Goal: Task Accomplishment & Management: Use online tool/utility

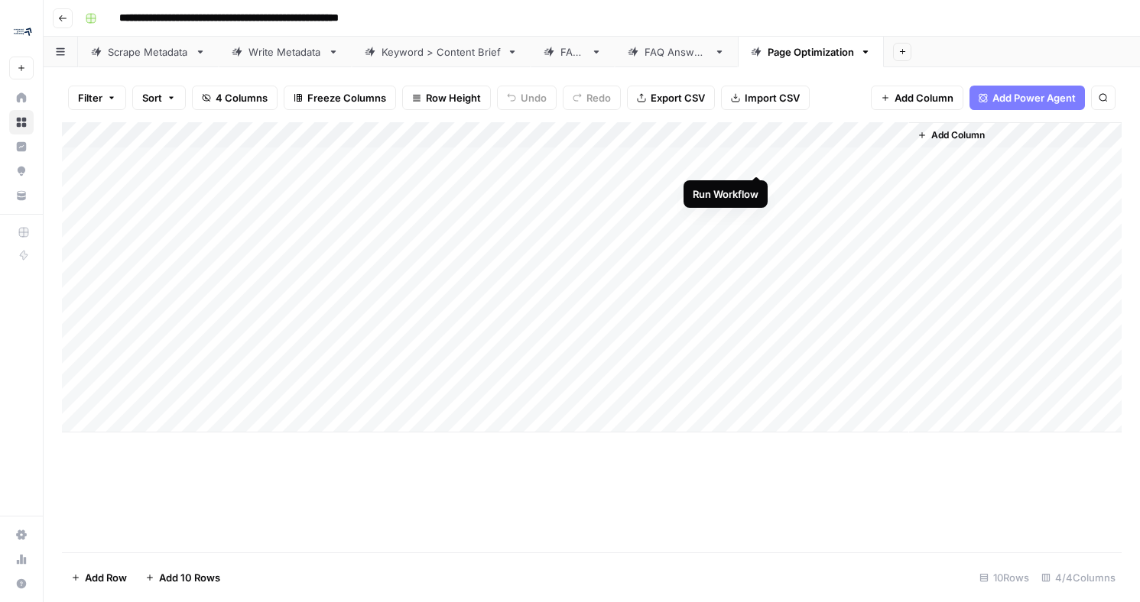
click at [755, 161] on div "Add Column" at bounding box center [592, 277] width 1060 height 310
click at [719, 163] on div "Add Column" at bounding box center [592, 277] width 1060 height 310
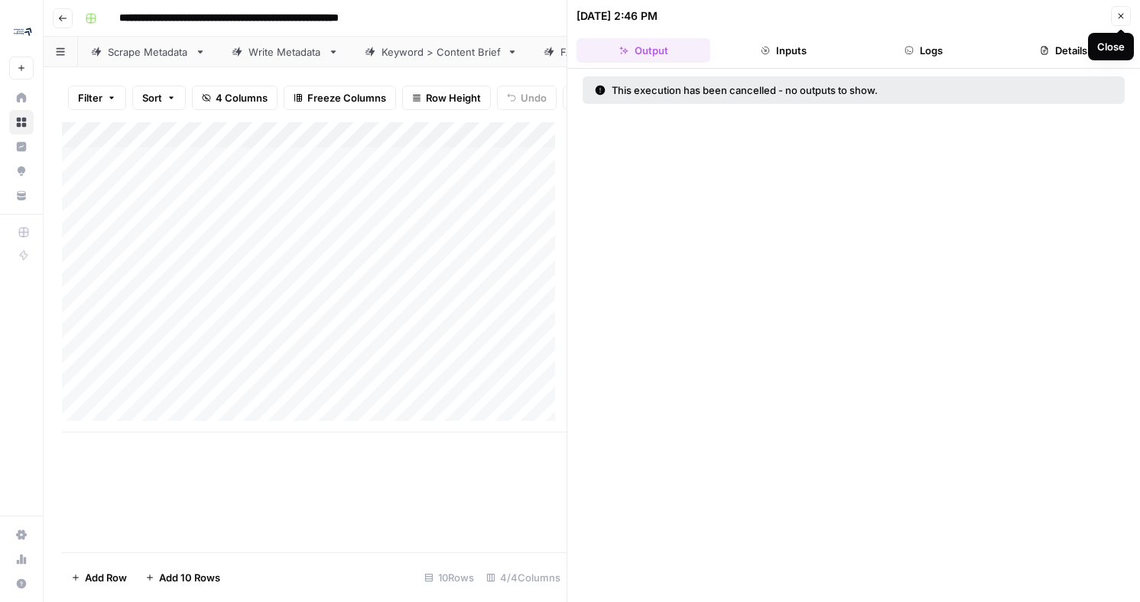
click at [1121, 15] on icon "button" at bounding box center [1120, 15] width 9 height 9
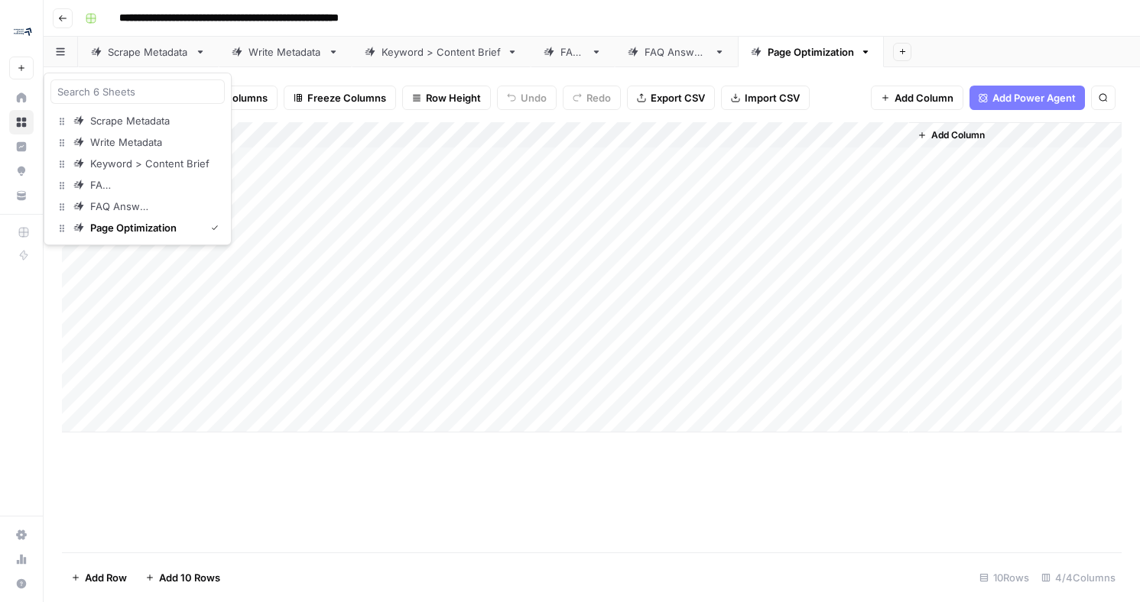
click at [67, 53] on button "button" at bounding box center [61, 52] width 34 height 30
click at [633, 28] on div "**********" at bounding box center [602, 18] width 1046 height 24
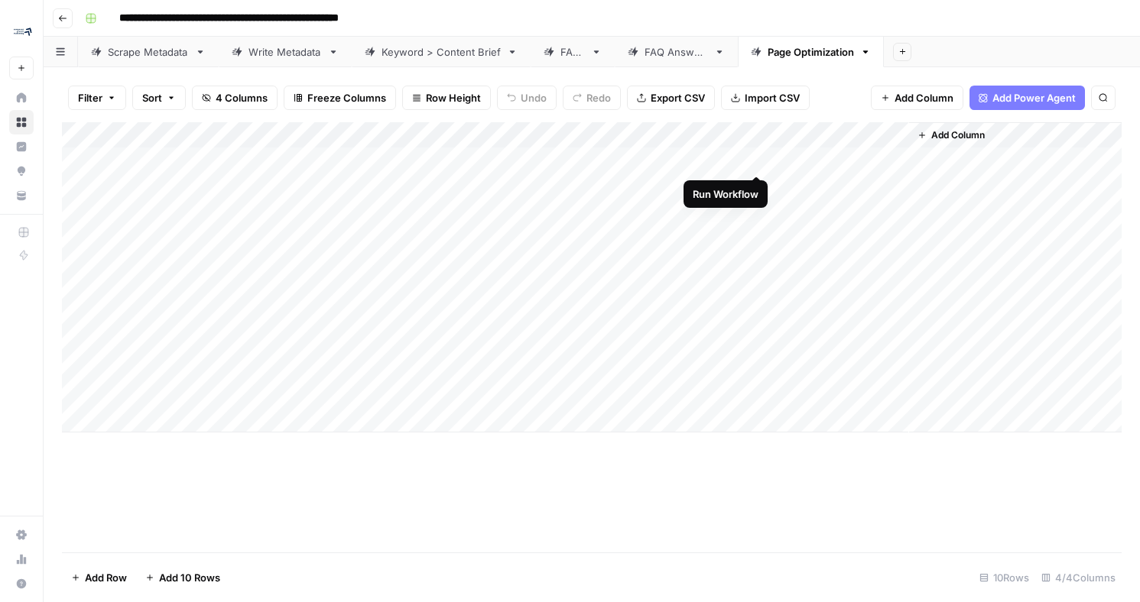
click at [813, 158] on div "Add Column" at bounding box center [592, 277] width 1060 height 310
click at [827, 161] on div "Add Column" at bounding box center [592, 277] width 1060 height 310
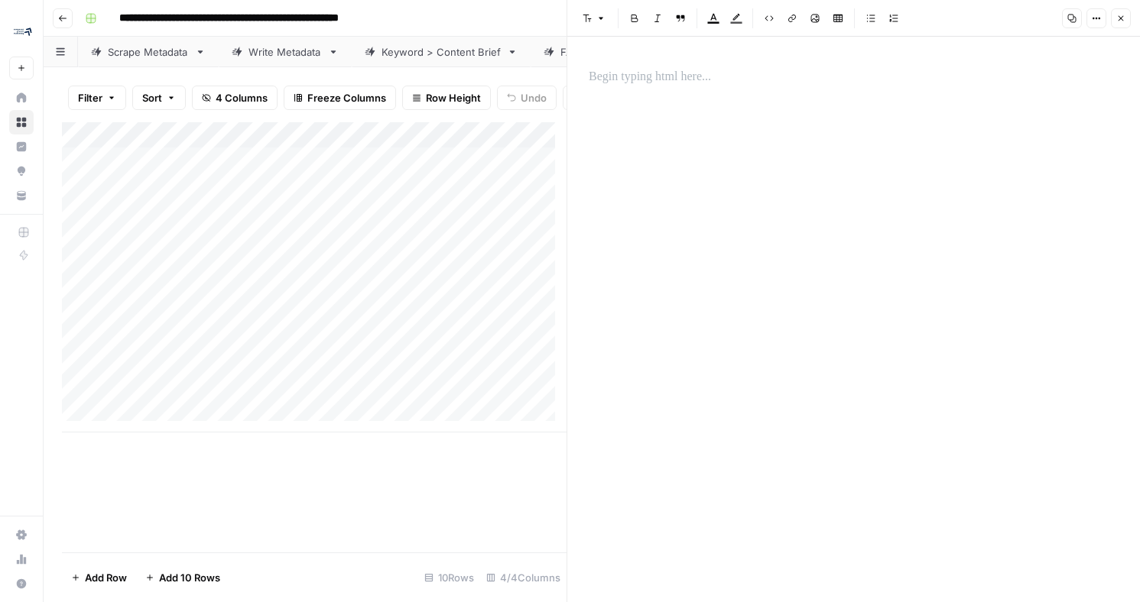
click at [1125, 21] on icon "button" at bounding box center [1120, 18] width 9 height 9
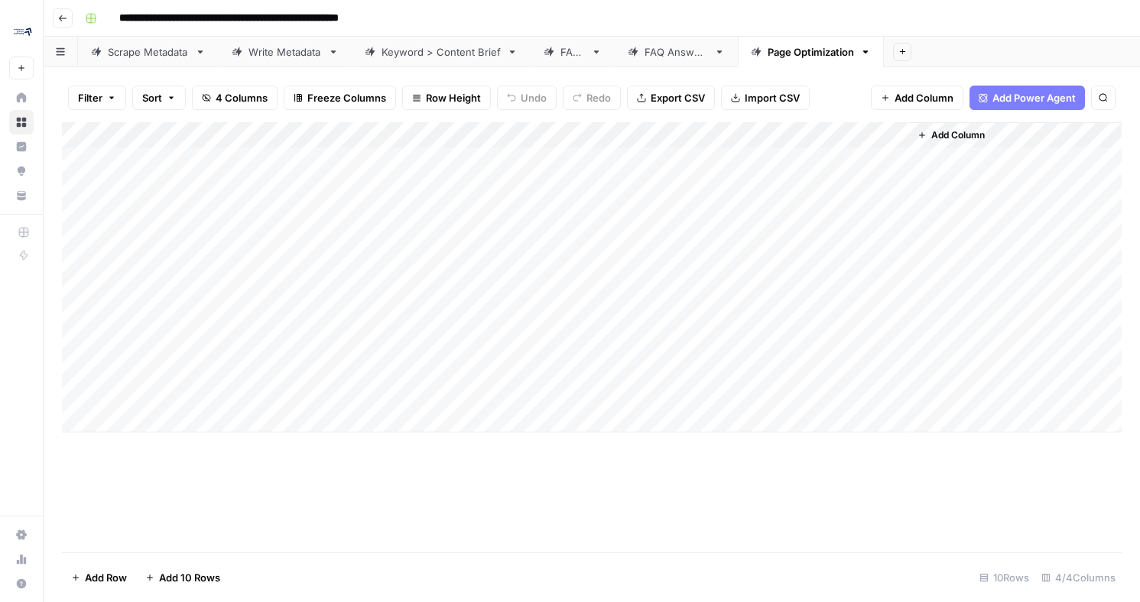
click at [469, 189] on div "Add Column" at bounding box center [592, 277] width 1060 height 310
click at [467, 189] on div "Add Column" at bounding box center [592, 277] width 1060 height 310
click at [467, 189] on textarea "**********" at bounding box center [457, 187] width 245 height 21
click at [293, 190] on div "Add Column" at bounding box center [592, 277] width 1060 height 310
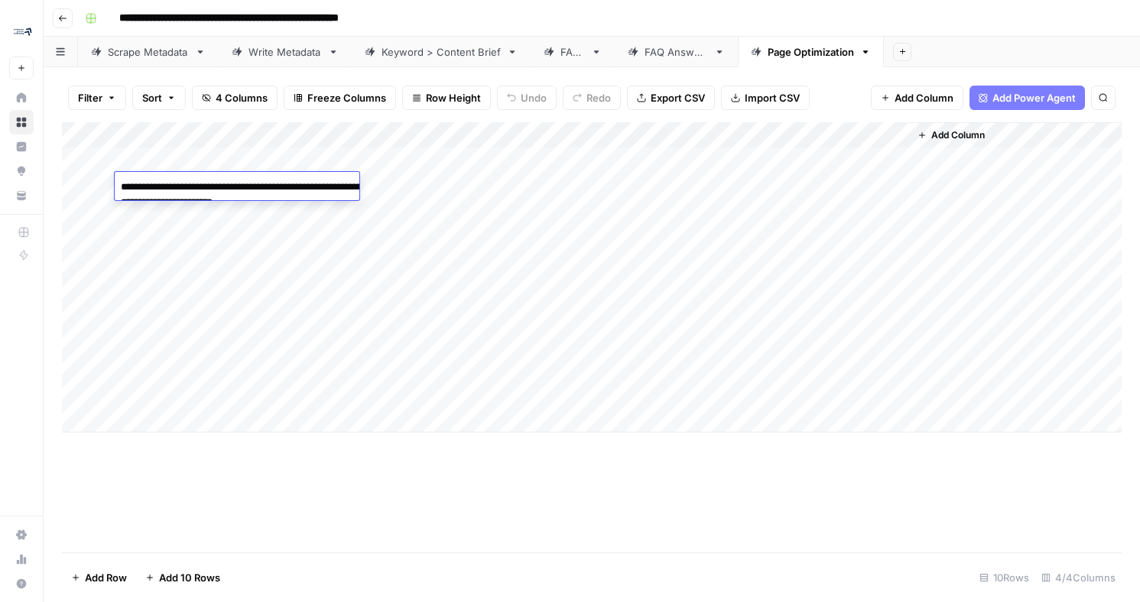
click at [493, 214] on div "Add Column" at bounding box center [592, 277] width 1060 height 310
click at [281, 391] on div "Add Column" at bounding box center [592, 277] width 1060 height 310
click at [404, 364] on div "Add Column" at bounding box center [592, 277] width 1060 height 310
click at [401, 388] on div "Add Column" at bounding box center [592, 277] width 1060 height 310
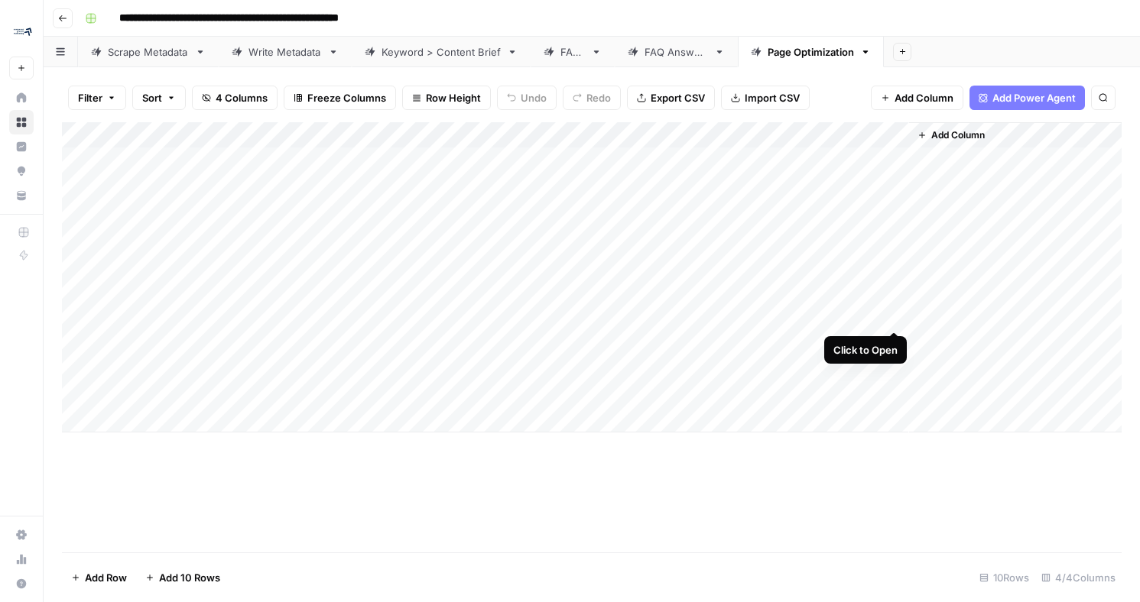
click at [889, 316] on div "Add Column" at bounding box center [592, 277] width 1060 height 310
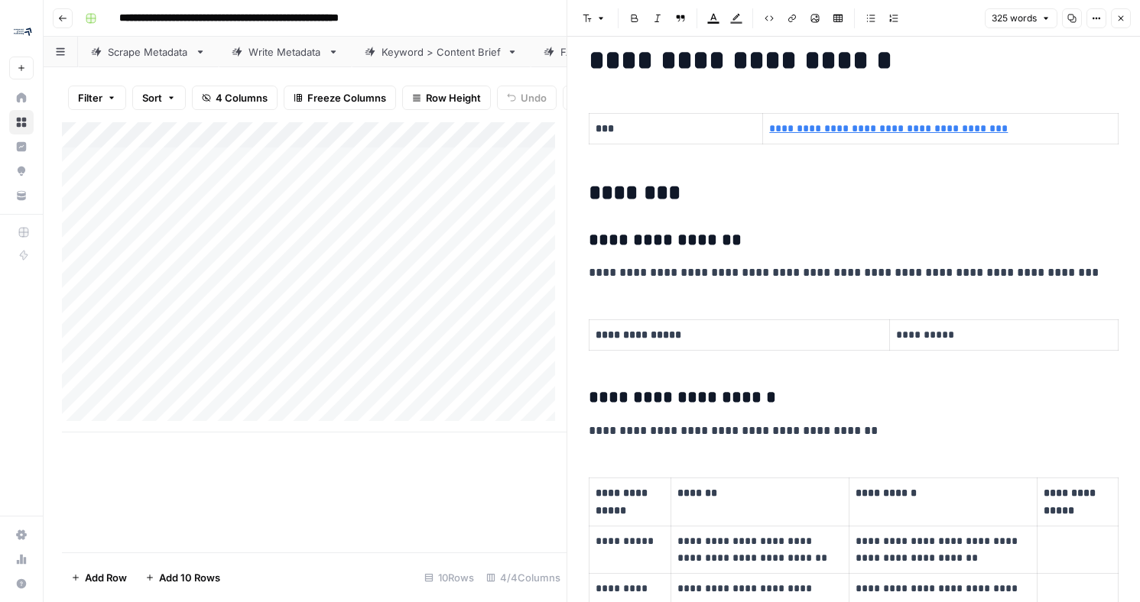
scroll to position [245, 0]
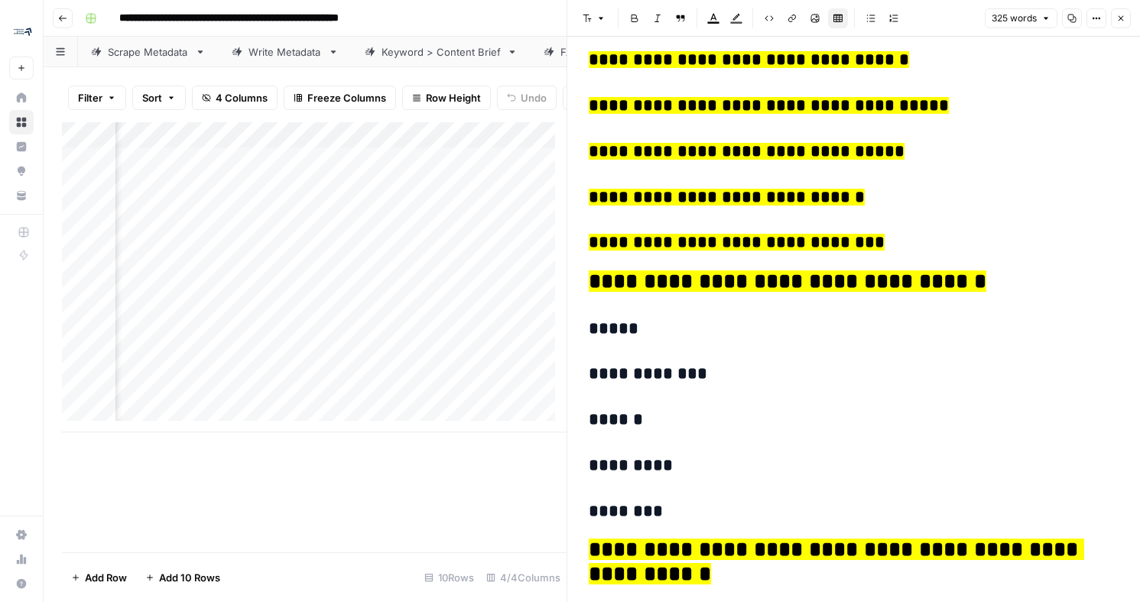
scroll to position [0, 339]
click at [346, 300] on div "Add Column" at bounding box center [314, 277] width 505 height 310
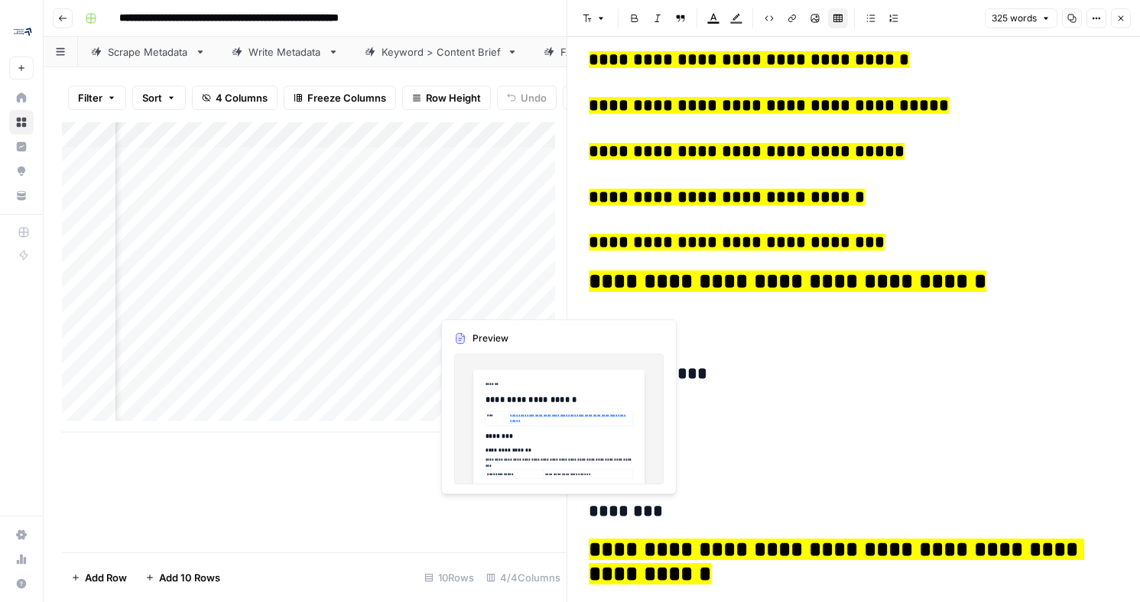
click at [515, 294] on div "Add Column" at bounding box center [314, 277] width 505 height 310
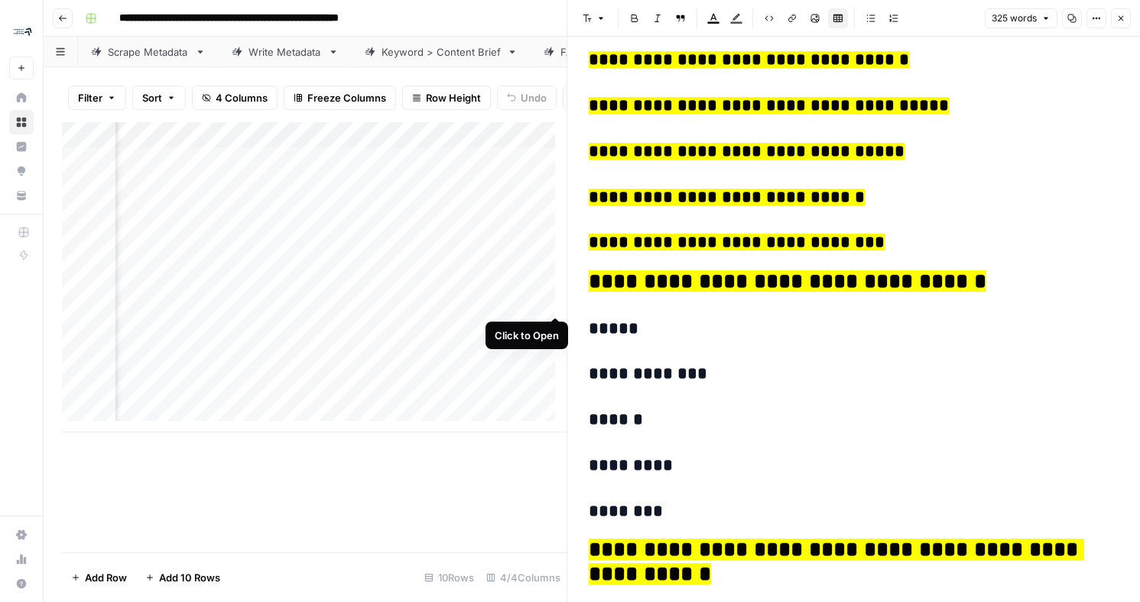
click at [548, 301] on div "Add Column" at bounding box center [314, 277] width 505 height 310
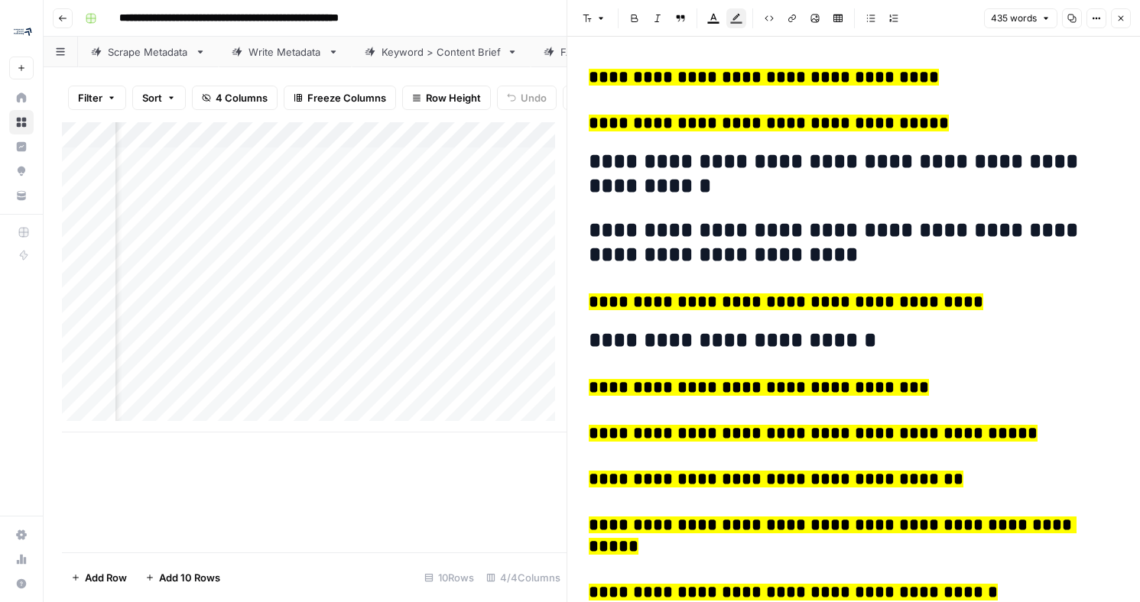
scroll to position [0, 118]
click at [526, 142] on div "Add Column" at bounding box center [314, 277] width 505 height 310
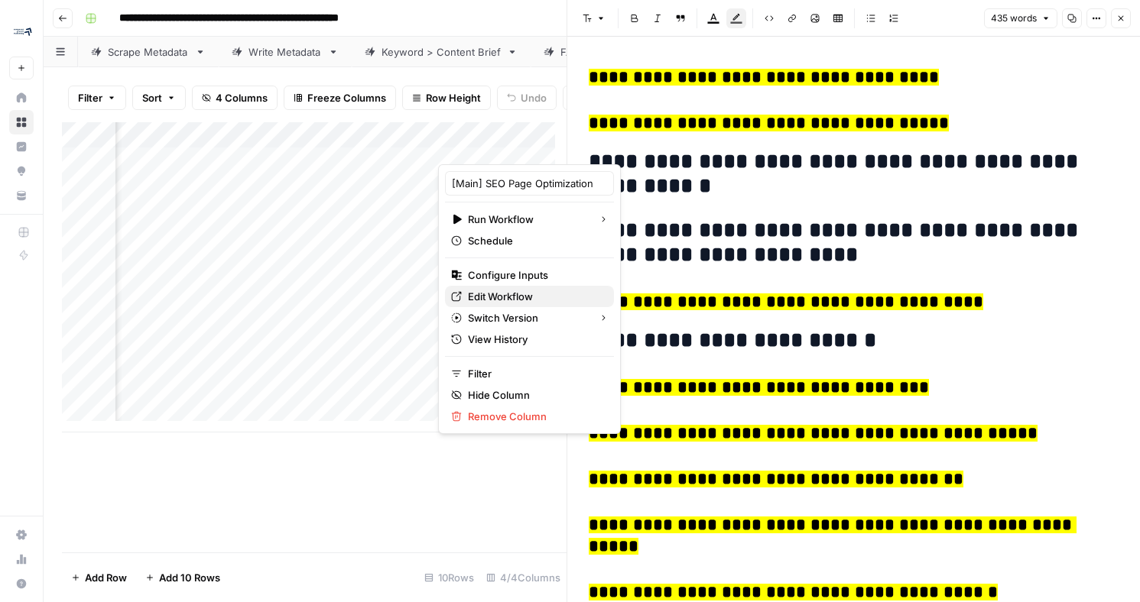
click at [525, 291] on span "Edit Workflow" at bounding box center [535, 296] width 134 height 15
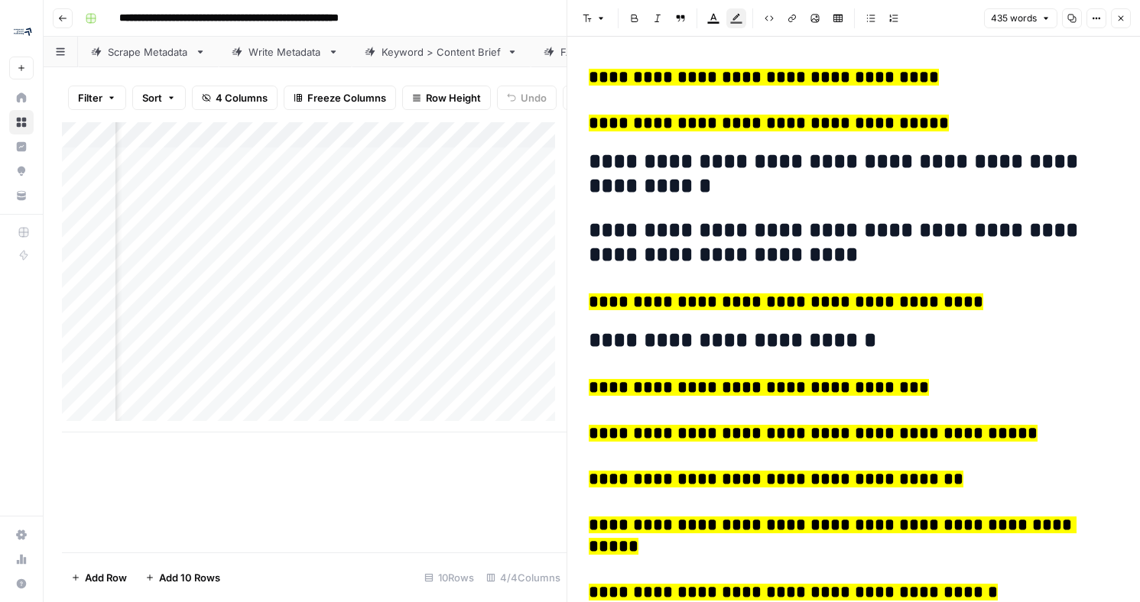
click at [281, 329] on div "Add Column" at bounding box center [314, 277] width 505 height 310
click at [281, 328] on div "Add Column" at bounding box center [314, 277] width 505 height 310
click at [281, 326] on textarea "**********" at bounding box center [339, 328] width 245 height 21
click at [282, 327] on textarea "**********" at bounding box center [339, 328] width 245 height 21
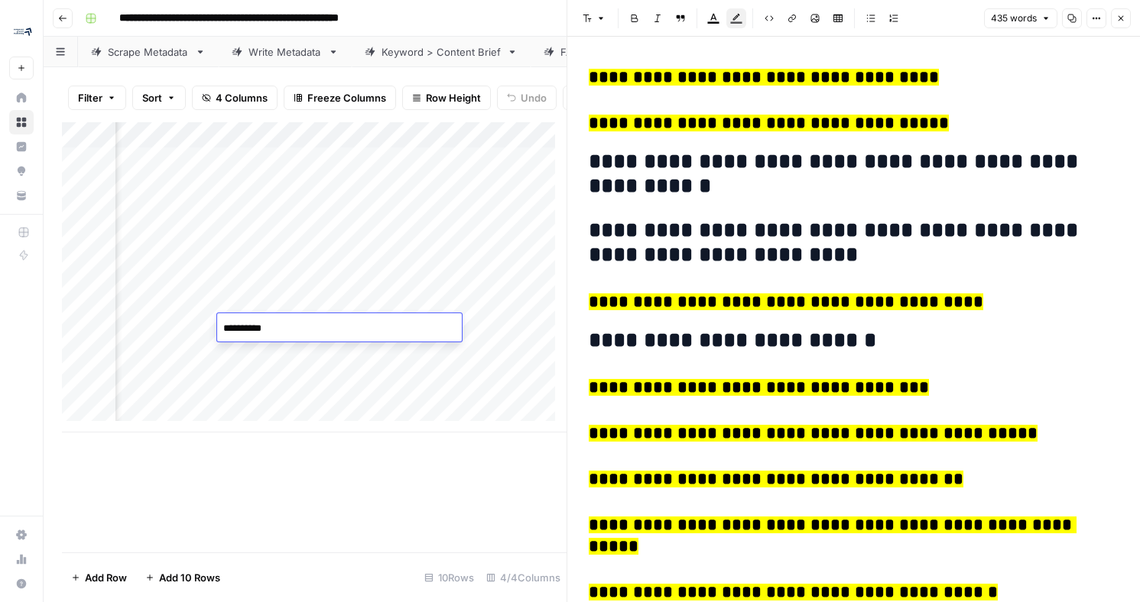
click at [282, 327] on textarea "**********" at bounding box center [339, 328] width 245 height 21
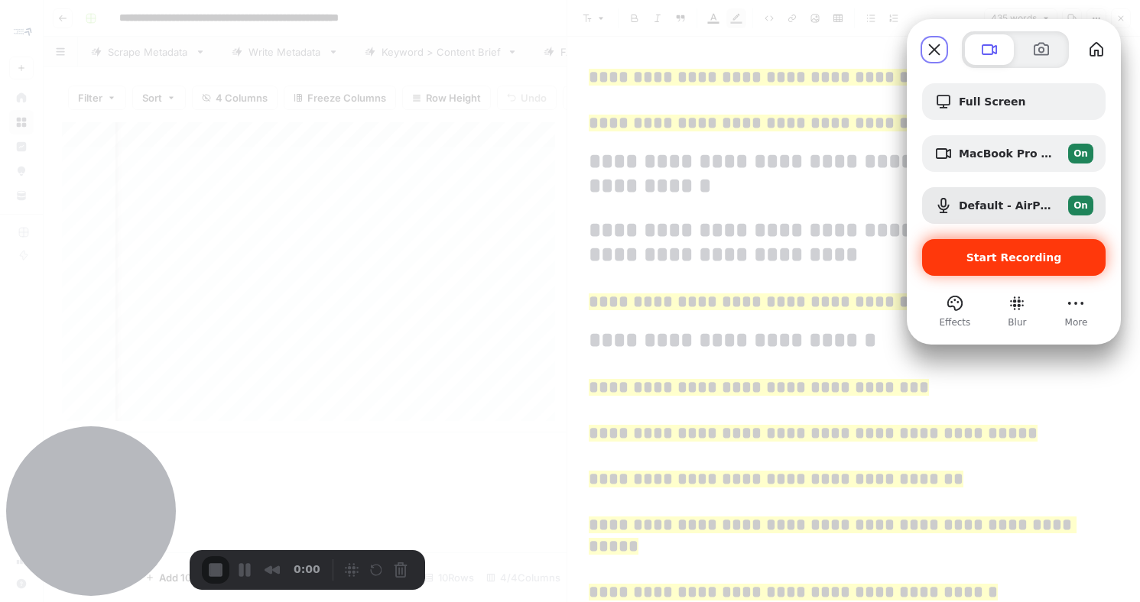
click at [1001, 255] on span "Start Recording" at bounding box center [1014, 258] width 96 height 12
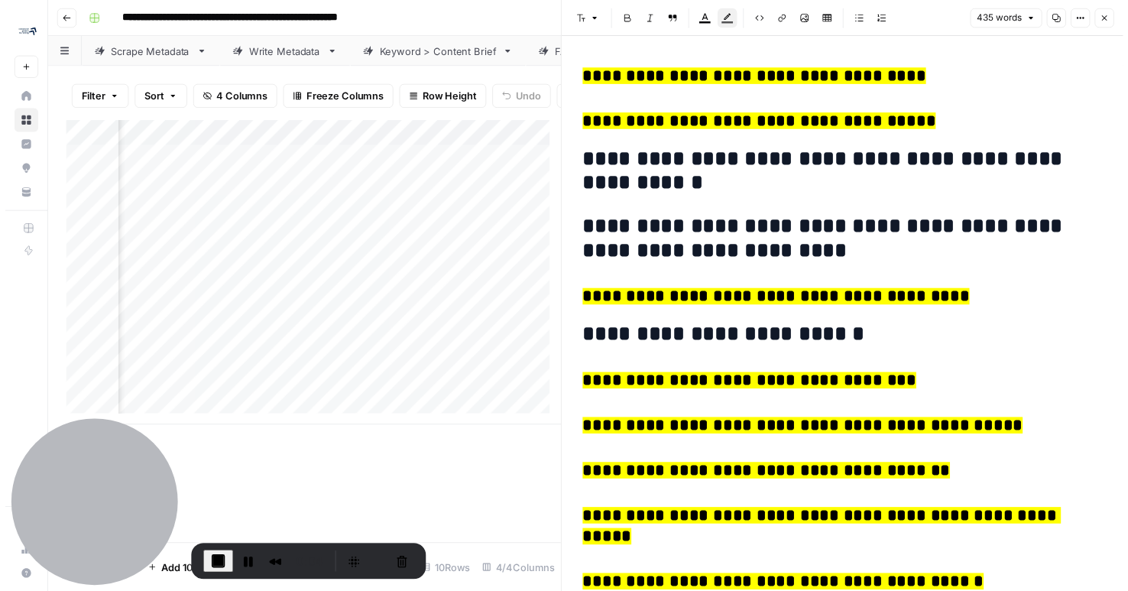
scroll to position [3, 118]
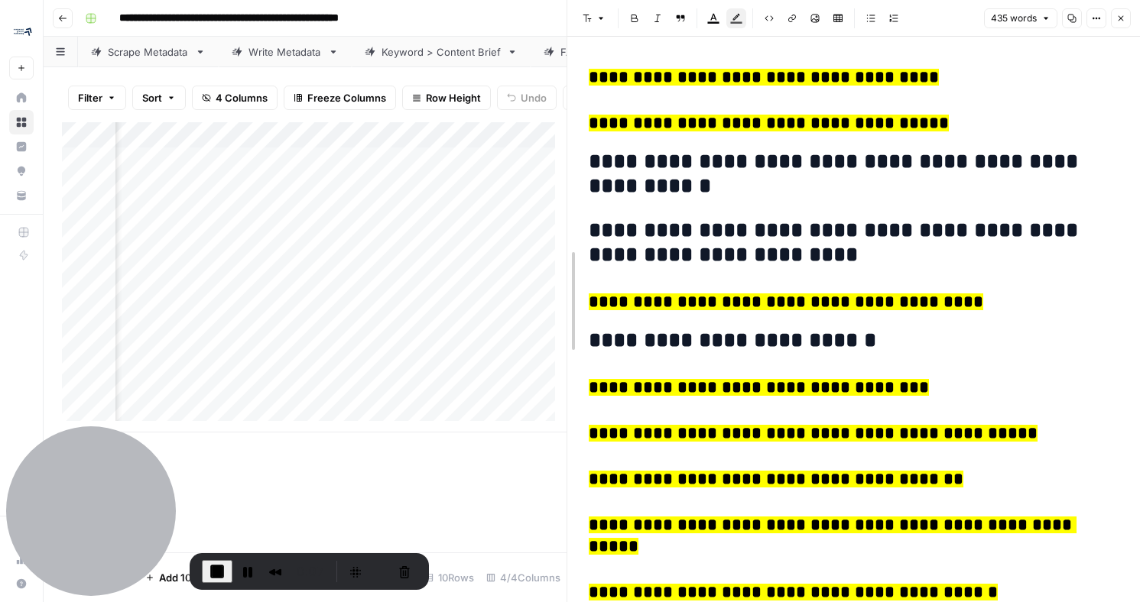
drag, startPoint x: 567, startPoint y: 309, endPoint x: 795, endPoint y: 317, distance: 228.0
click at [1116, 19] on icon "button" at bounding box center [1120, 18] width 9 height 9
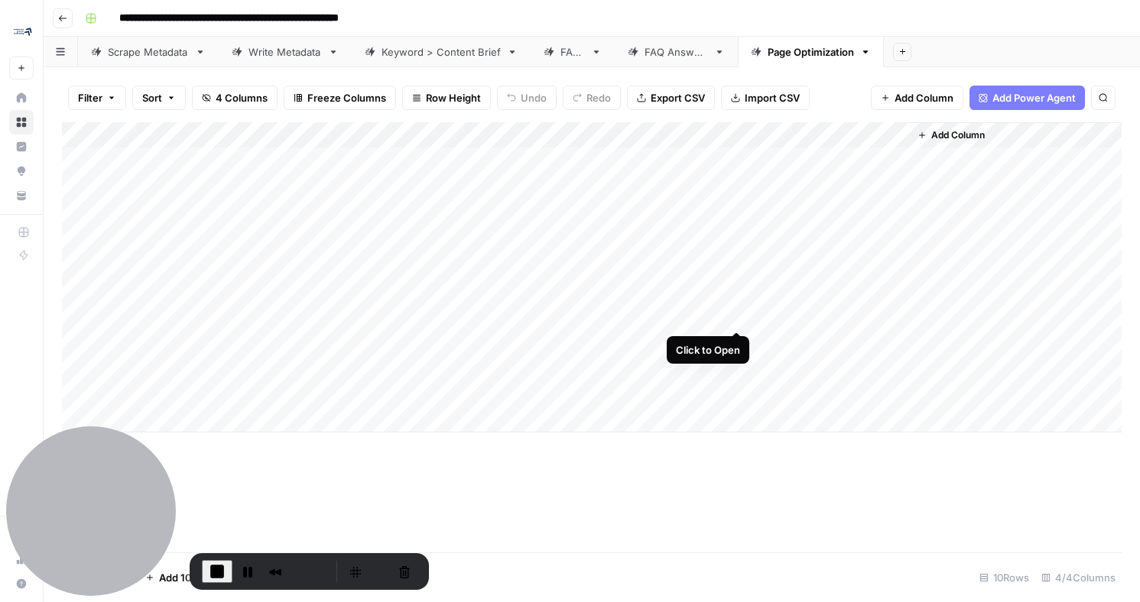
click at [737, 317] on div "Add Column" at bounding box center [592, 277] width 1060 height 310
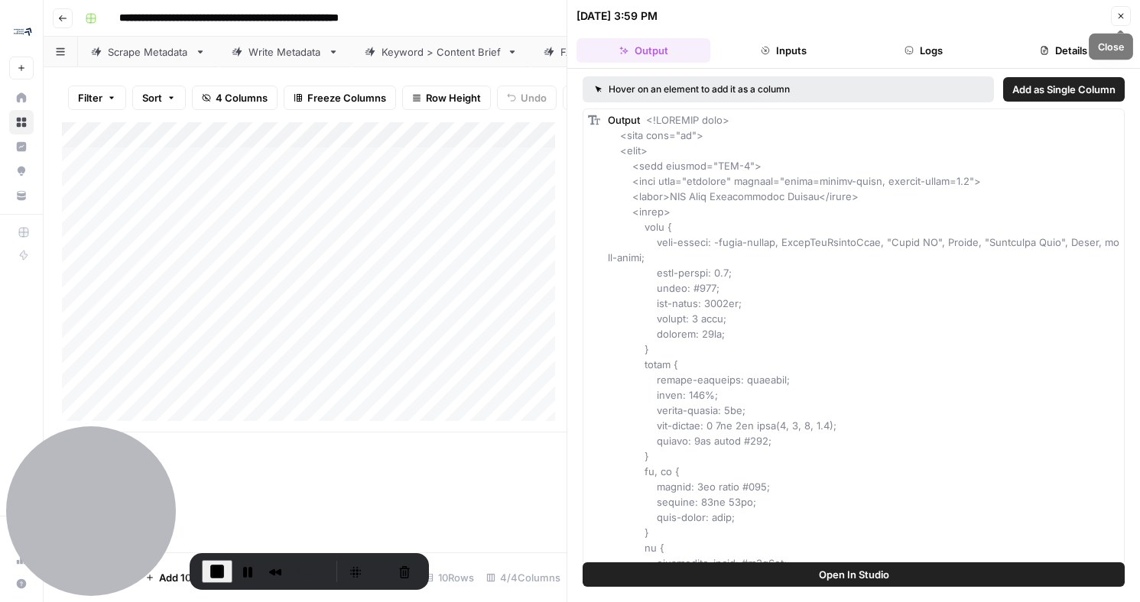
click at [1119, 18] on icon "button" at bounding box center [1120, 15] width 9 height 9
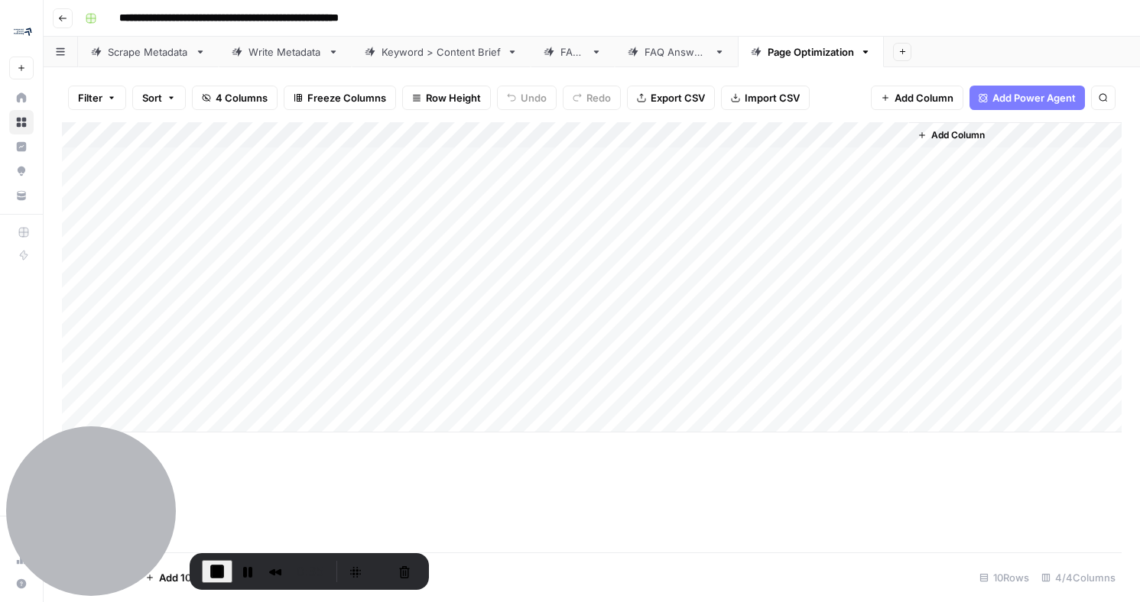
click at [888, 315] on div "Add Column" at bounding box center [592, 277] width 1060 height 310
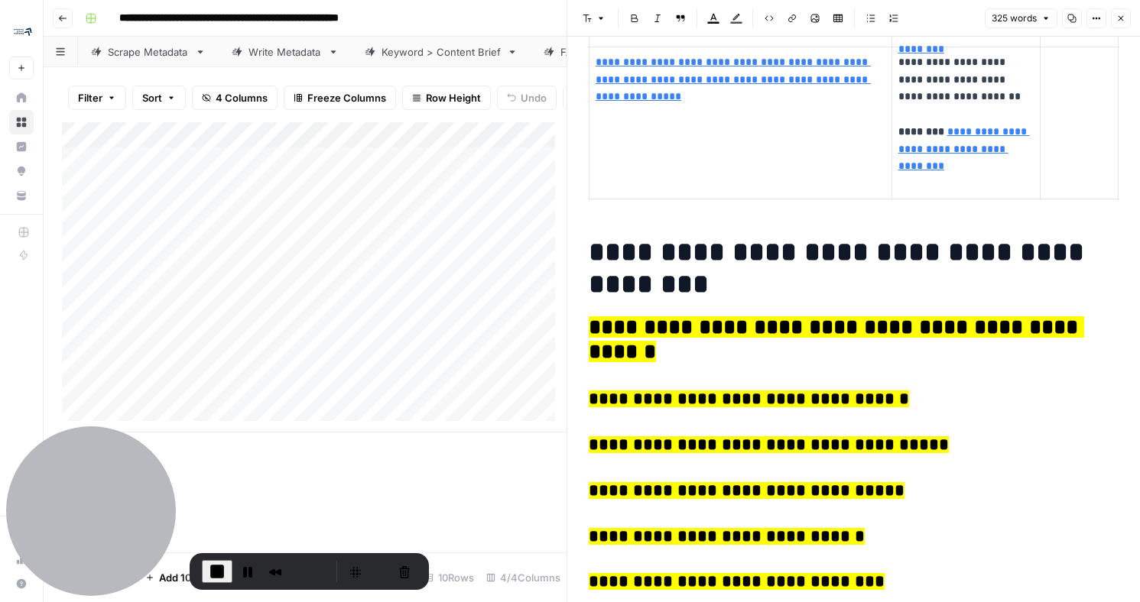
scroll to position [1651, 0]
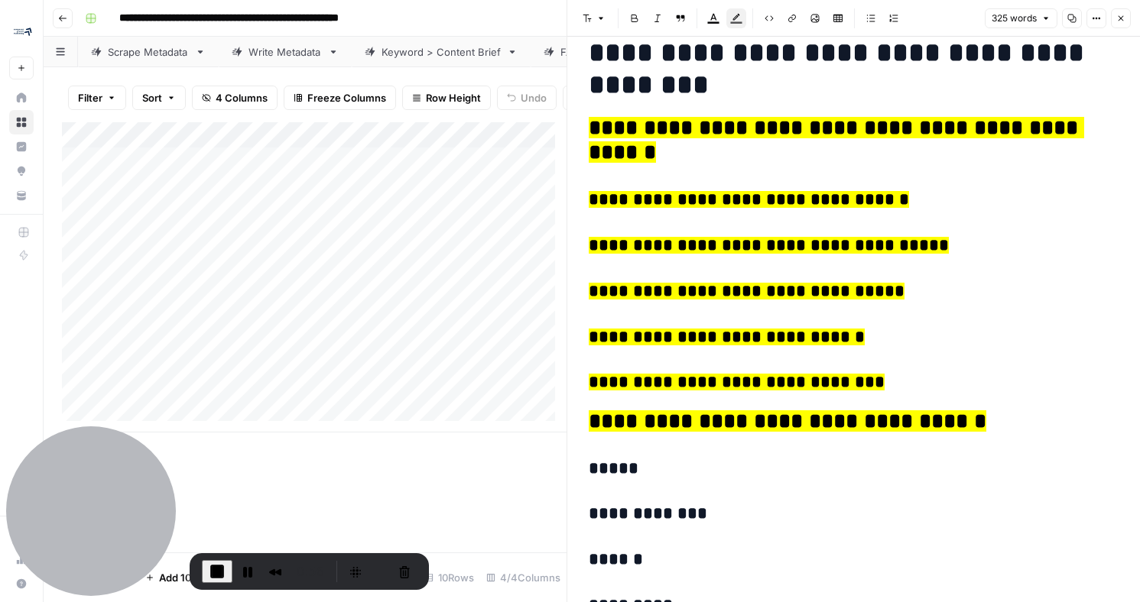
click at [654, 125] on mark "**********" at bounding box center [836, 140] width 495 height 46
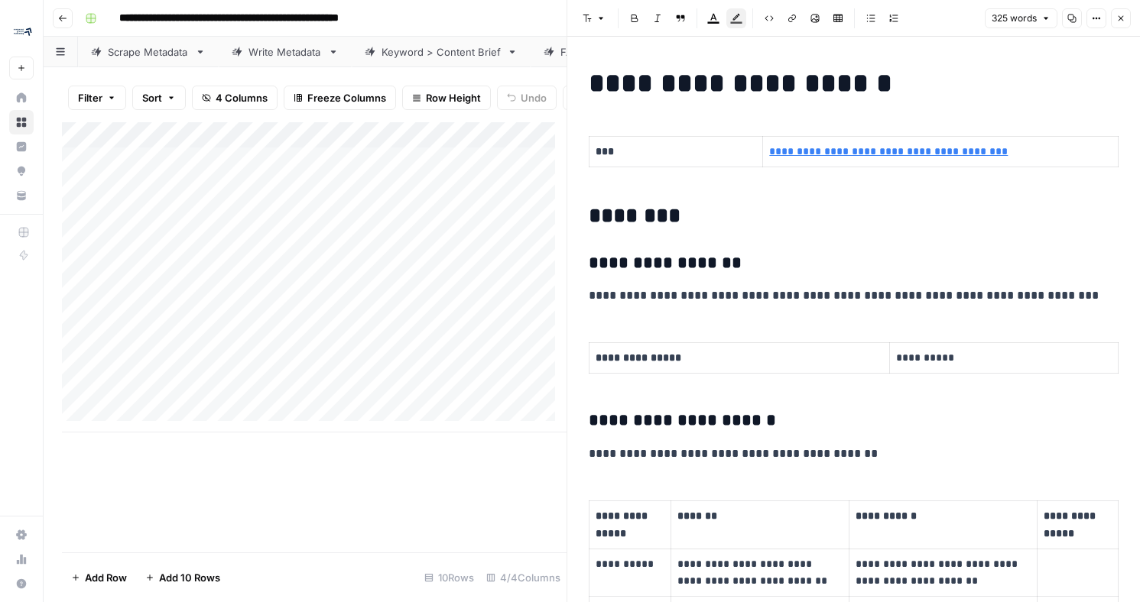
scroll to position [1238, 0]
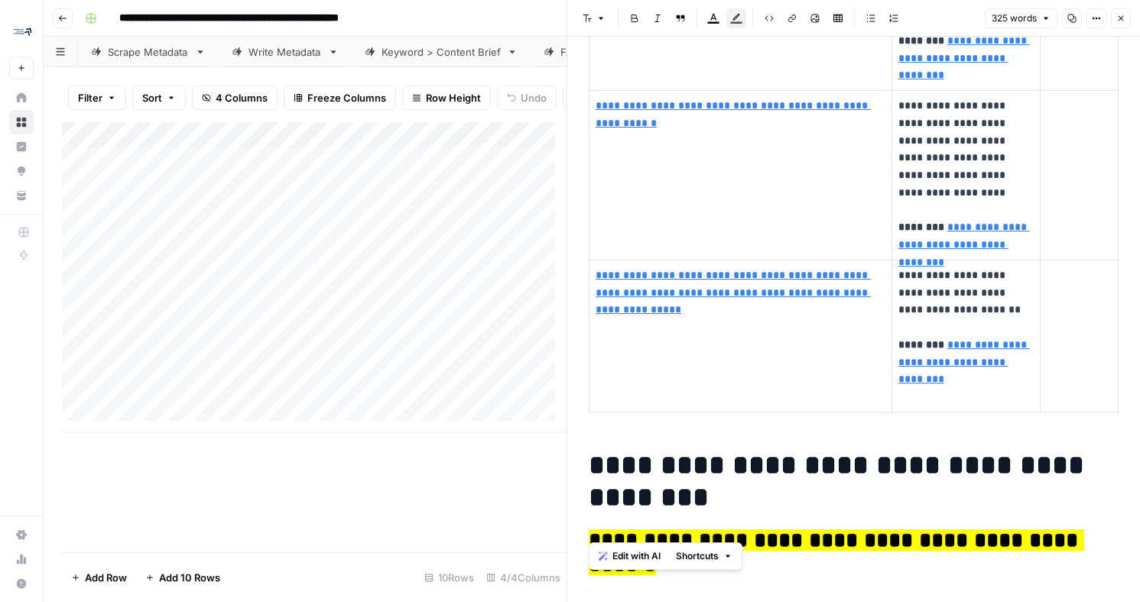
click at [398, 196] on div "Add Column" at bounding box center [314, 277] width 505 height 310
click at [397, 196] on div "Add Column" at bounding box center [314, 277] width 505 height 310
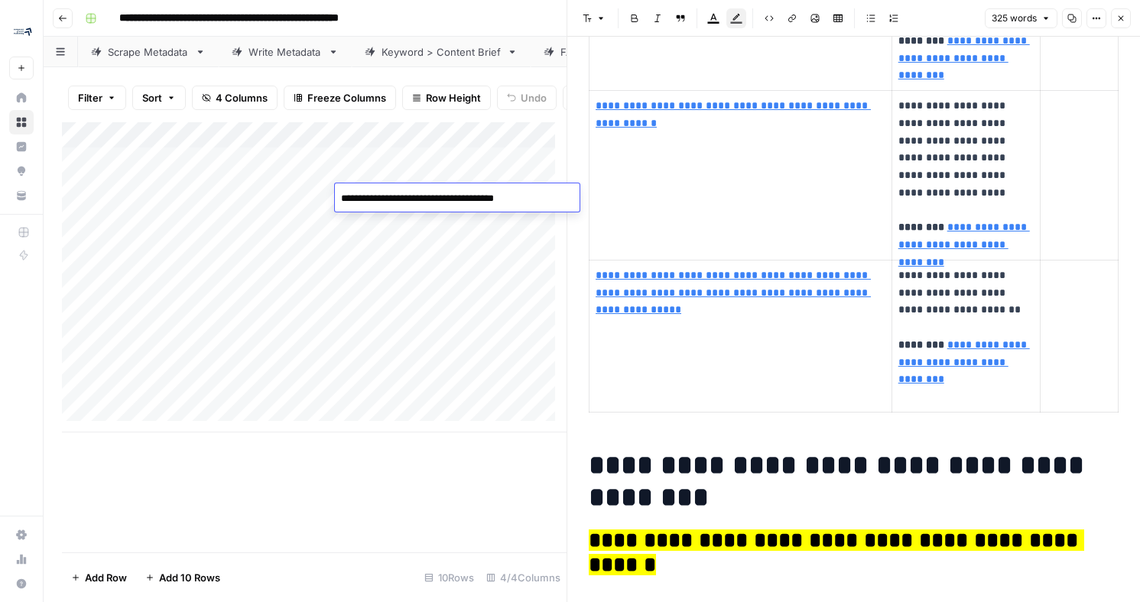
click at [397, 196] on textarea "**********" at bounding box center [457, 198] width 245 height 21
click at [1120, 17] on icon "button" at bounding box center [1120, 18] width 9 height 9
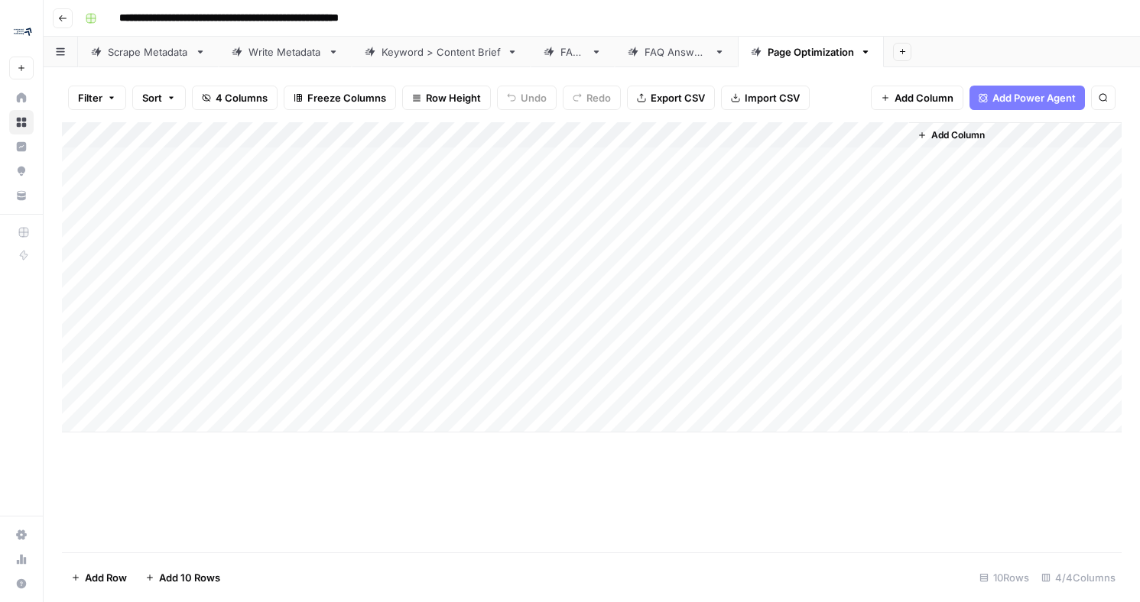
click at [300, 187] on div "Add Column" at bounding box center [592, 277] width 1060 height 310
click at [472, 216] on div "Add Column" at bounding box center [592, 277] width 1060 height 310
click at [449, 237] on div "Add Column" at bounding box center [592, 277] width 1060 height 310
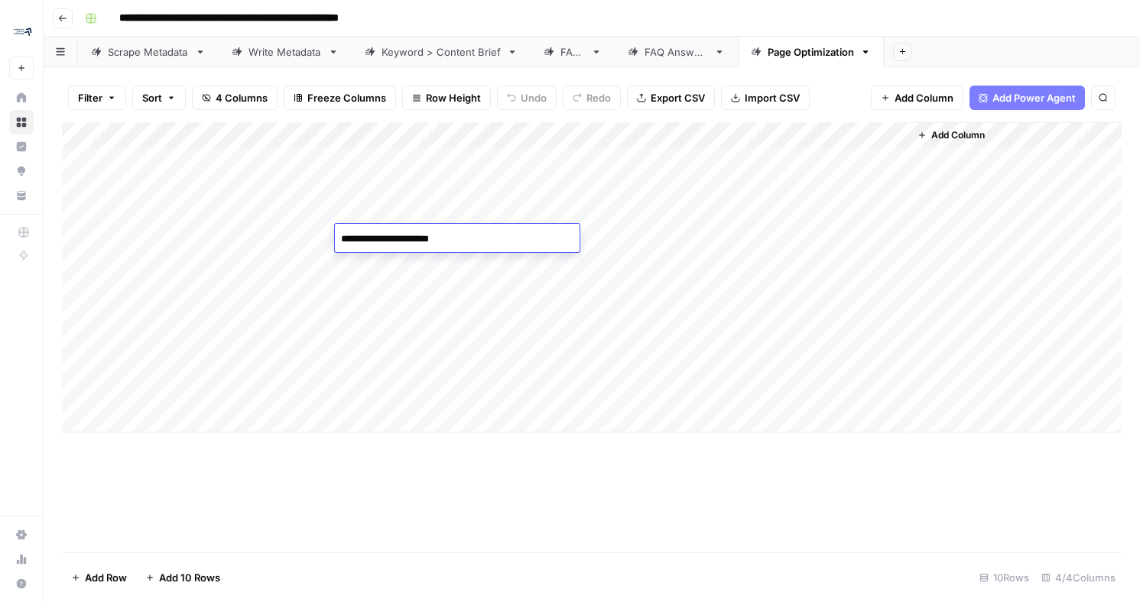
click at [449, 237] on textarea "**********" at bounding box center [457, 239] width 245 height 21
click at [286, 339] on div "Add Column" at bounding box center [592, 277] width 1060 height 310
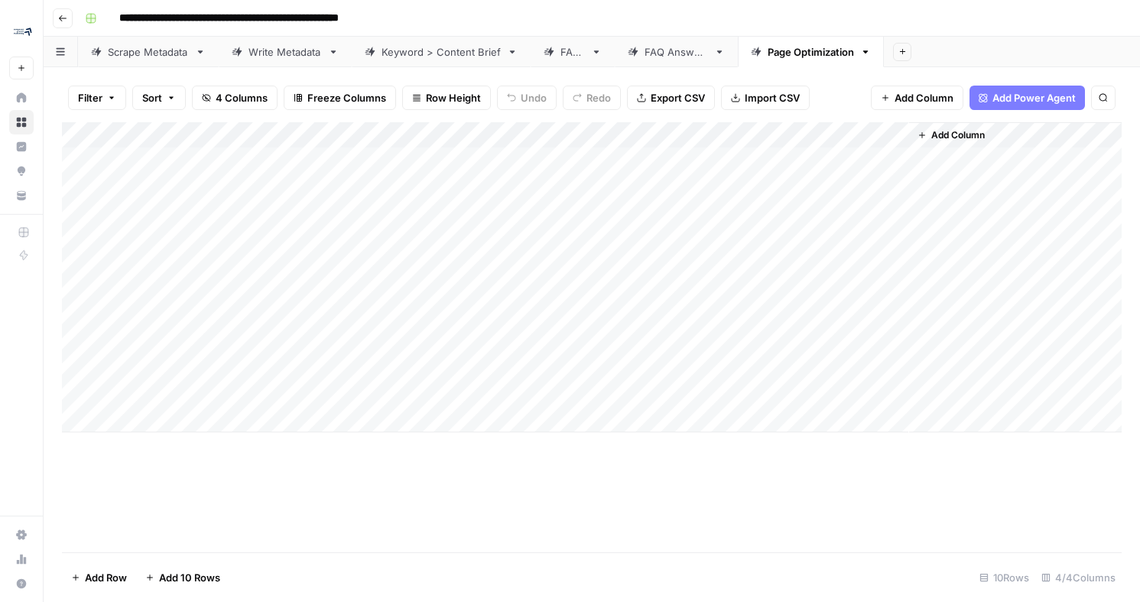
click at [463, 337] on div "Add Column" at bounding box center [592, 277] width 1060 height 310
click at [399, 367] on div "Add Column" at bounding box center [592, 277] width 1060 height 310
click at [287, 364] on div "Add Column" at bounding box center [592, 277] width 1060 height 310
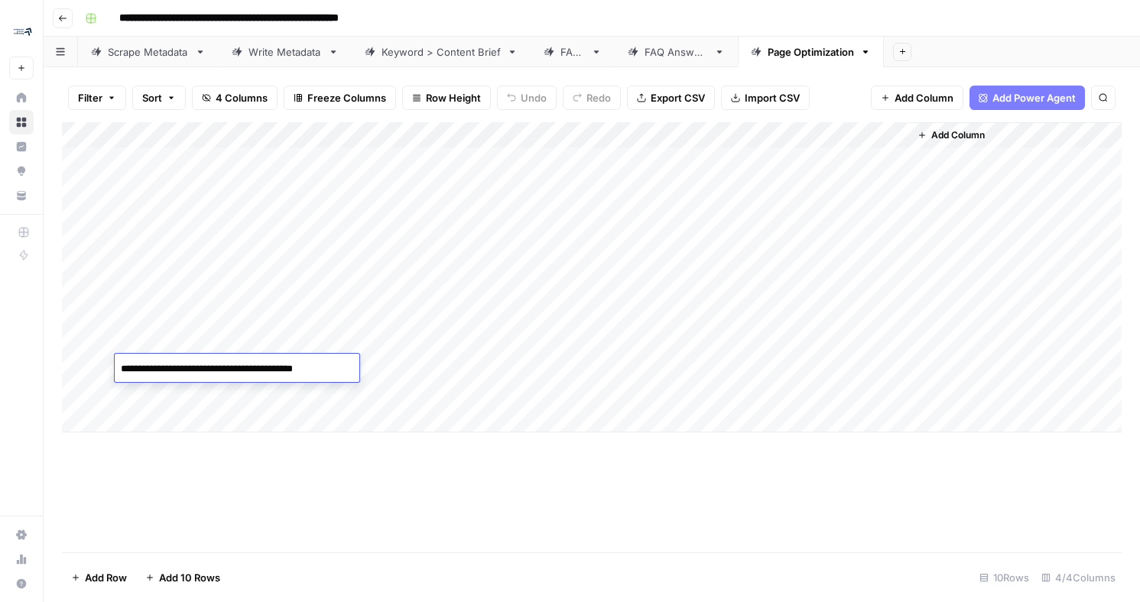
click at [287, 364] on textarea "**********" at bounding box center [239, 369] width 248 height 21
click at [420, 351] on div "Add Column" at bounding box center [592, 277] width 1060 height 310
click at [290, 365] on div "Add Column" at bounding box center [592, 277] width 1060 height 310
click at [291, 365] on div "Add Column" at bounding box center [592, 277] width 1060 height 310
click at [291, 365] on textarea "**********" at bounding box center [237, 369] width 245 height 21
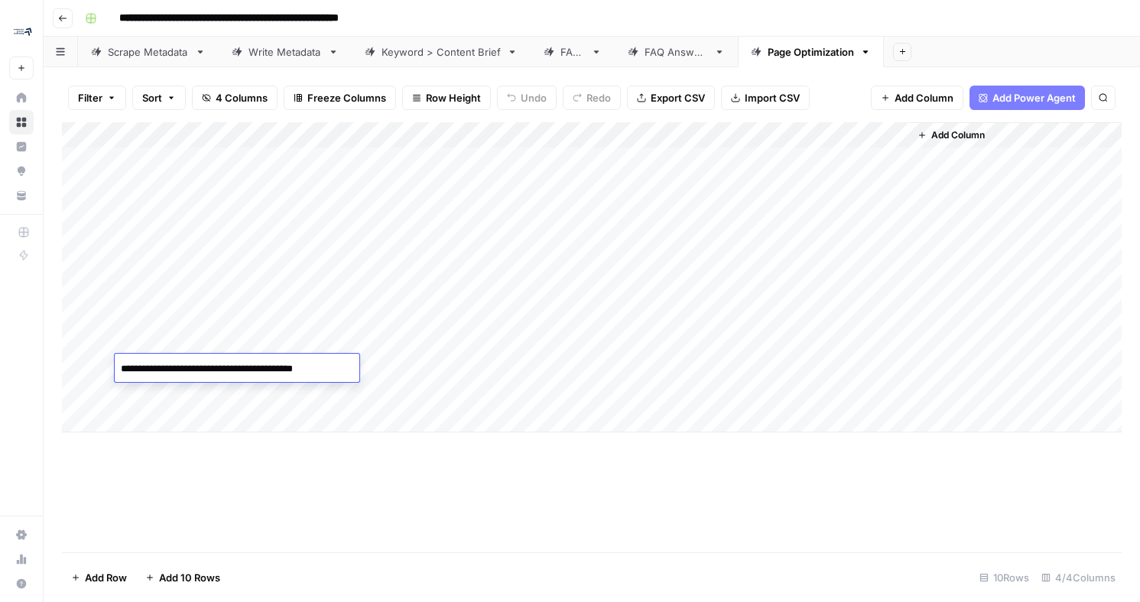
click at [291, 365] on textarea "**********" at bounding box center [239, 369] width 248 height 21
click at [455, 360] on div "Add Column" at bounding box center [592, 277] width 1060 height 310
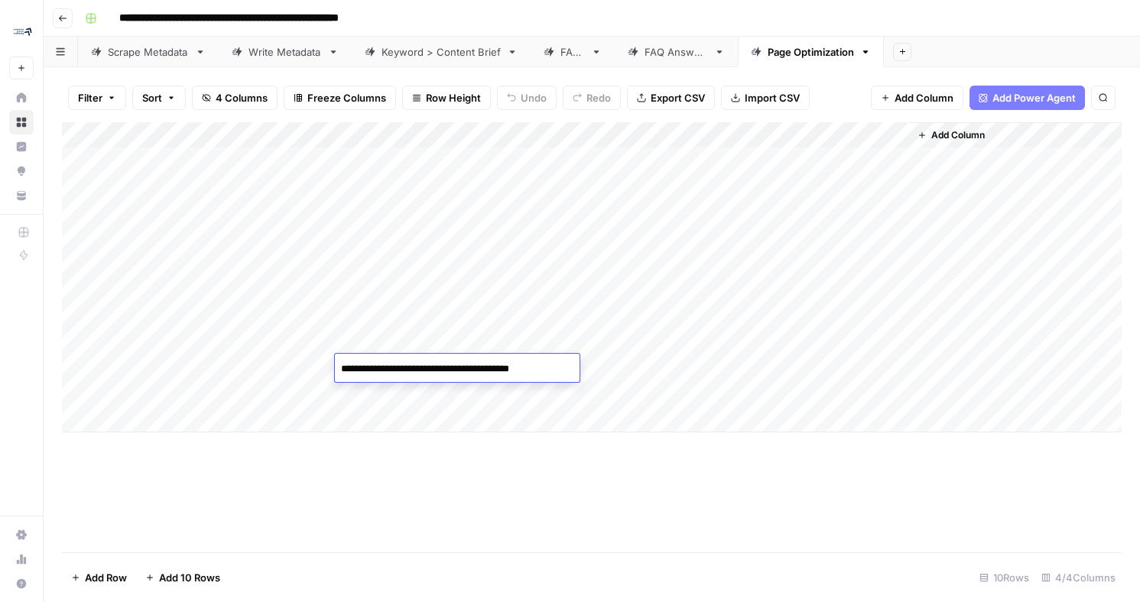
click at [462, 369] on textarea "**********" at bounding box center [457, 369] width 245 height 21
type textarea "**********"
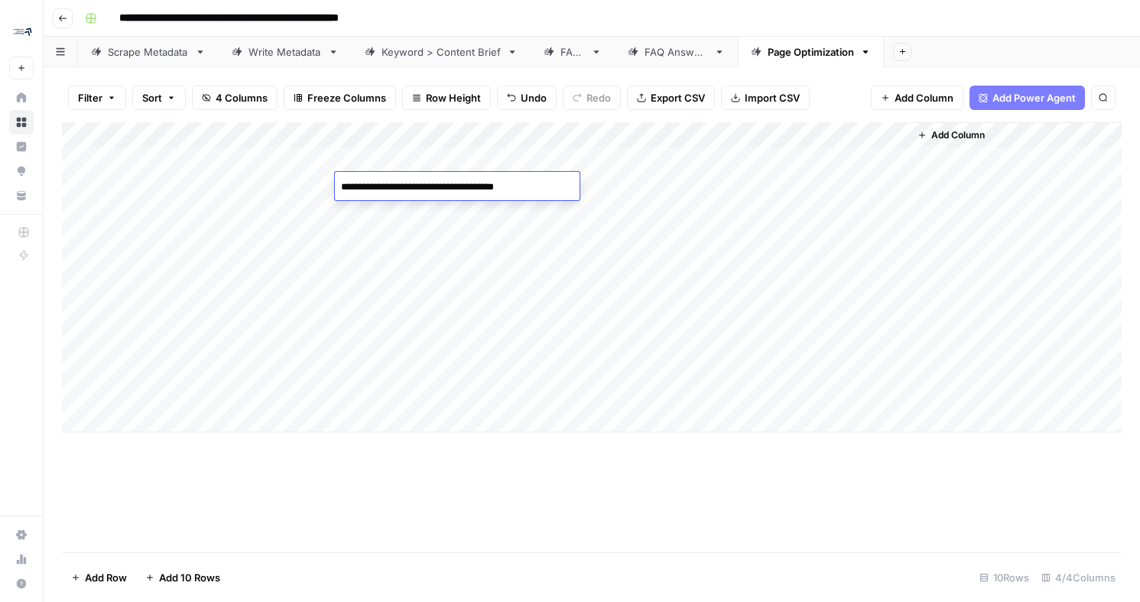
click at [267, 182] on div "Add Column" at bounding box center [592, 277] width 1060 height 310
click at [450, 181] on div "Add Column" at bounding box center [592, 277] width 1060 height 310
click at [447, 183] on div "Add Column" at bounding box center [592, 277] width 1060 height 310
click at [460, 183] on textarea "**********" at bounding box center [457, 187] width 245 height 21
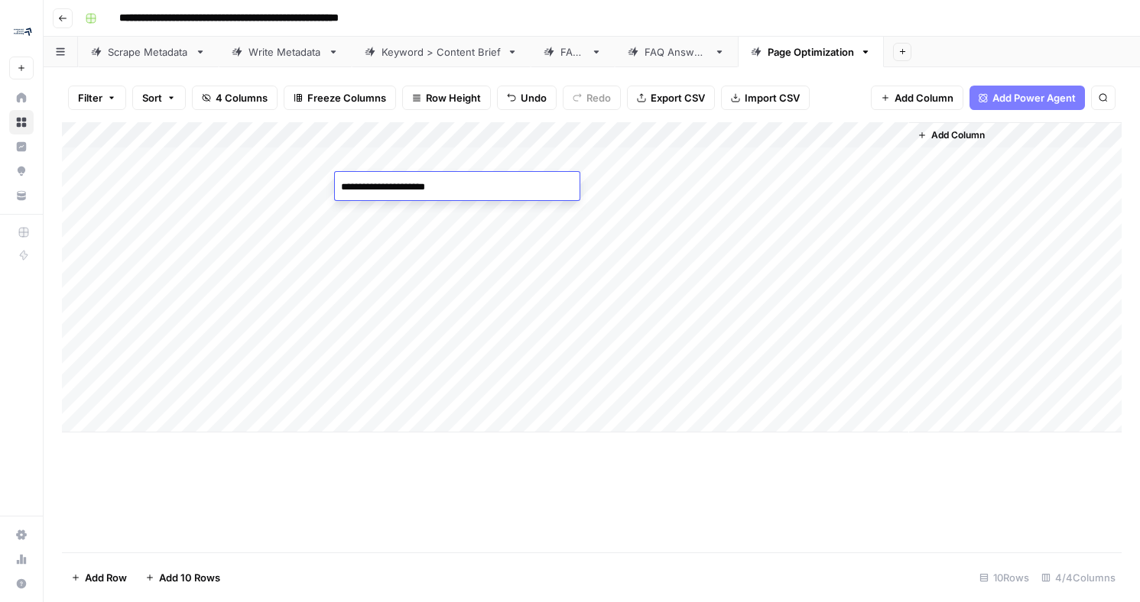
type textarea "**********"
click at [437, 157] on div "Add Column" at bounding box center [592, 277] width 1060 height 310
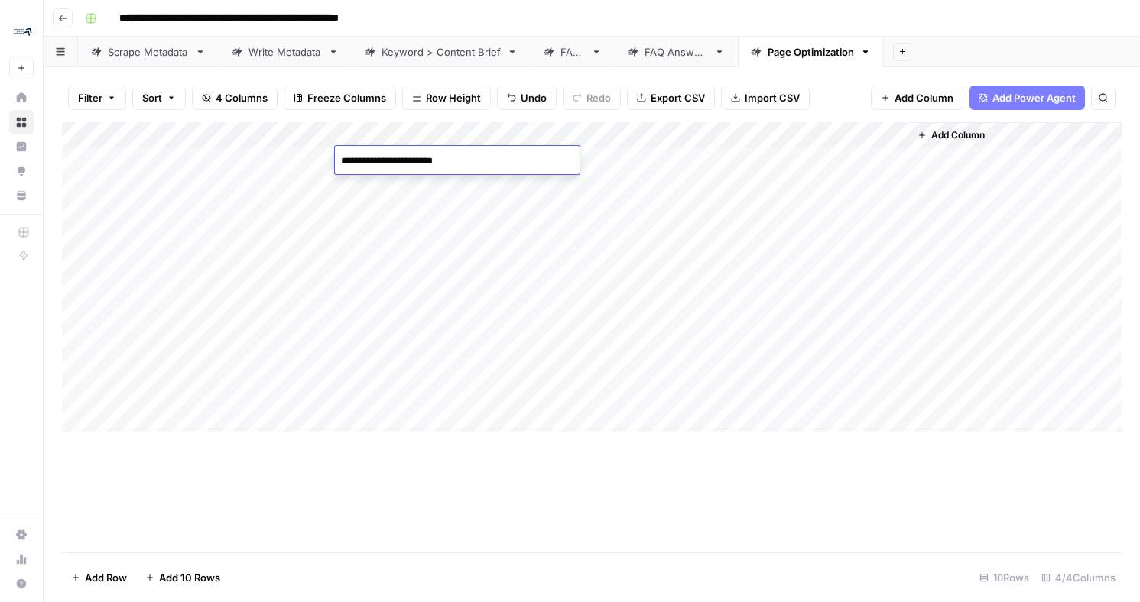
click at [437, 157] on textarea "**********" at bounding box center [457, 161] width 245 height 21
click at [436, 212] on div "Add Column" at bounding box center [592, 277] width 1060 height 310
click at [270, 214] on div "Add Column" at bounding box center [592, 277] width 1060 height 310
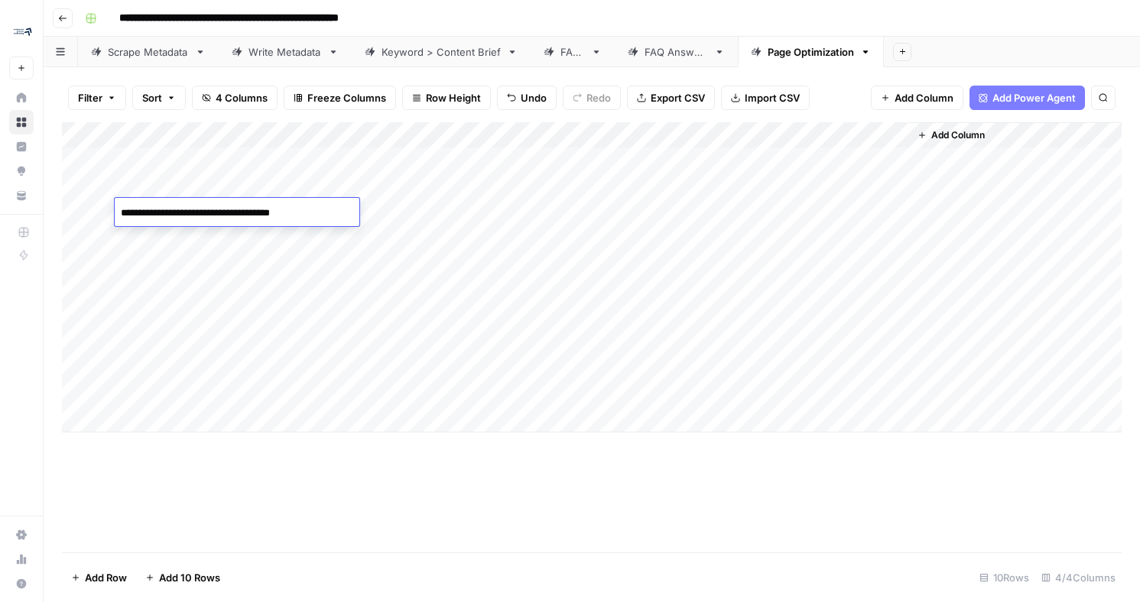
click at [270, 214] on textarea "**********" at bounding box center [237, 213] width 245 height 21
click at [425, 219] on div "Add Column" at bounding box center [592, 277] width 1060 height 310
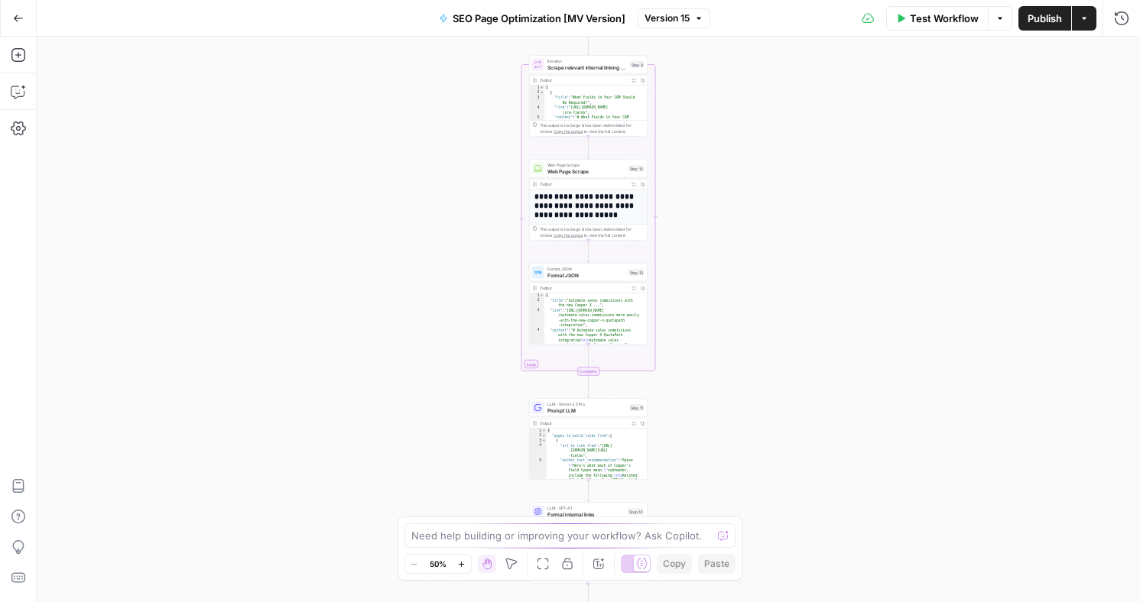
click at [916, 15] on span "Test Workflow" at bounding box center [944, 18] width 69 height 15
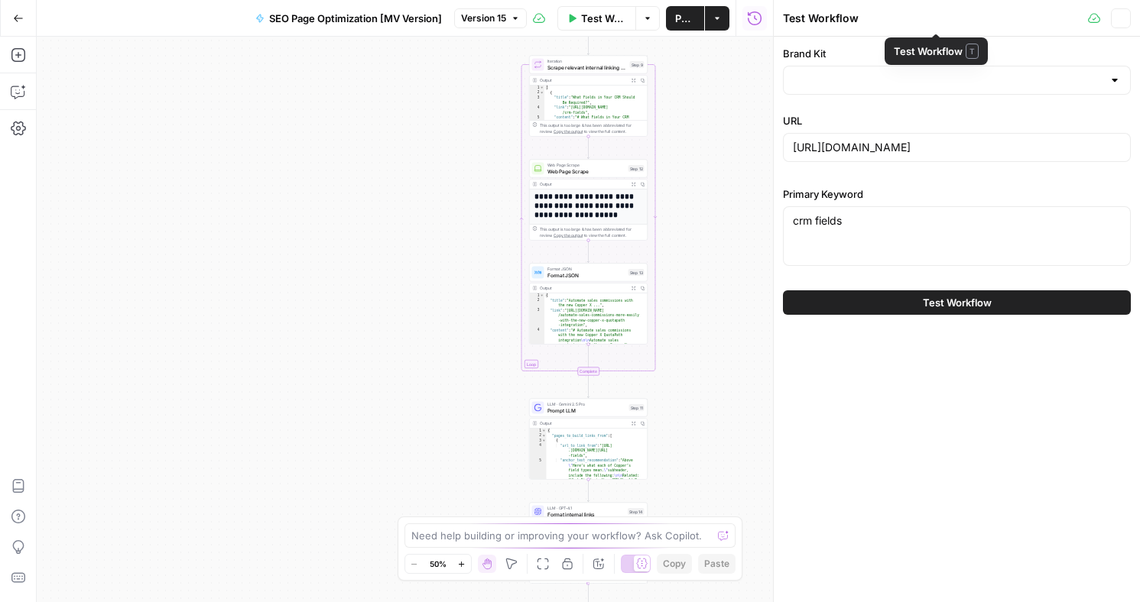
type input "Copper"
click at [861, 226] on textarea "crm fields" at bounding box center [957, 220] width 328 height 15
click at [845, 257] on div "crm fields crm fields" at bounding box center [957, 236] width 348 height 60
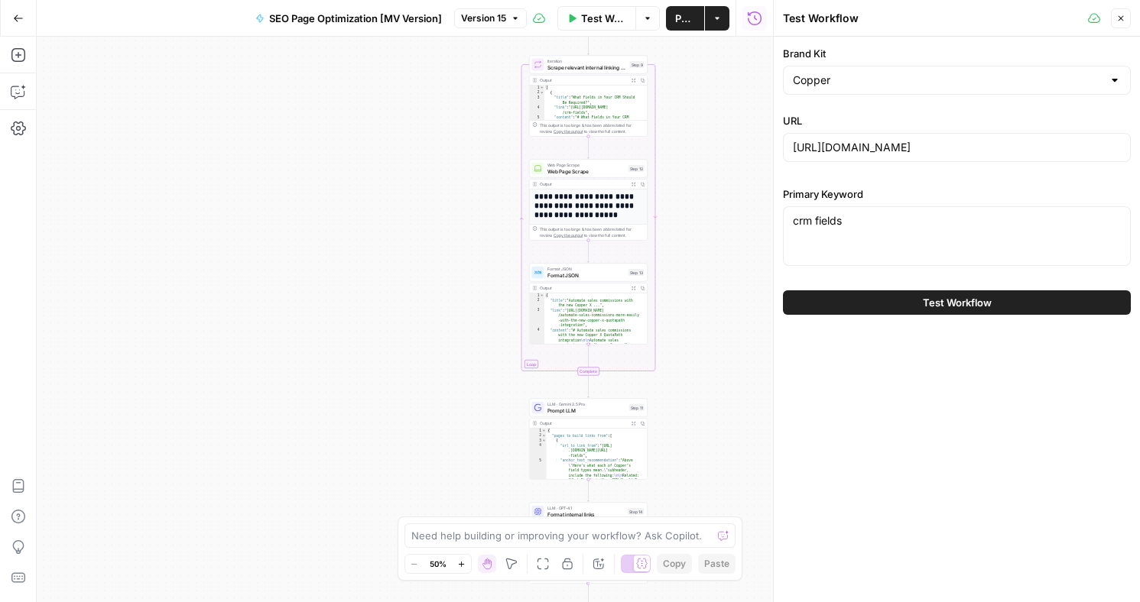
click at [867, 301] on button "Test Workflow" at bounding box center [957, 303] width 348 height 24
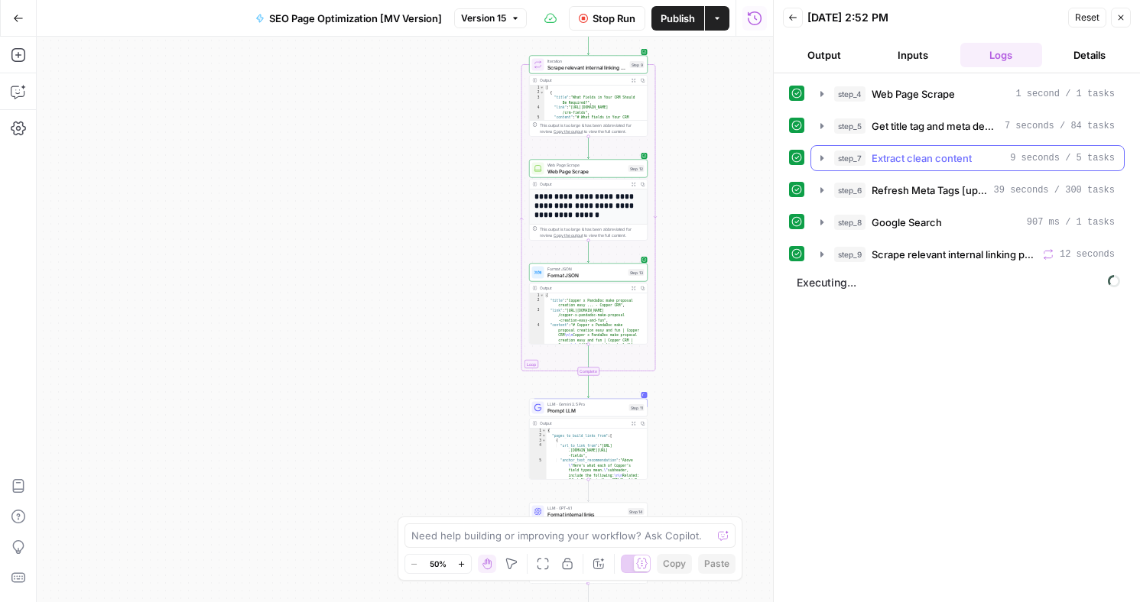
click at [892, 153] on span "Extract clean content" at bounding box center [922, 158] width 100 height 15
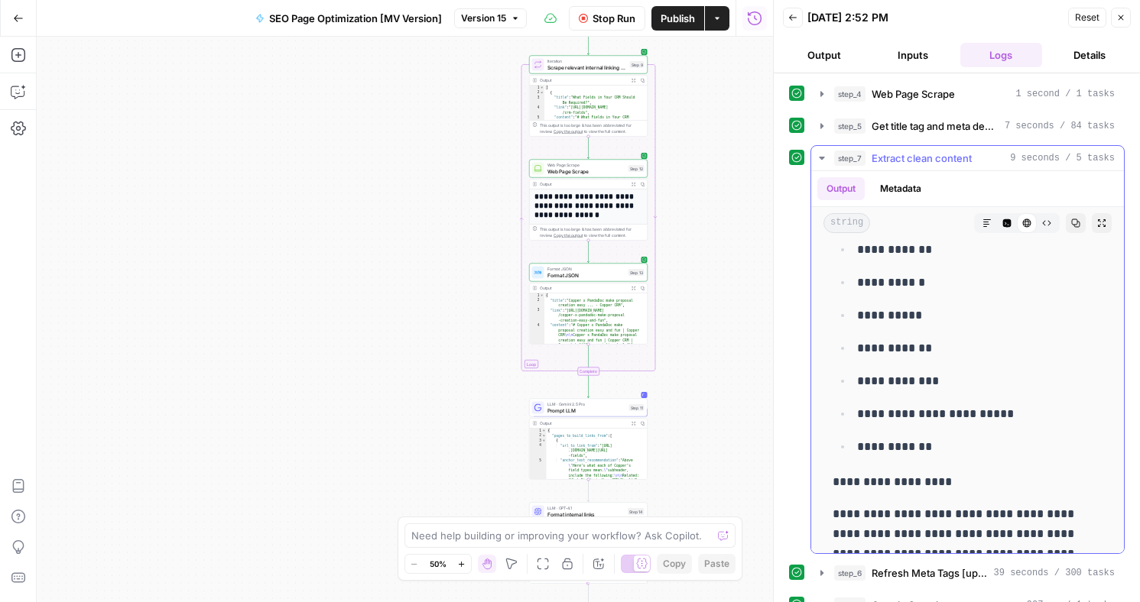
scroll to position [2353, 0]
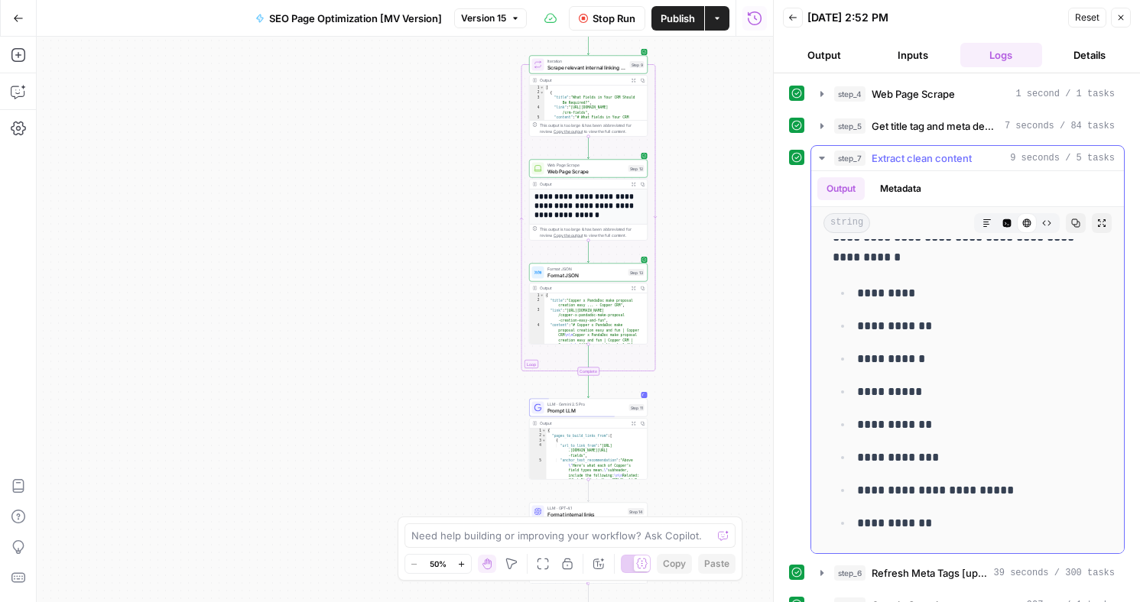
click at [823, 158] on icon "button" at bounding box center [821, 158] width 5 height 3
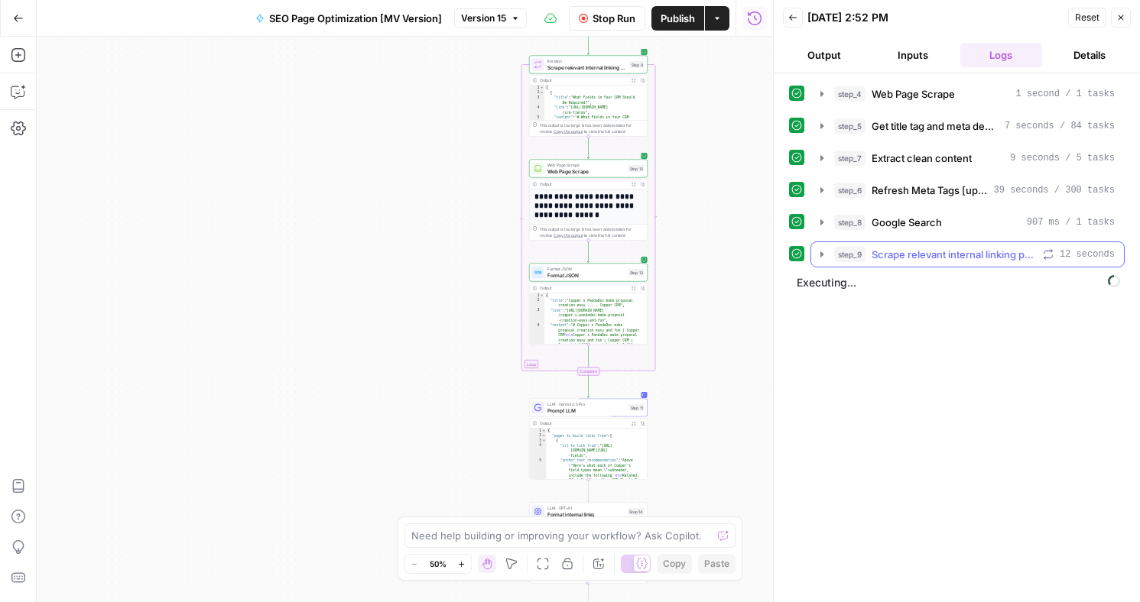
click at [930, 261] on span "Scrape relevant internal linking pages" at bounding box center [954, 254] width 165 height 15
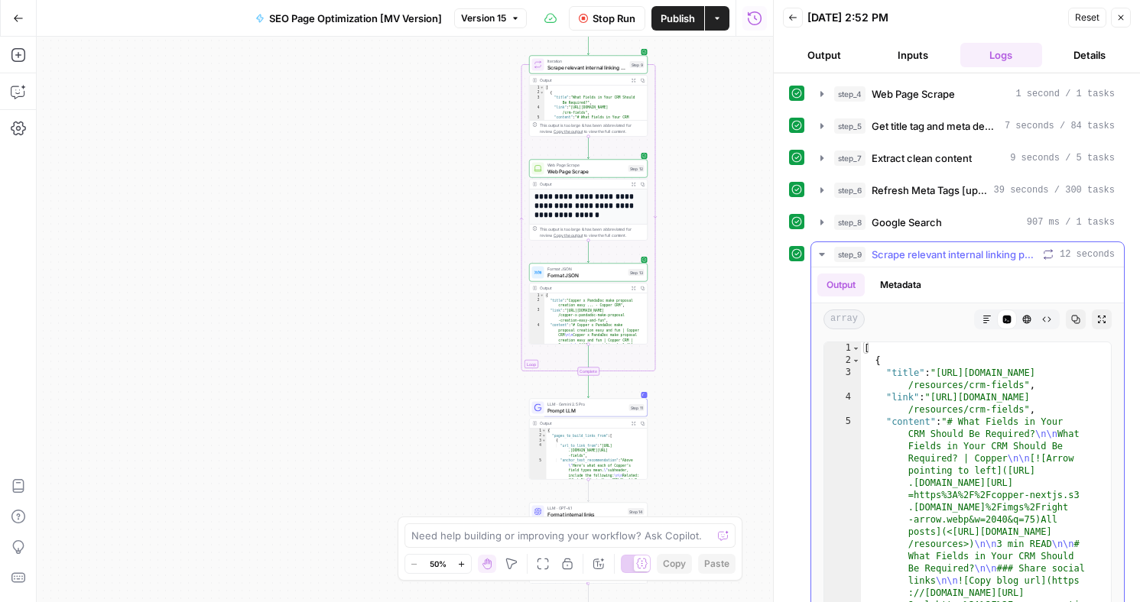
click at [822, 255] on icon "button" at bounding box center [821, 254] width 5 height 3
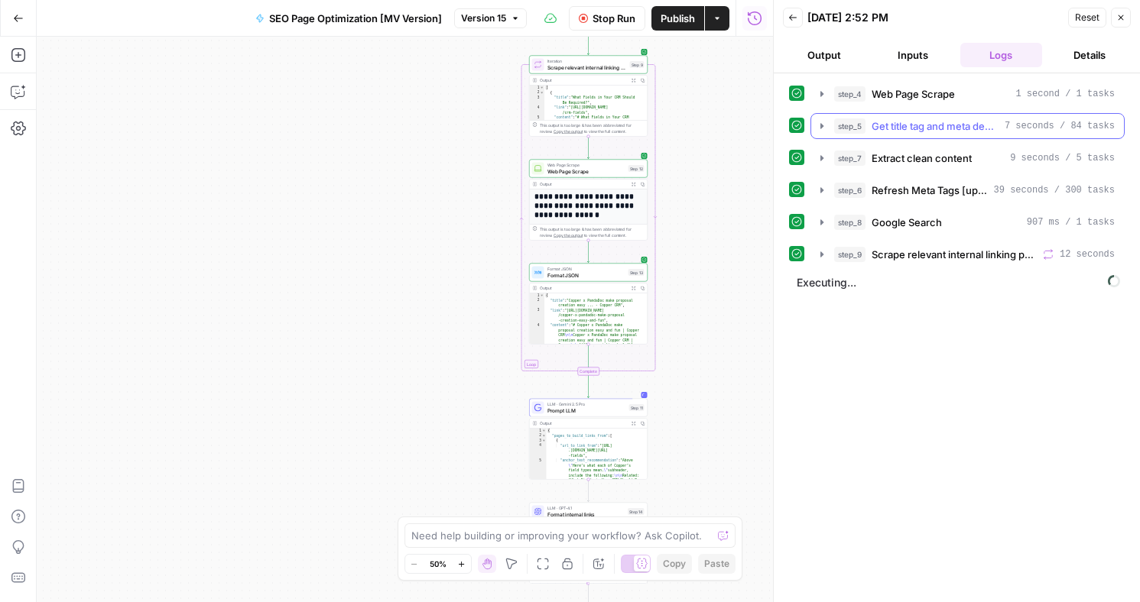
click at [824, 125] on icon "button" at bounding box center [822, 126] width 12 height 12
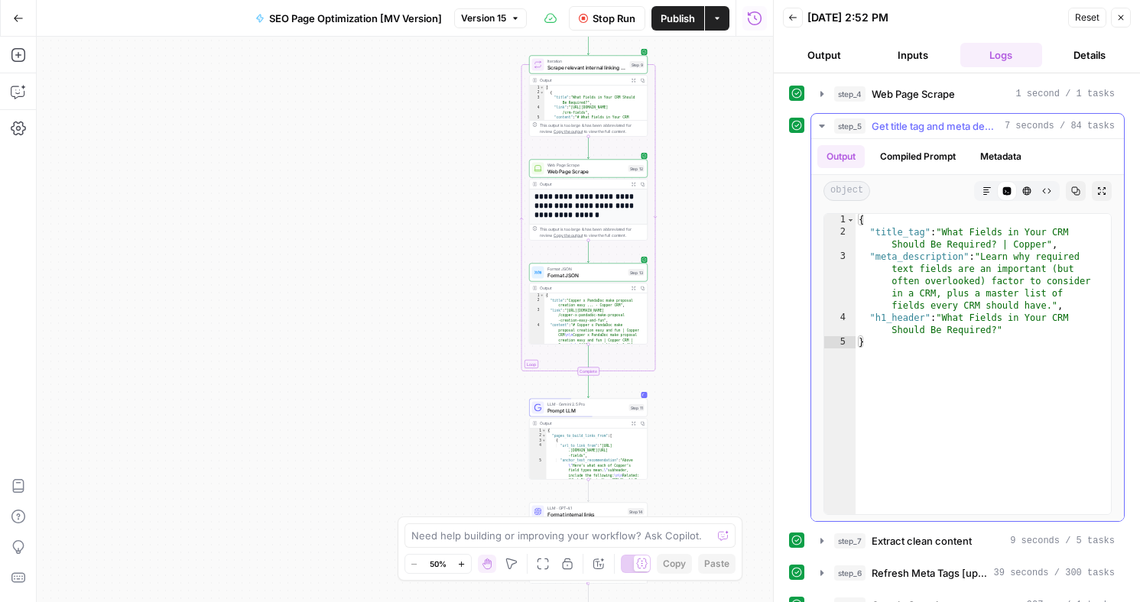
click at [820, 127] on icon "button" at bounding box center [822, 126] width 12 height 12
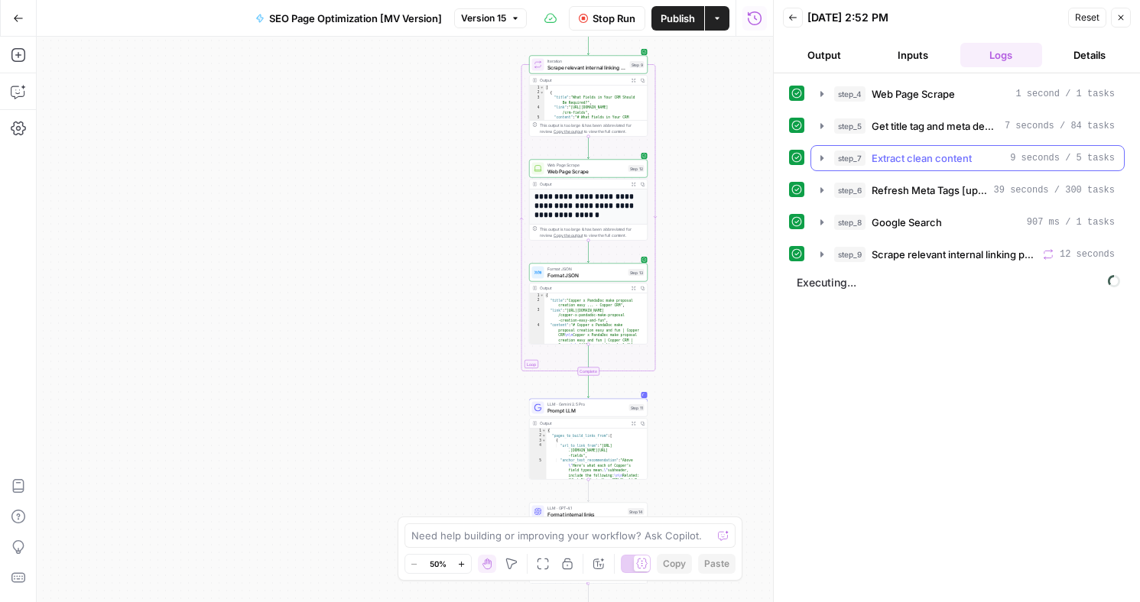
click at [825, 156] on icon "button" at bounding box center [822, 158] width 12 height 12
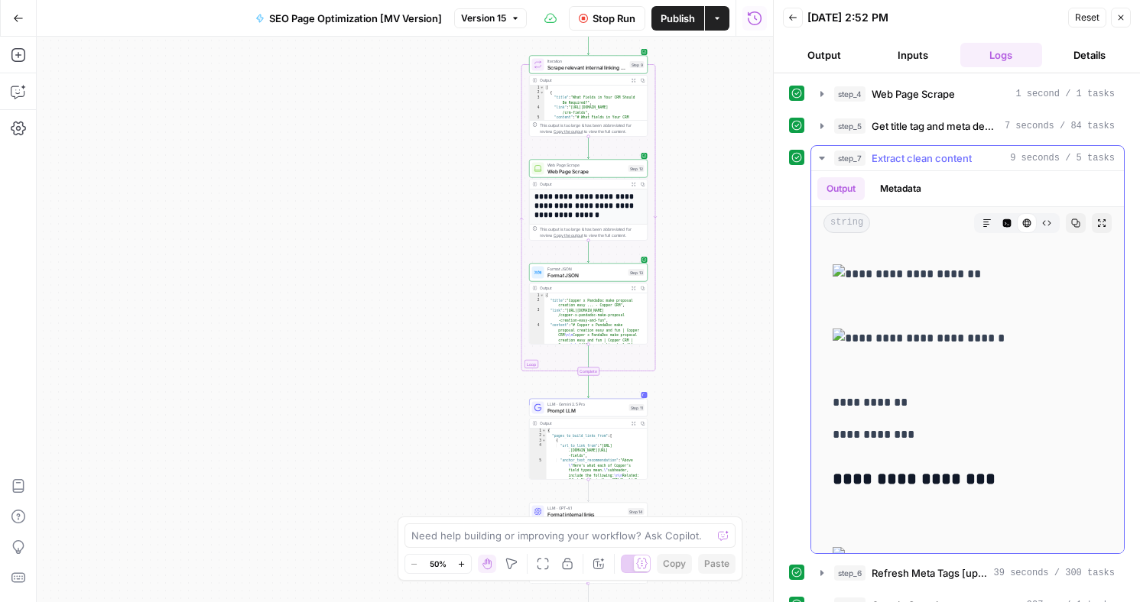
scroll to position [440, 0]
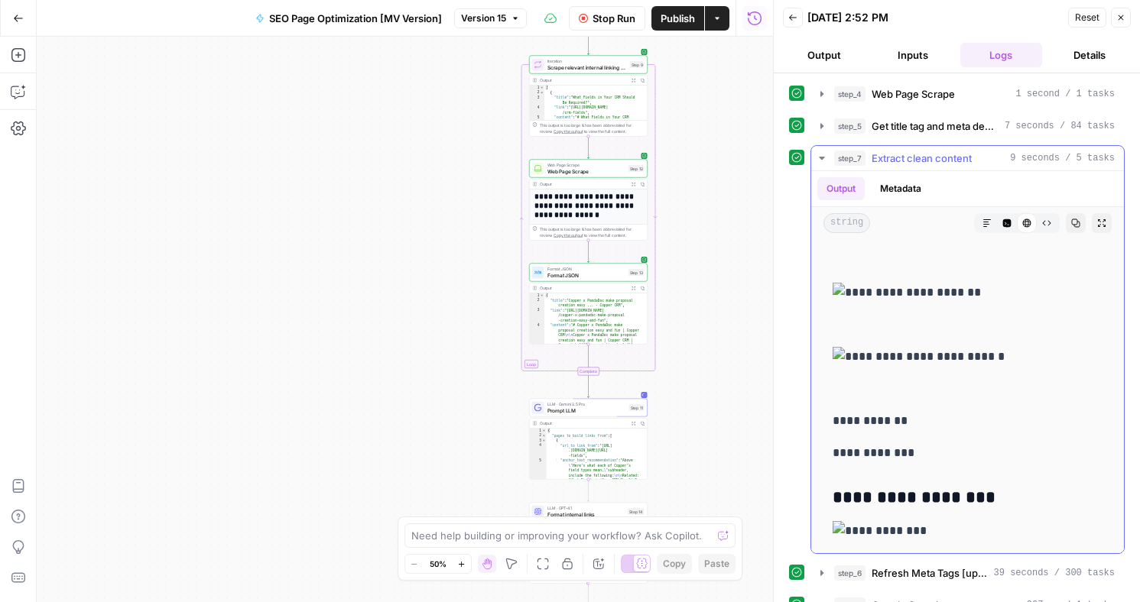
click at [904, 189] on button "Metadata" at bounding box center [901, 188] width 60 height 23
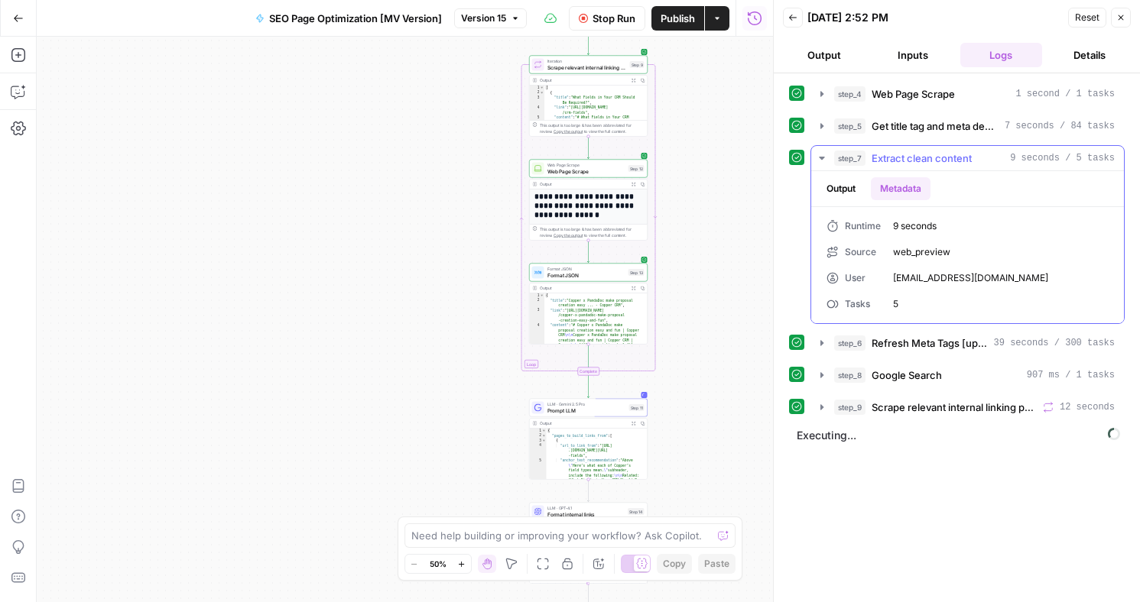
click at [848, 185] on button "Output" at bounding box center [840, 188] width 47 height 23
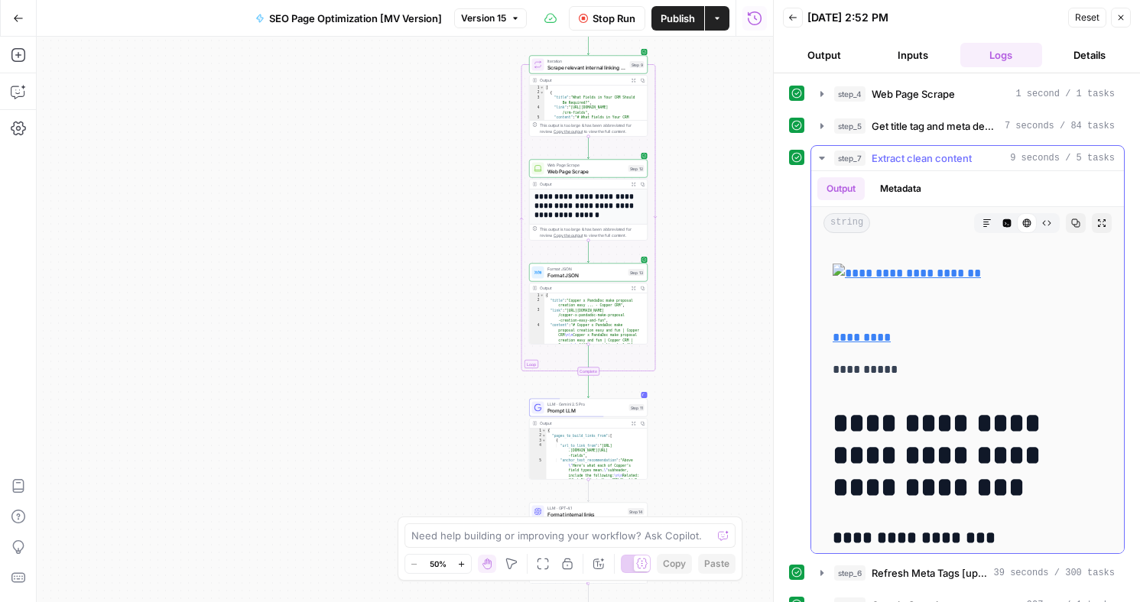
click at [820, 159] on icon "button" at bounding box center [822, 158] width 12 height 12
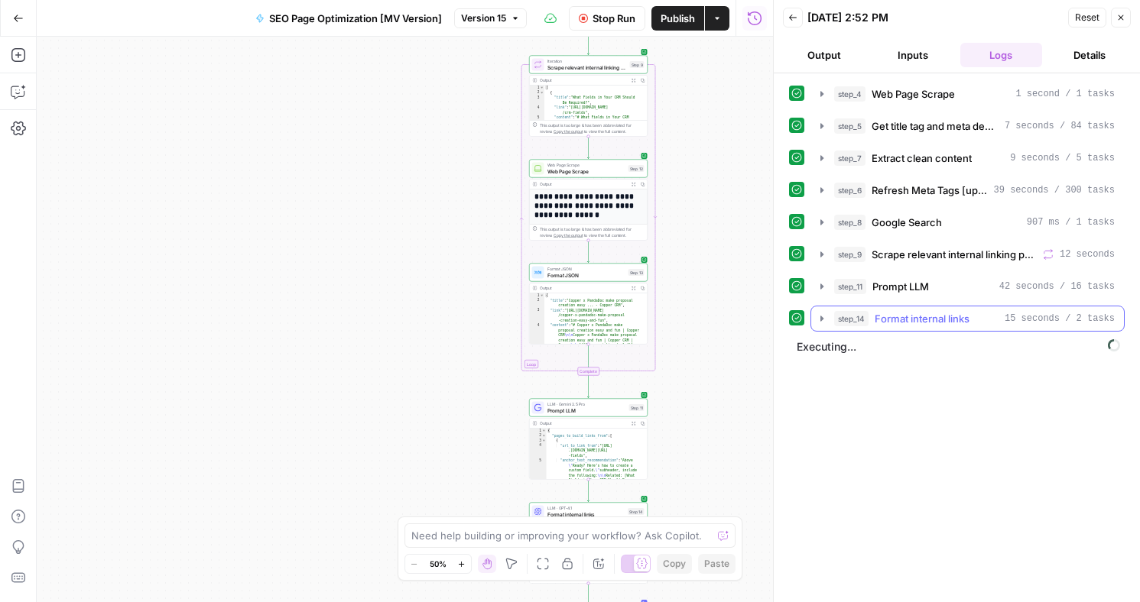
click at [820, 319] on icon "button" at bounding box center [822, 319] width 12 height 12
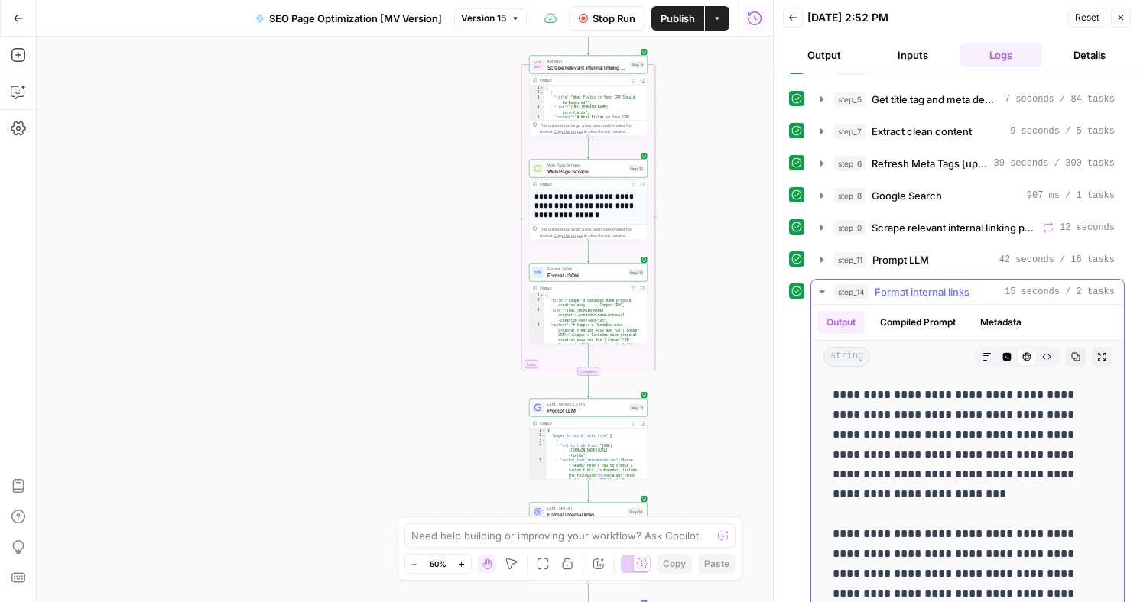
scroll to position [66, 0]
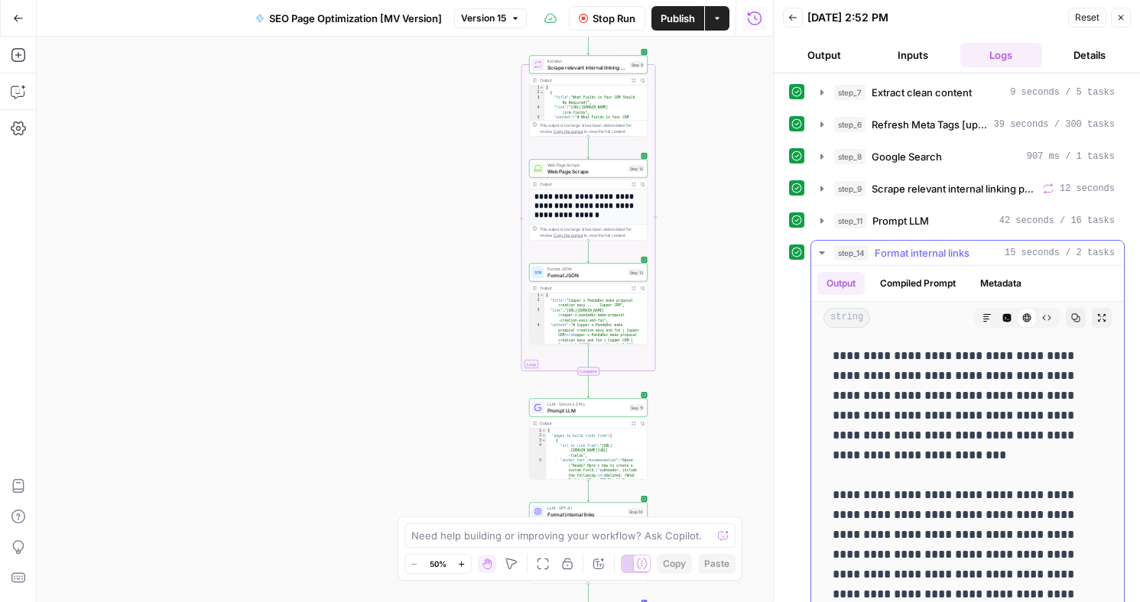
click at [821, 251] on icon "button" at bounding box center [822, 253] width 12 height 12
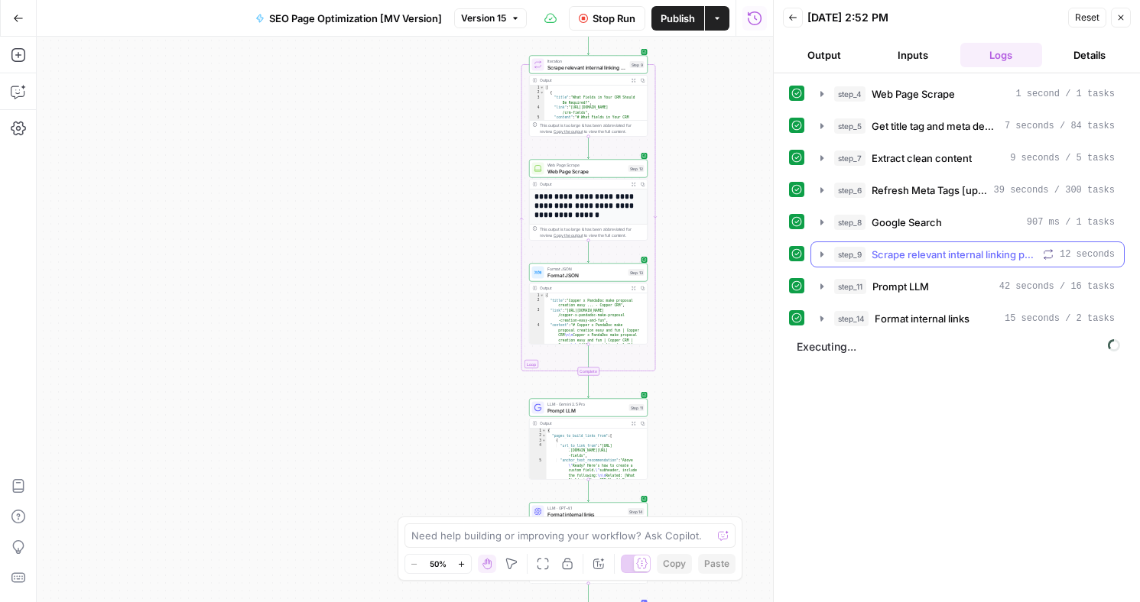
scroll to position [0, 0]
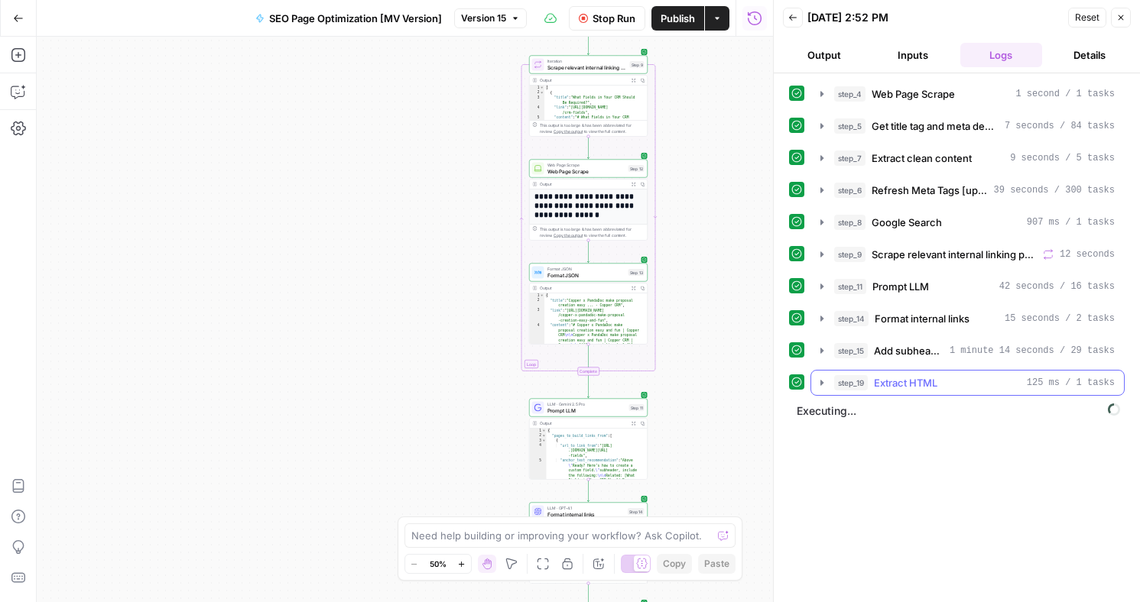
click at [820, 382] on icon "button" at bounding box center [821, 382] width 3 height 5
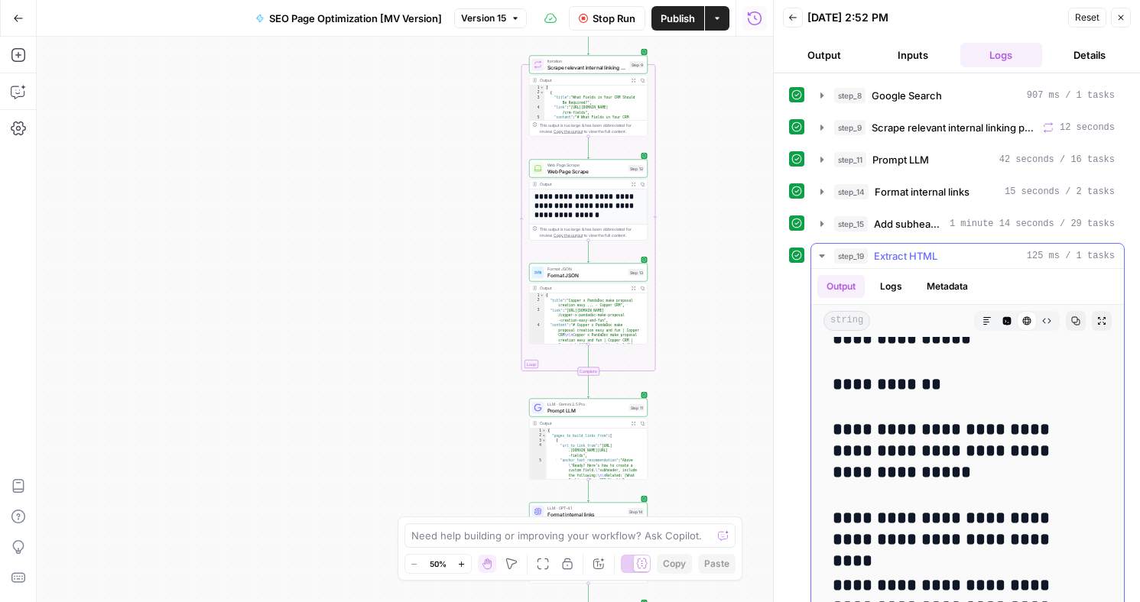
scroll to position [1386, 0]
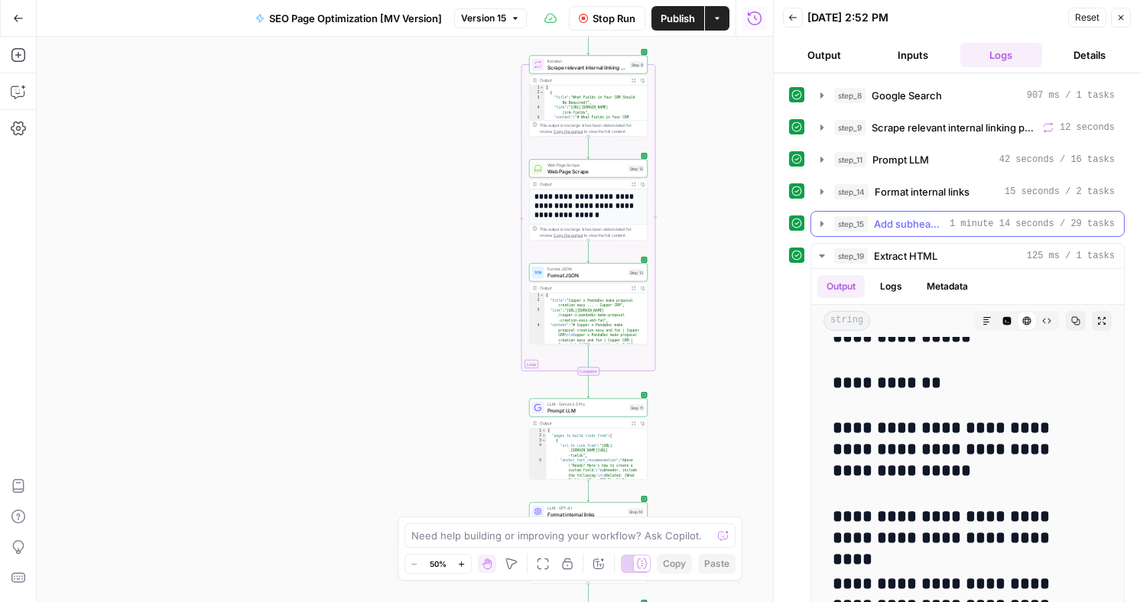
click at [825, 226] on icon "button" at bounding box center [822, 224] width 12 height 12
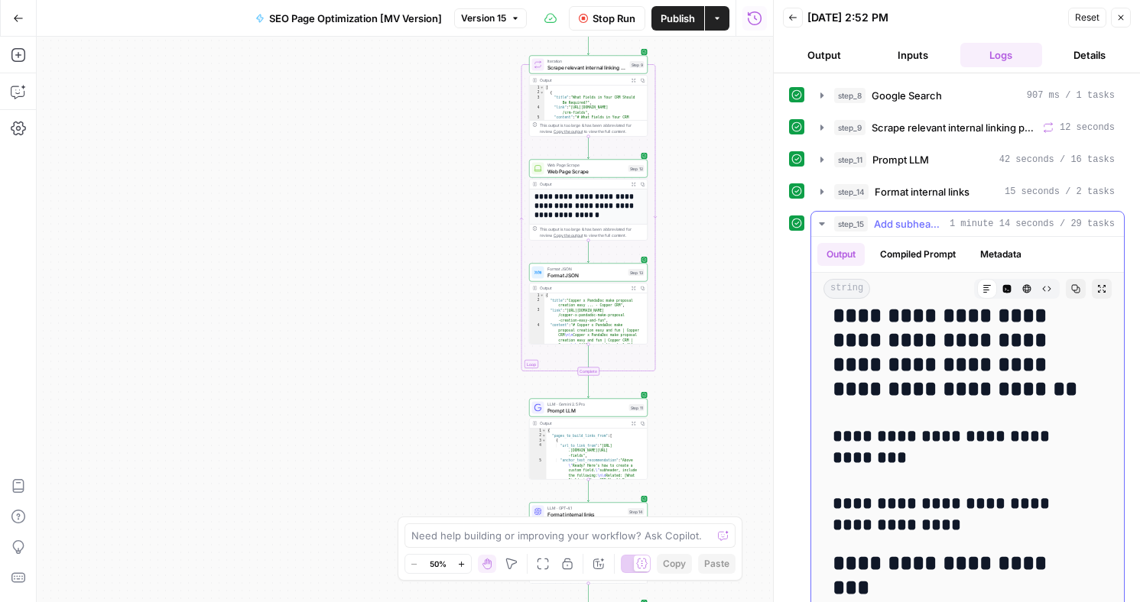
scroll to position [2583, 0]
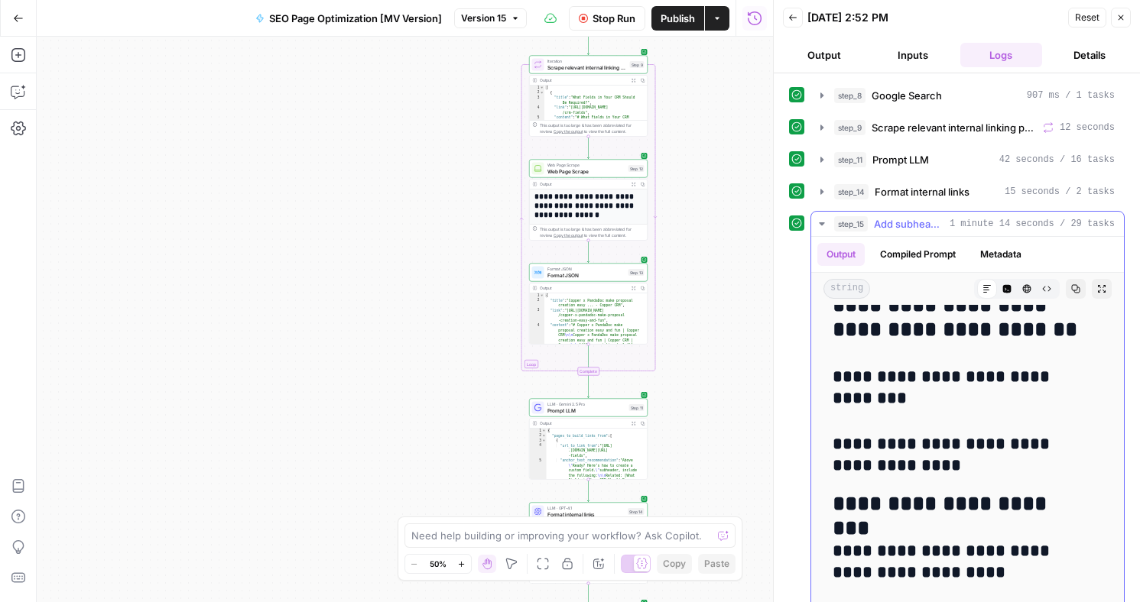
click at [821, 222] on icon "button" at bounding box center [821, 223] width 5 height 3
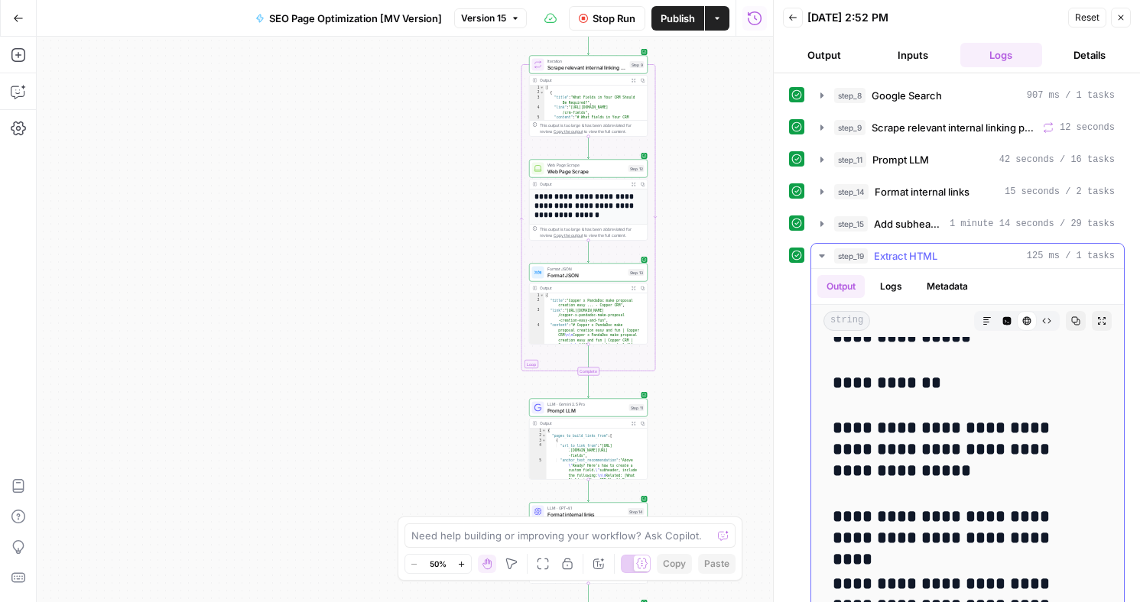
click at [824, 253] on icon "button" at bounding box center [822, 256] width 12 height 12
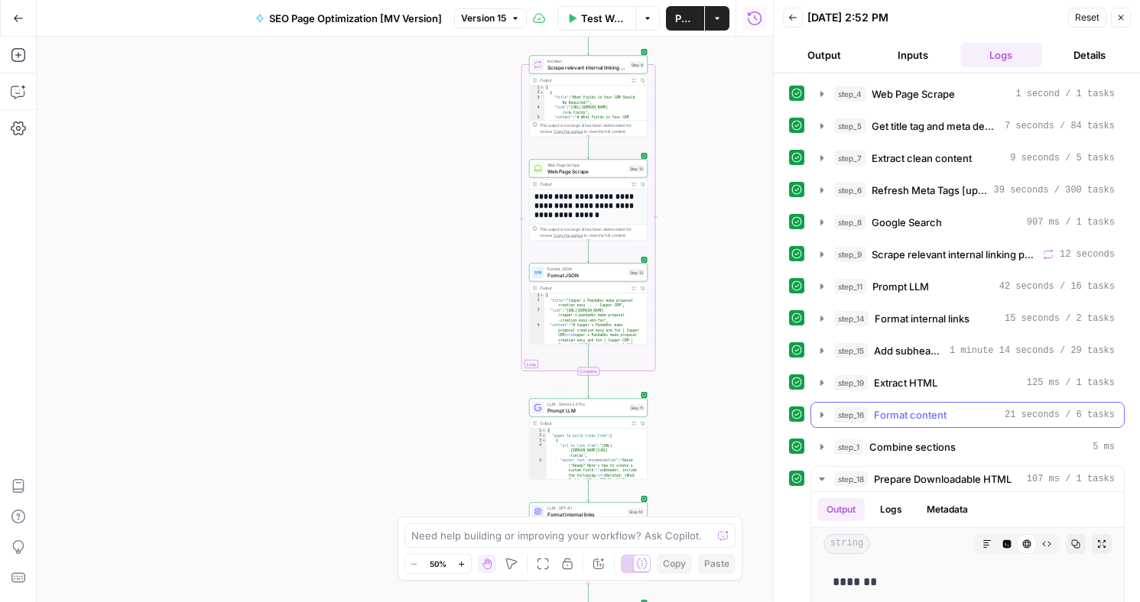
click at [822, 415] on icon "button" at bounding box center [821, 414] width 3 height 5
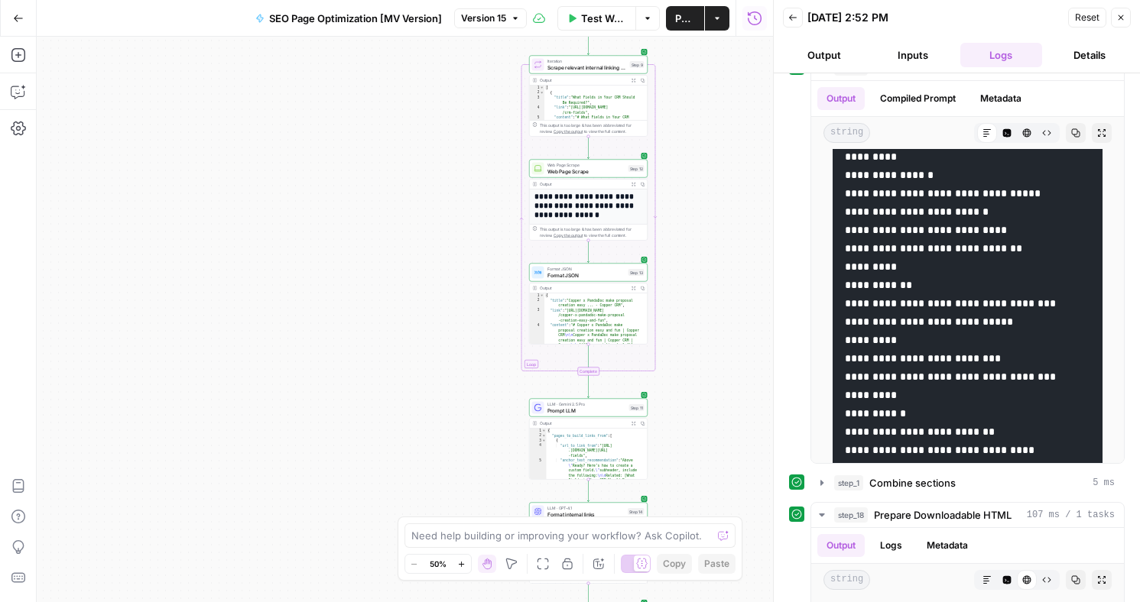
scroll to position [432, 0]
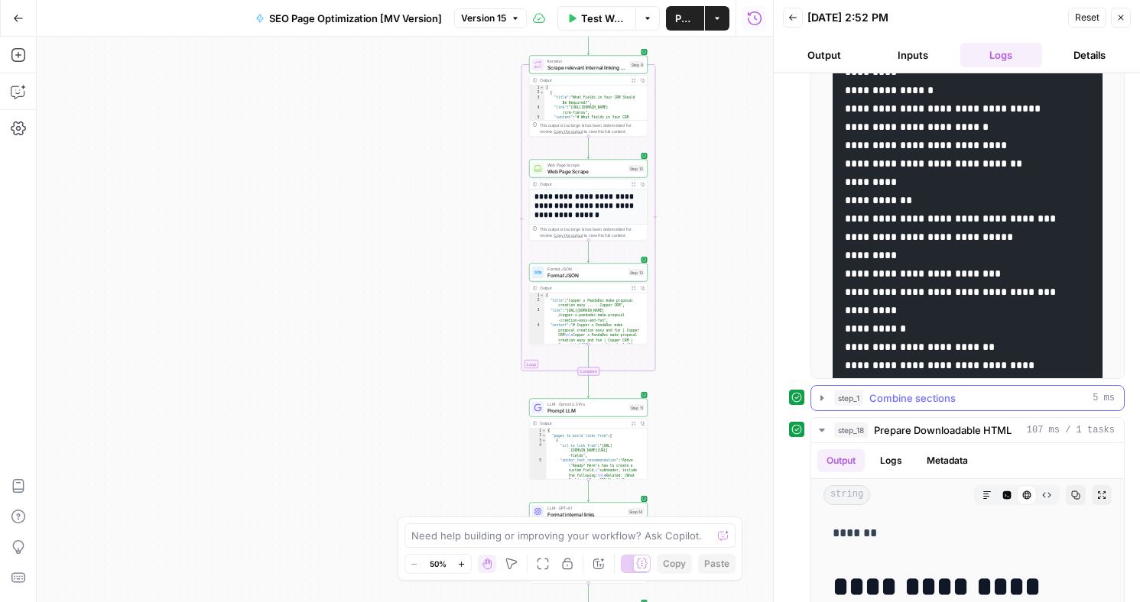
click at [823, 398] on icon "button" at bounding box center [821, 397] width 3 height 5
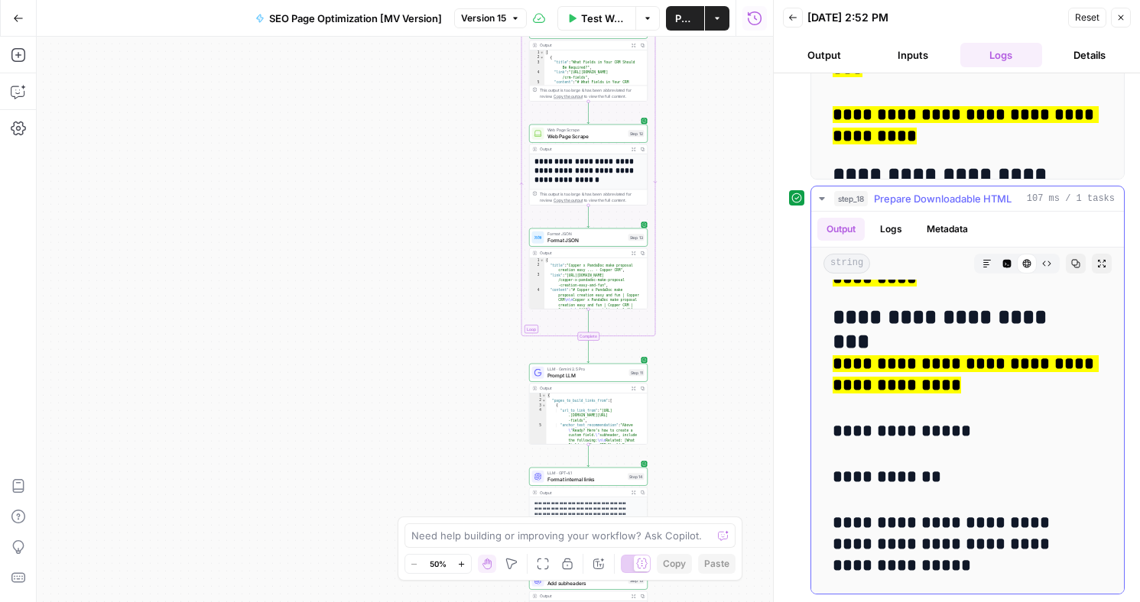
scroll to position [3604, 0]
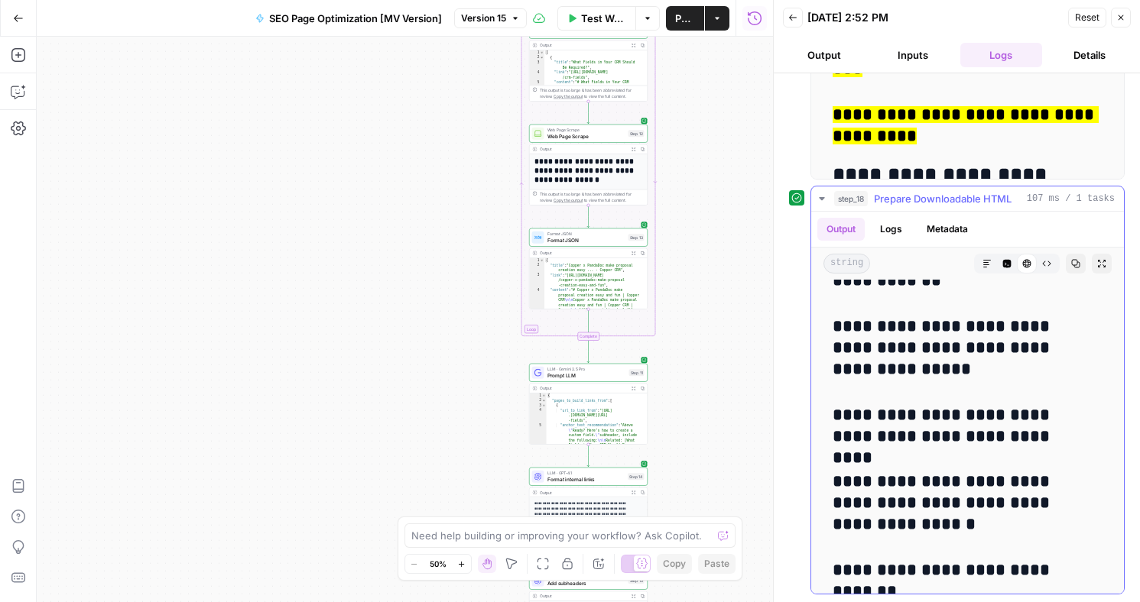
click at [820, 199] on icon "button" at bounding box center [821, 198] width 5 height 3
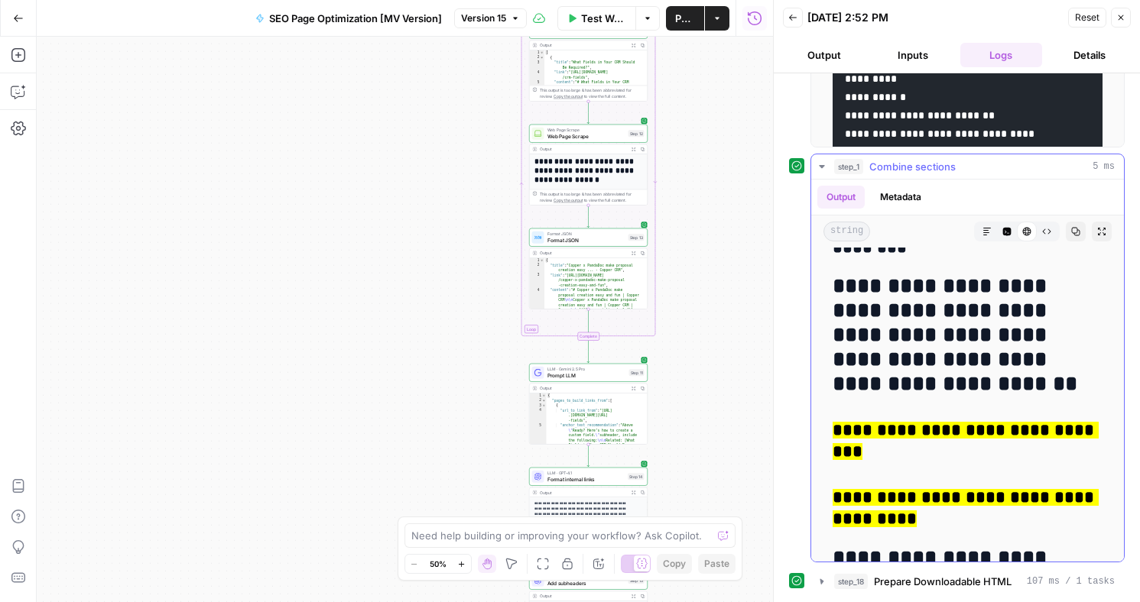
scroll to position [664, 0]
click at [823, 166] on icon "button" at bounding box center [821, 166] width 5 height 3
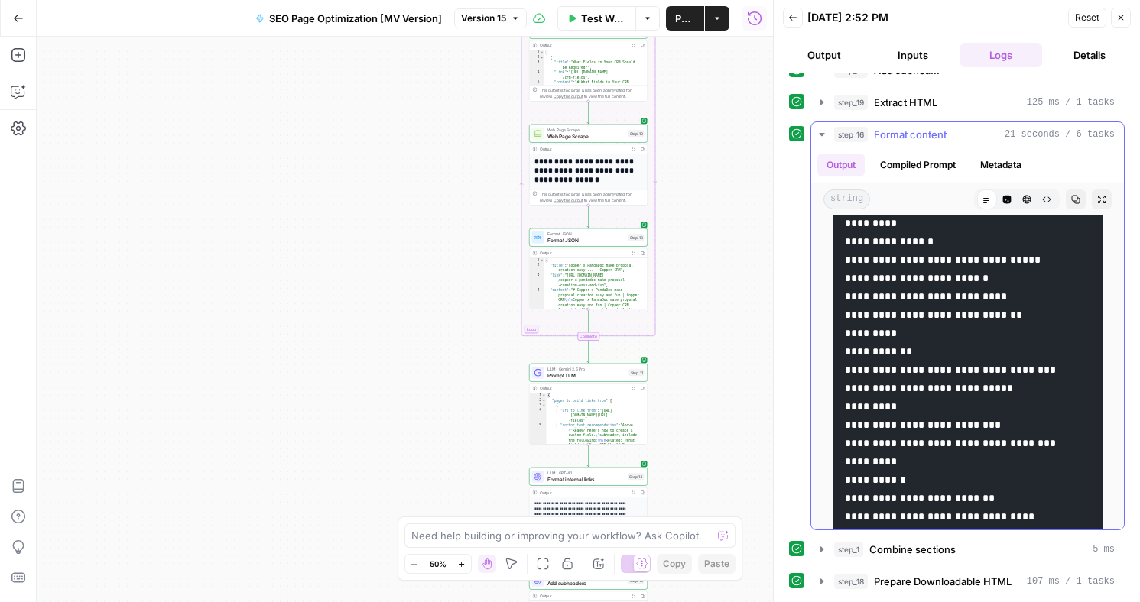
click at [821, 135] on icon "button" at bounding box center [821, 134] width 5 height 3
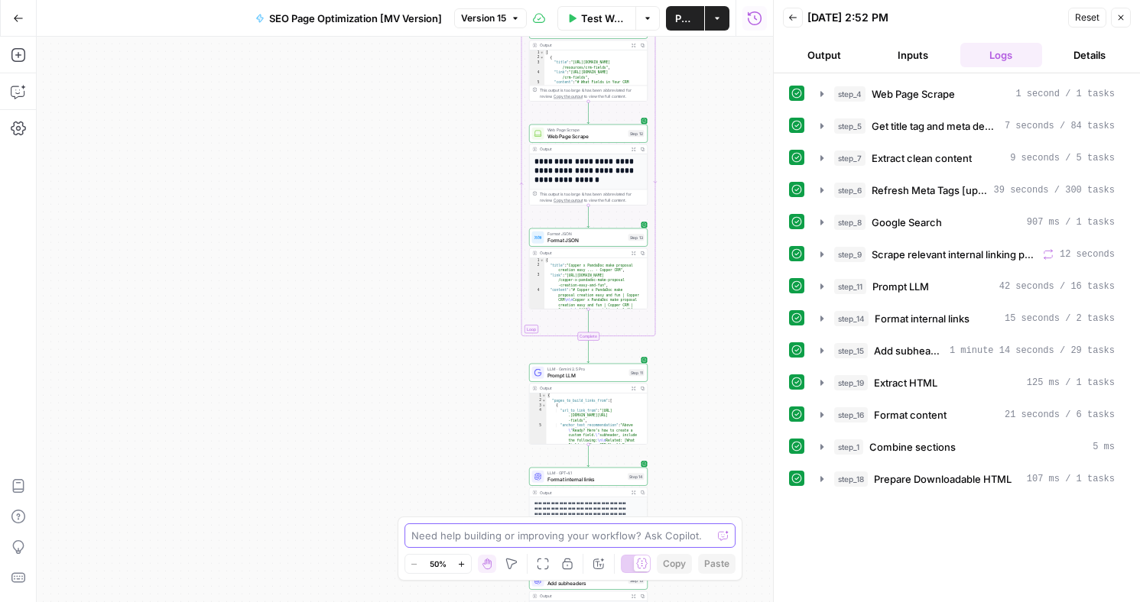
click at [679, 534] on textarea at bounding box center [561, 535] width 301 height 15
click at [730, 539] on div "Need help building or improving your workflow? Ask Copilot." at bounding box center [570, 536] width 332 height 24
click at [727, 537] on div at bounding box center [723, 535] width 11 height 15
click at [18, 96] on icon "button" at bounding box center [17, 92] width 13 height 12
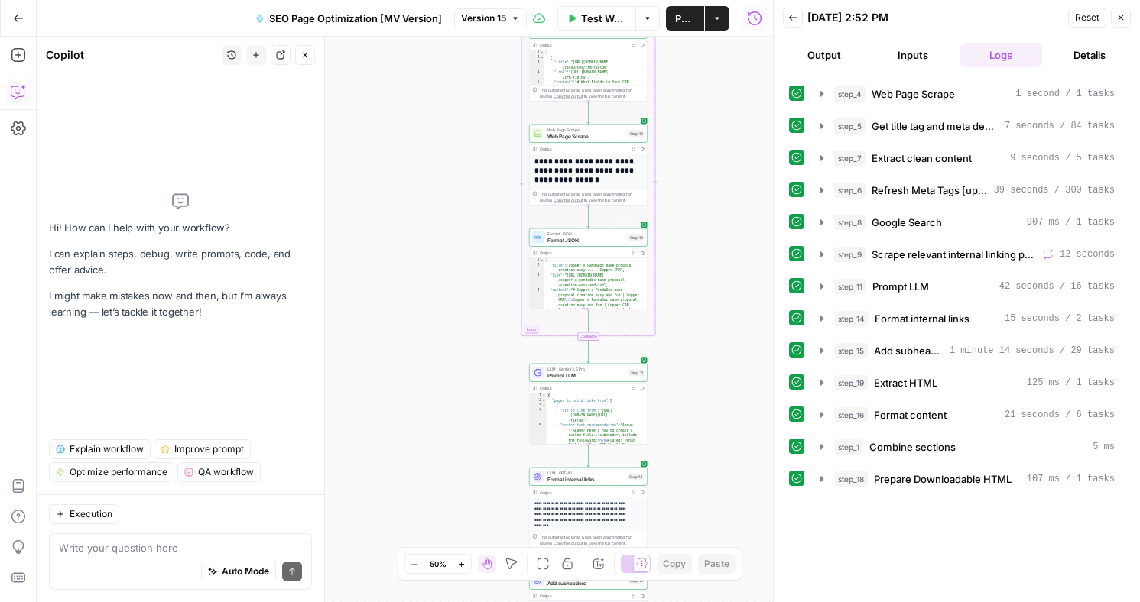
click at [107, 551] on textarea at bounding box center [180, 548] width 243 height 15
click at [823, 161] on icon "button" at bounding box center [822, 158] width 12 height 12
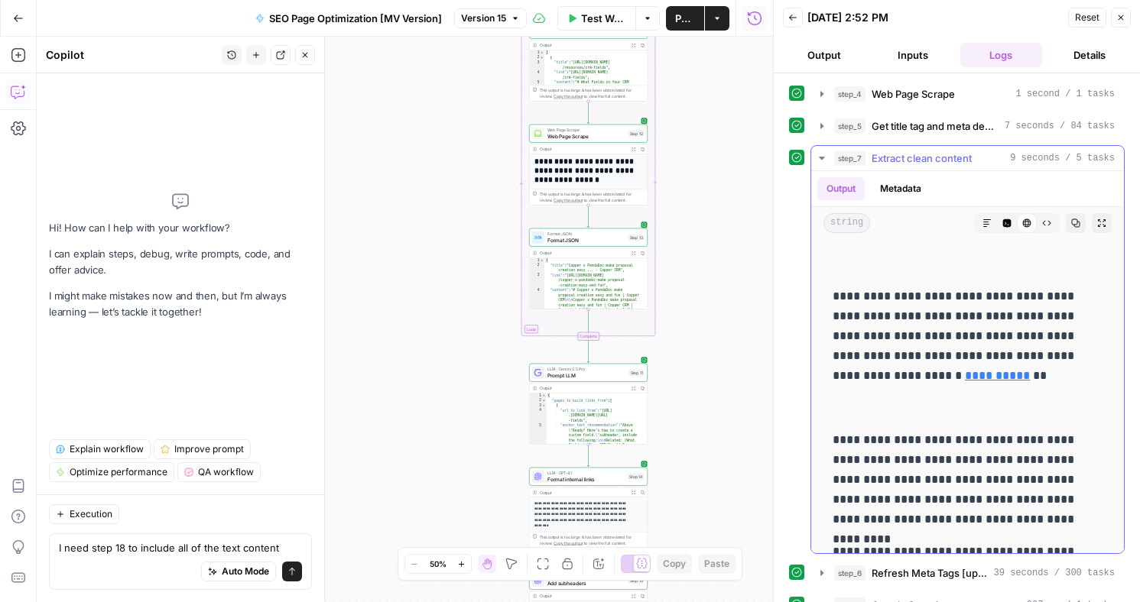
scroll to position [1662, 0]
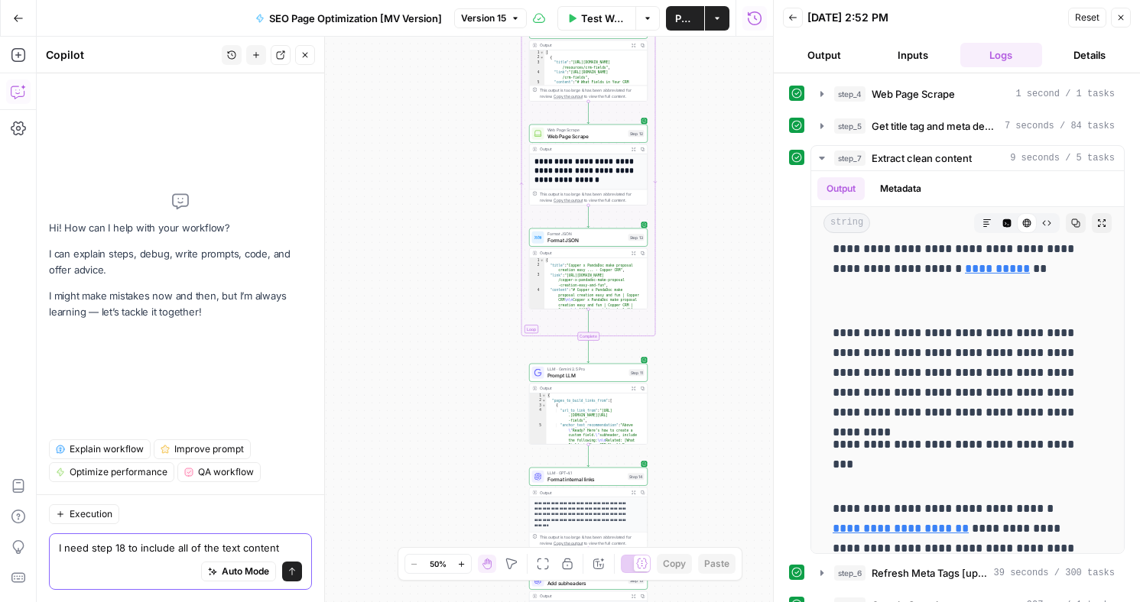
drag, startPoint x: 284, startPoint y: 548, endPoint x: 239, endPoint y: 545, distance: 45.2
click at [239, 545] on textarea "I need step 18 to include all of the text content" at bounding box center [180, 548] width 243 height 15
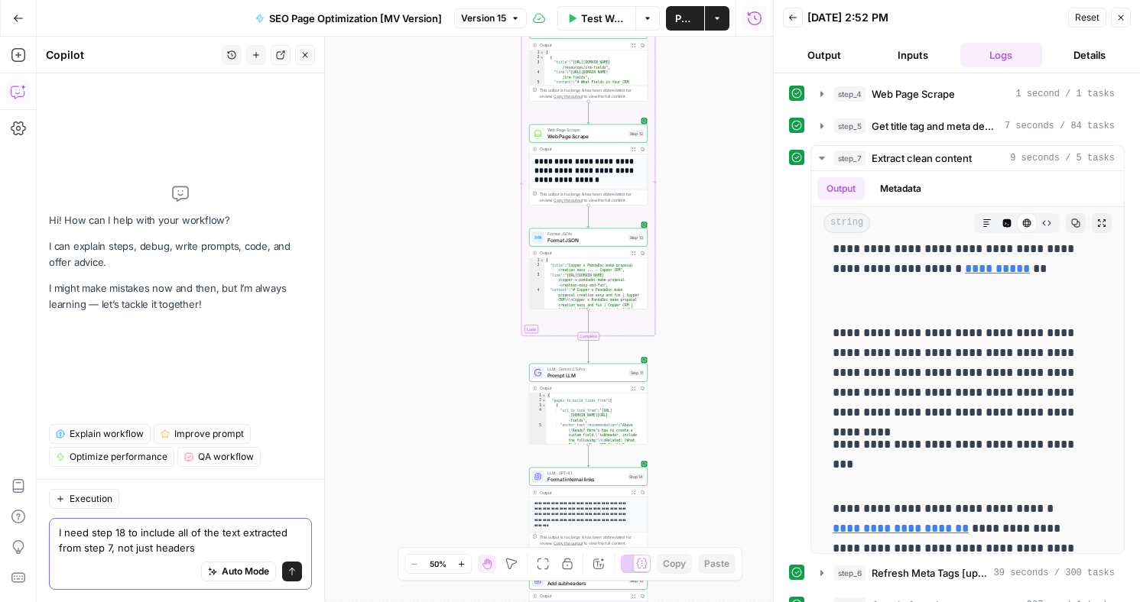
click at [262, 547] on textarea "I need step 18 to include all of the text extracted from step 7, not just heade…" at bounding box center [180, 540] width 243 height 31
click at [218, 534] on textarea "I need step 18 to include all of the text extracted from step 7, not just heade…" at bounding box center [180, 540] width 243 height 31
type textarea "I need step 18 to include all of the non-header text extracted from step 7, not…"
click at [294, 571] on icon "submit" at bounding box center [291, 571] width 9 height 9
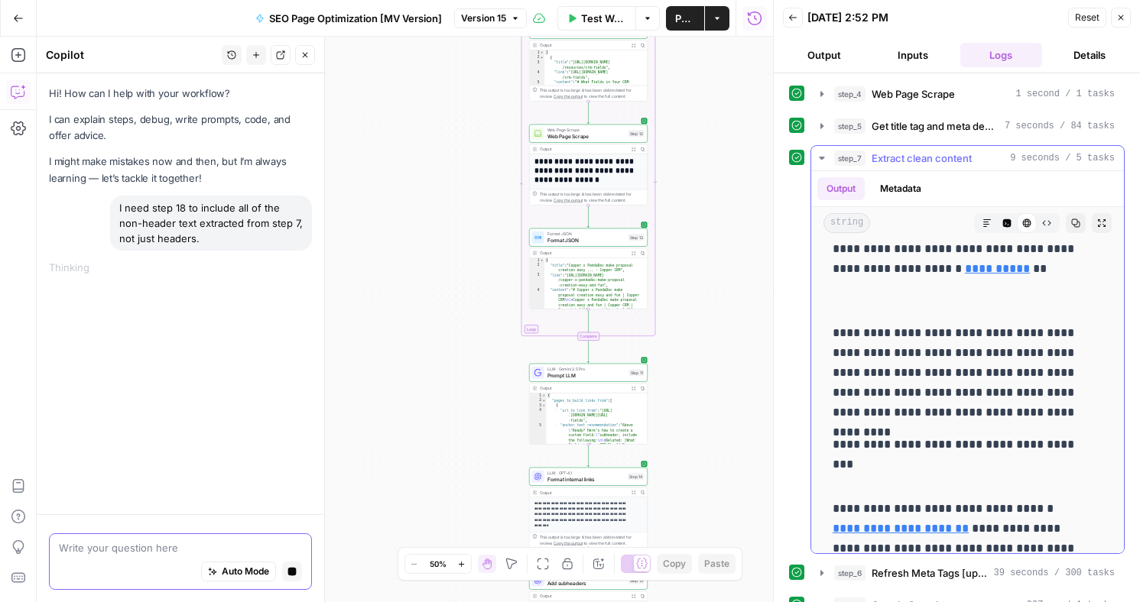
click at [820, 157] on icon "button" at bounding box center [821, 158] width 5 height 3
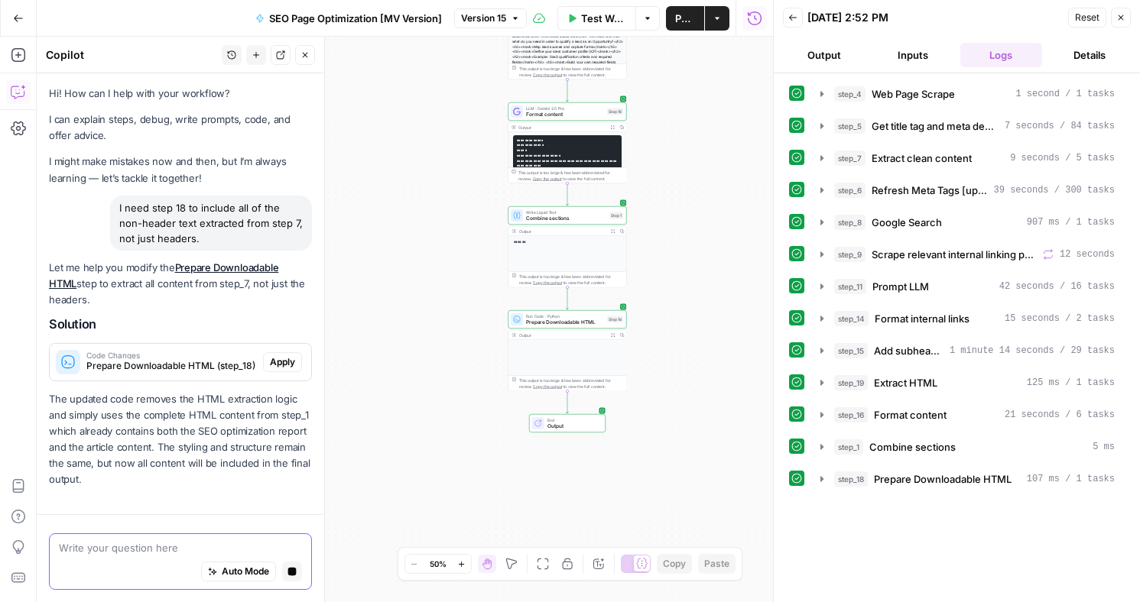
scroll to position [30, 0]
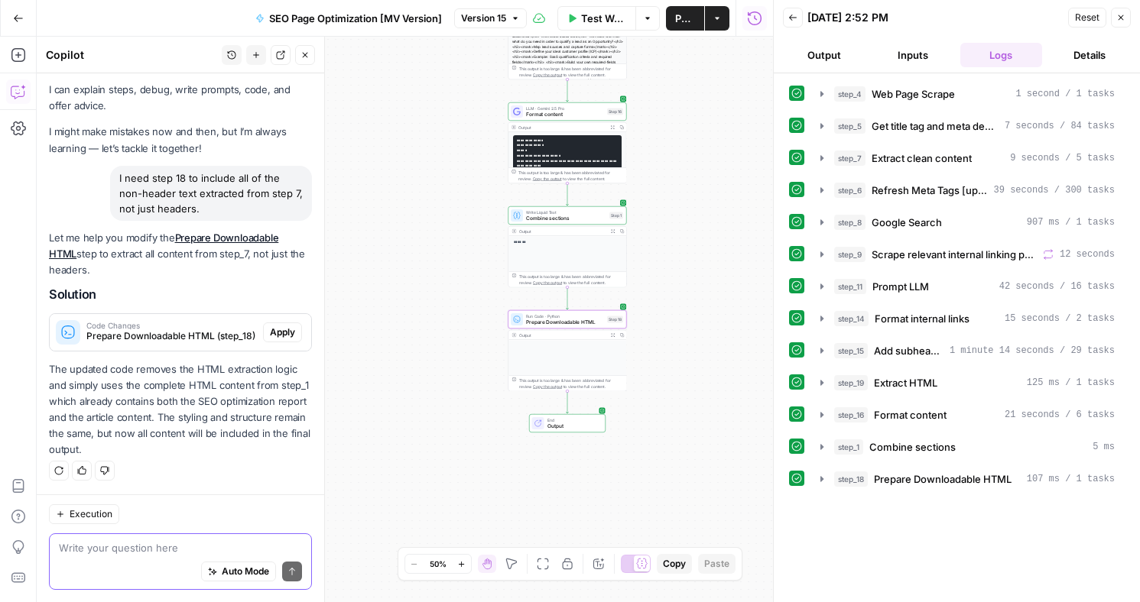
click at [270, 337] on span "Apply" at bounding box center [282, 333] width 25 height 14
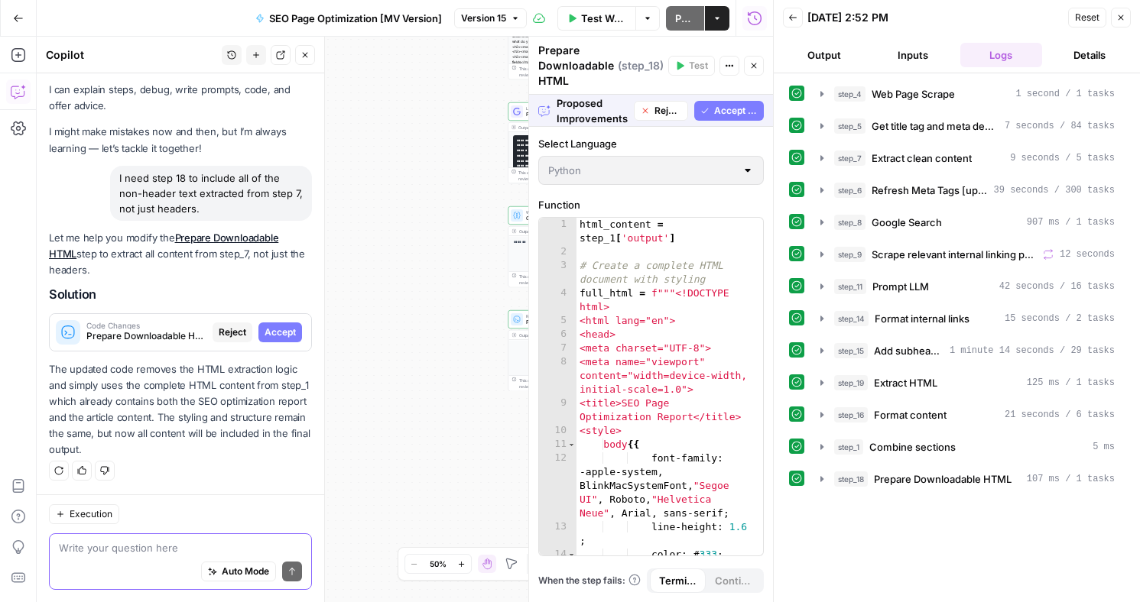
click at [742, 105] on span "Accept All" at bounding box center [736, 111] width 44 height 14
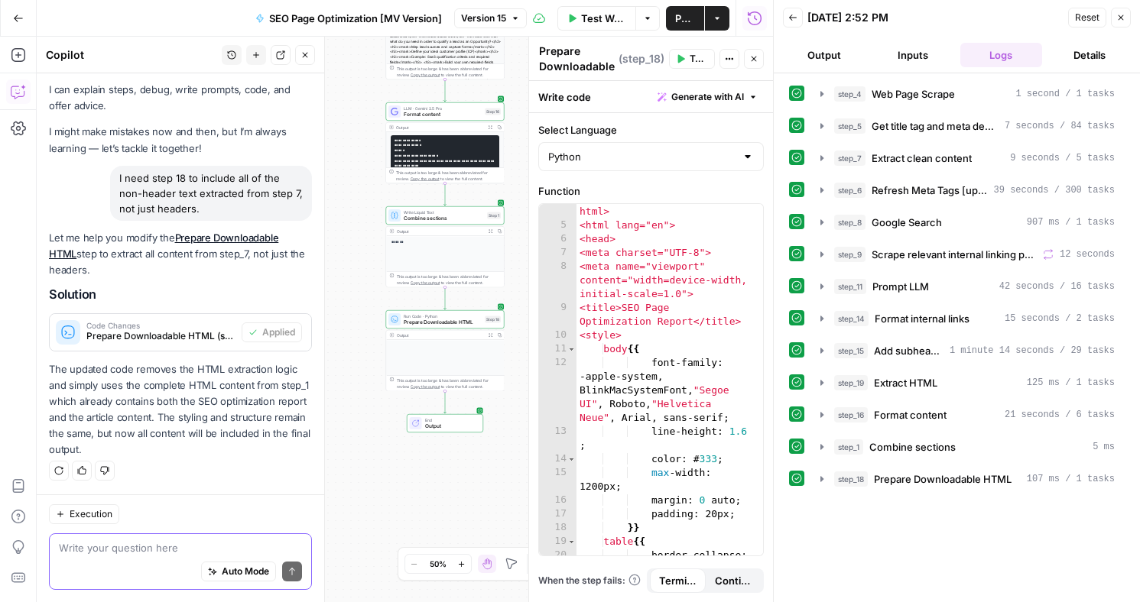
scroll to position [275, 0]
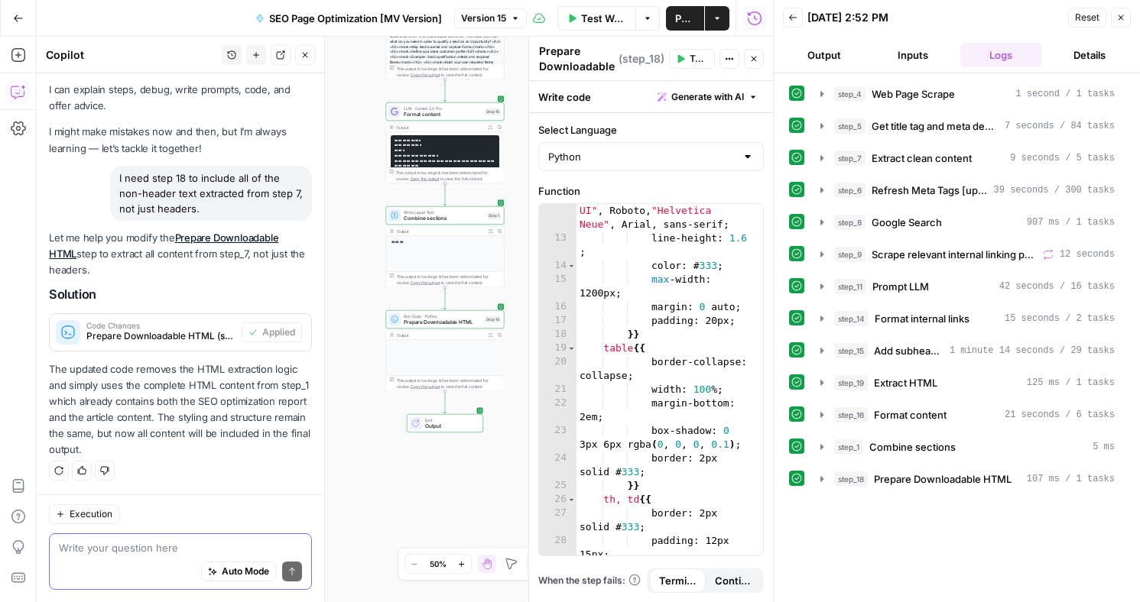
click at [685, 63] on icon "button" at bounding box center [680, 58] width 9 height 9
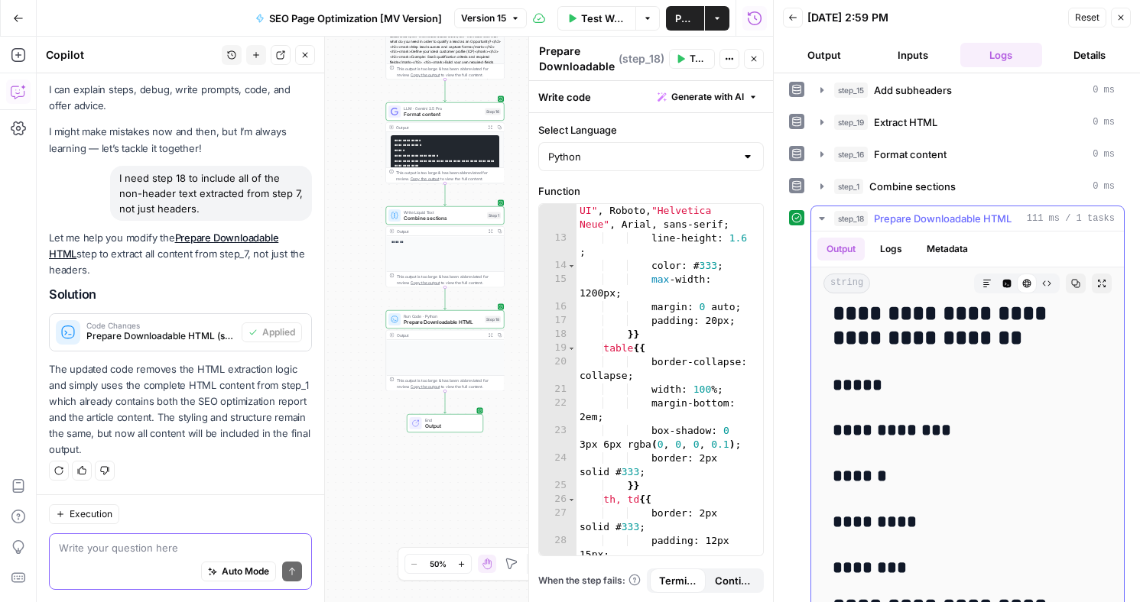
scroll to position [2867, 0]
click at [604, 18] on span "Test Workflow" at bounding box center [603, 18] width 45 height 15
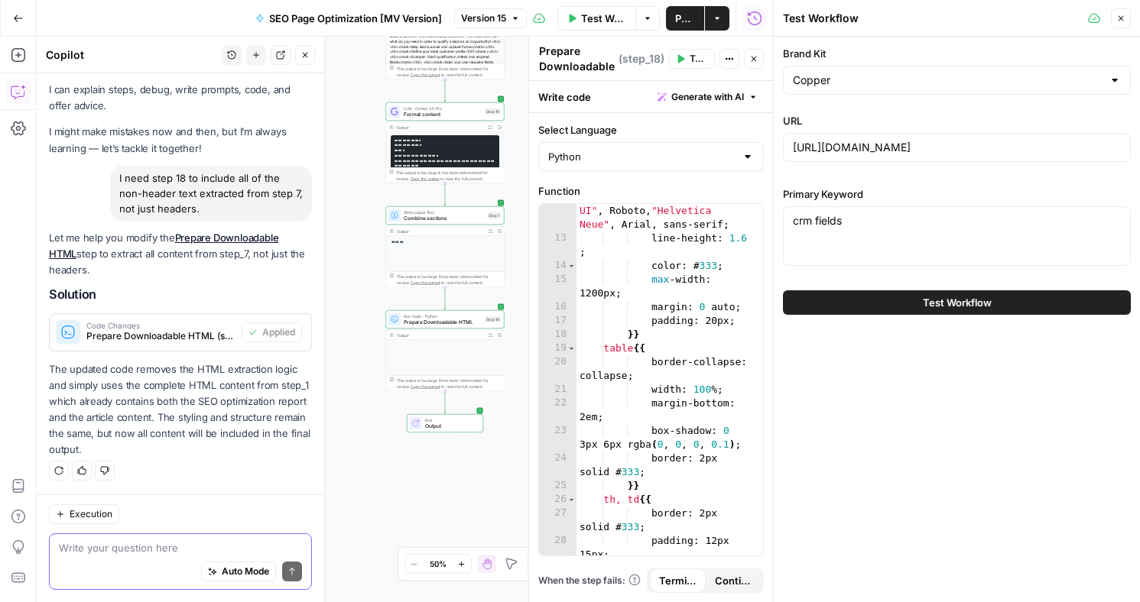
click at [919, 300] on button "Test Workflow" at bounding box center [957, 303] width 348 height 24
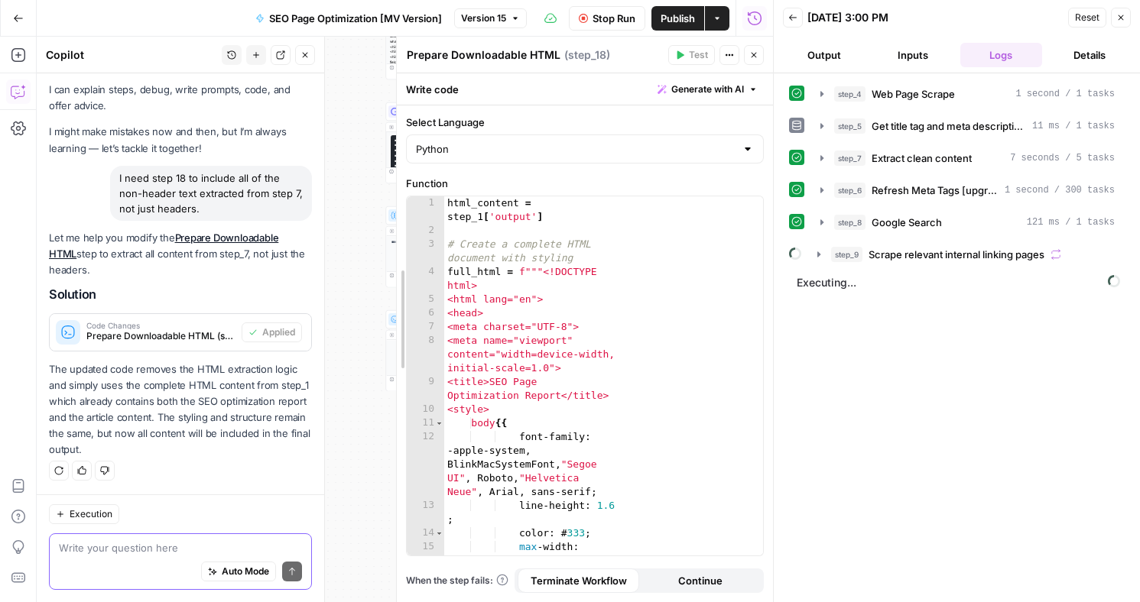
drag, startPoint x: 530, startPoint y: 221, endPoint x: 390, endPoint y: 225, distance: 140.0
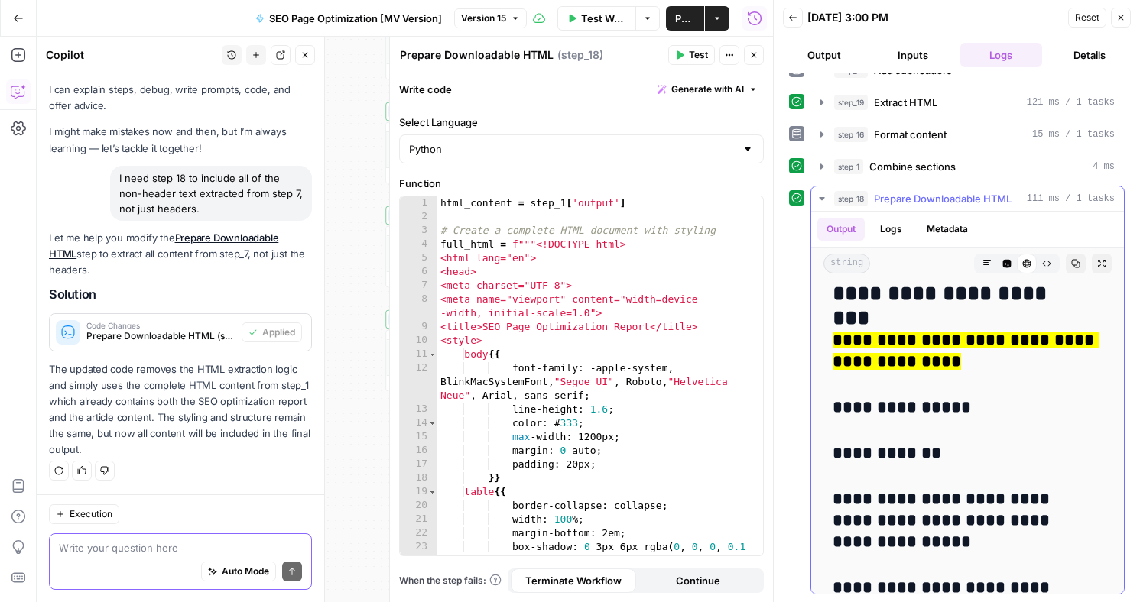
scroll to position [3428, 0]
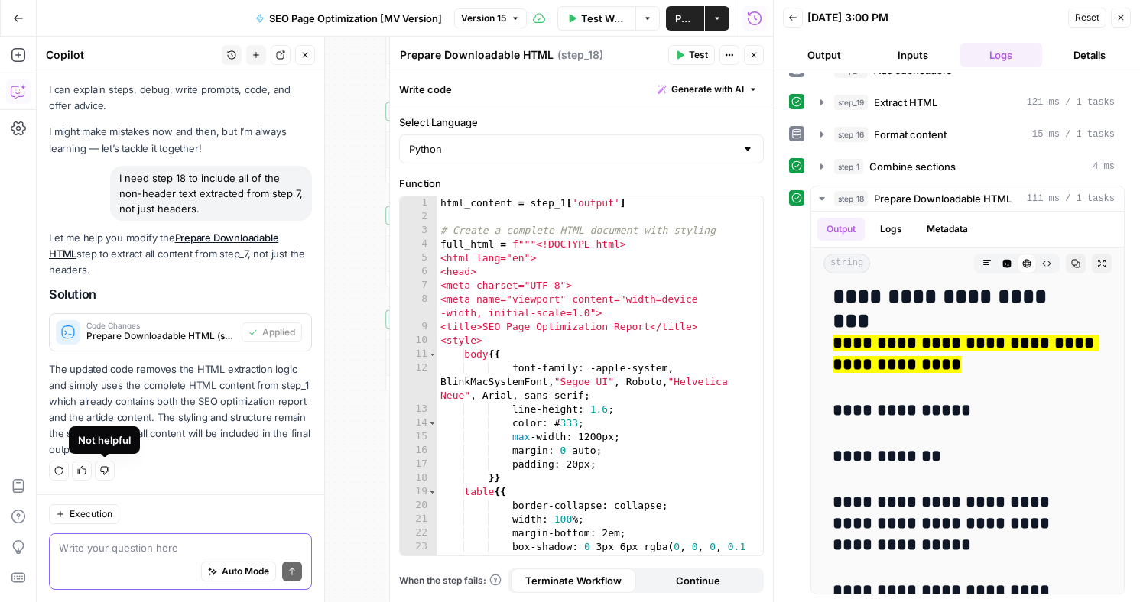
click at [103, 471] on icon "button" at bounding box center [104, 470] width 9 height 9
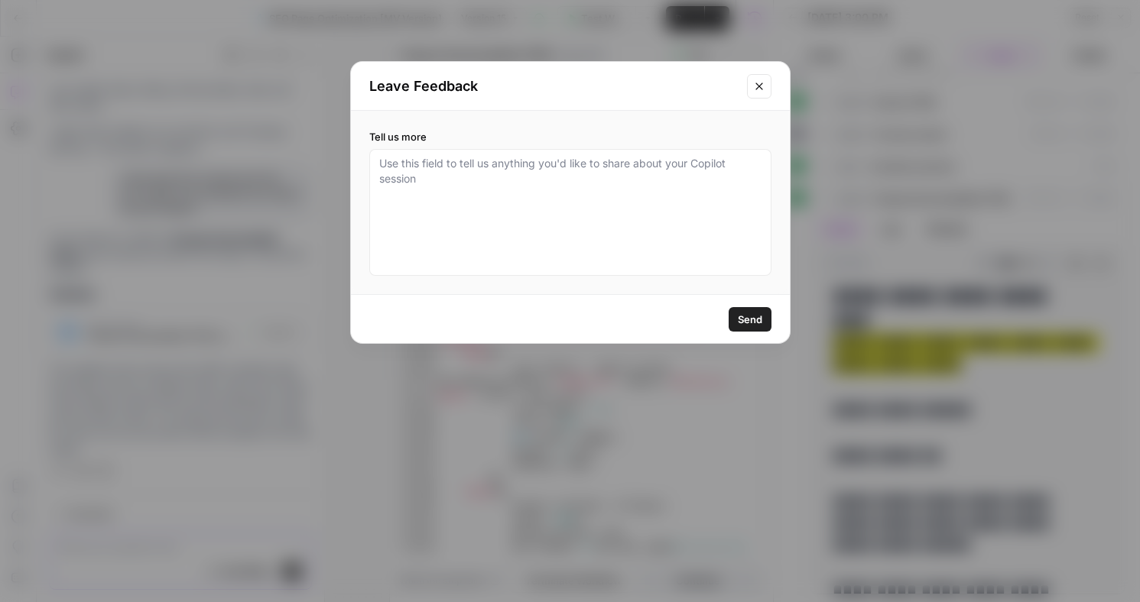
click at [761, 87] on icon "Close modal" at bounding box center [759, 86] width 12 height 12
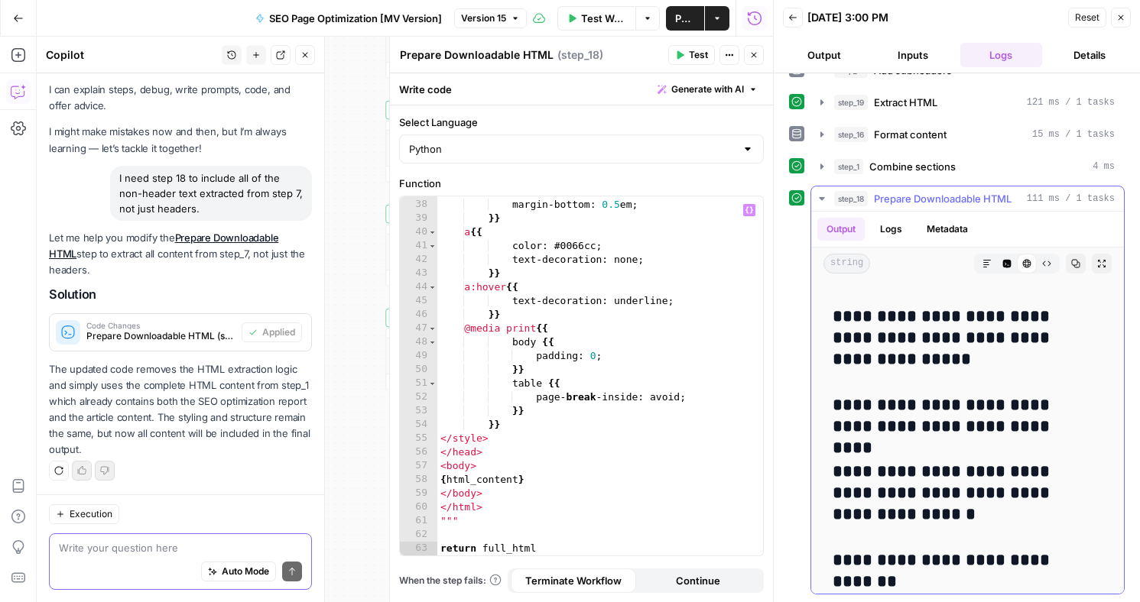
scroll to position [3629, 0]
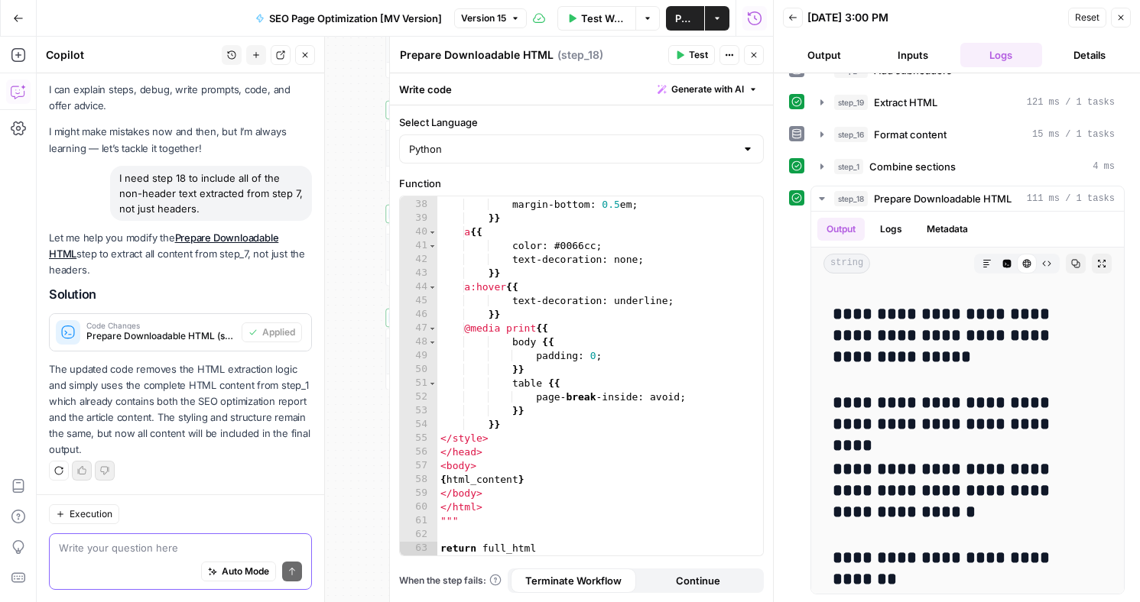
click at [91, 547] on textarea at bounding box center [180, 548] width 243 height 15
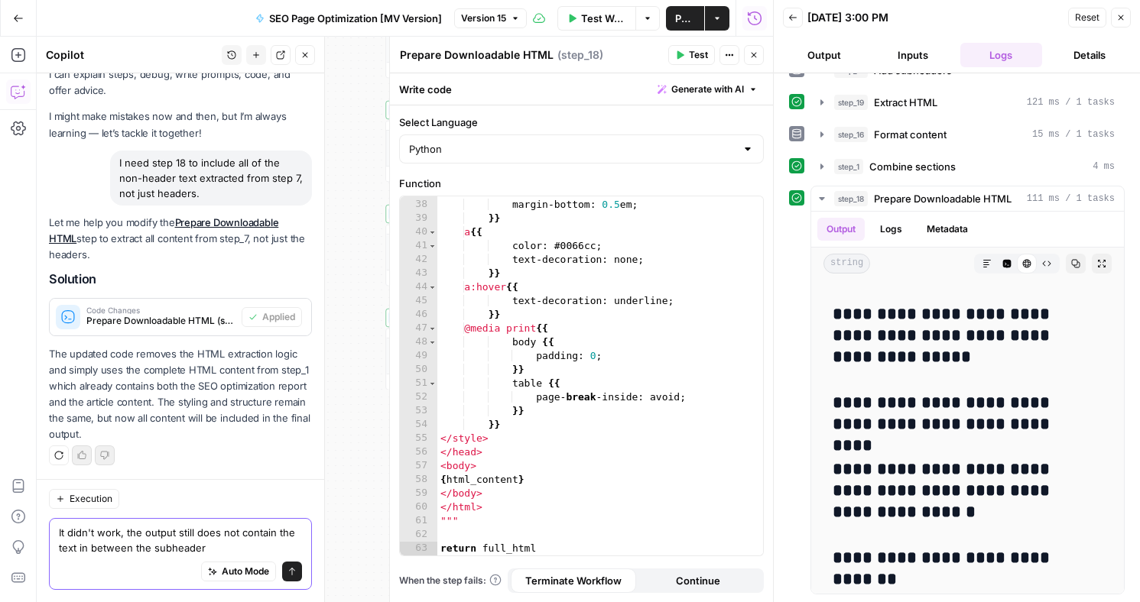
type textarea "It didn't work, the output still does not contain the text in between the subhe…"
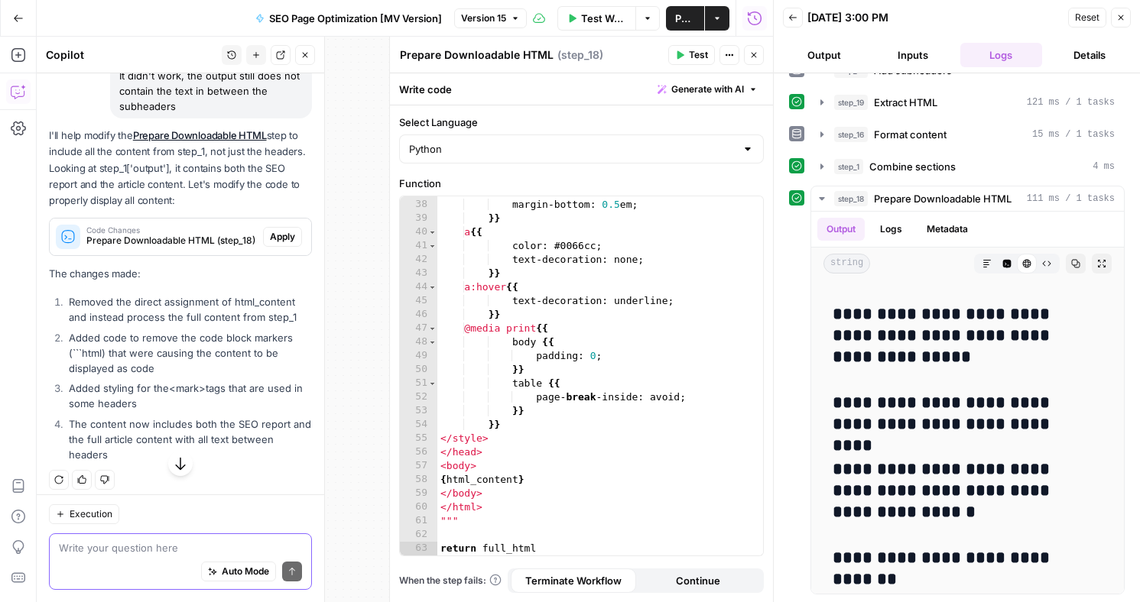
scroll to position [443, 0]
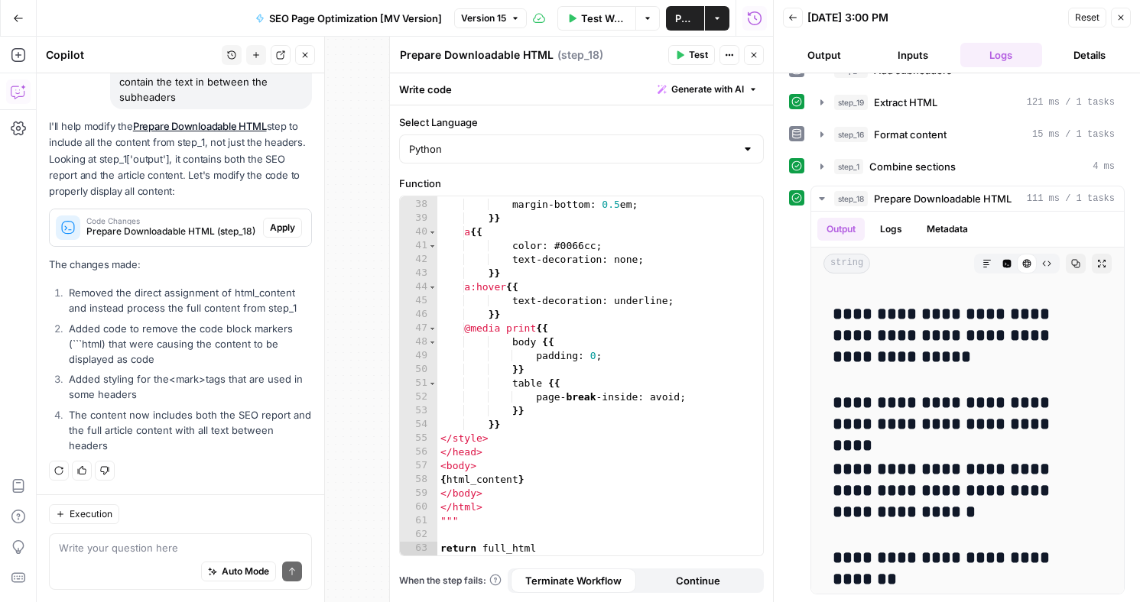
click at [115, 237] on span "Prepare Downloadable HTML (step_18)" at bounding box center [171, 232] width 170 height 14
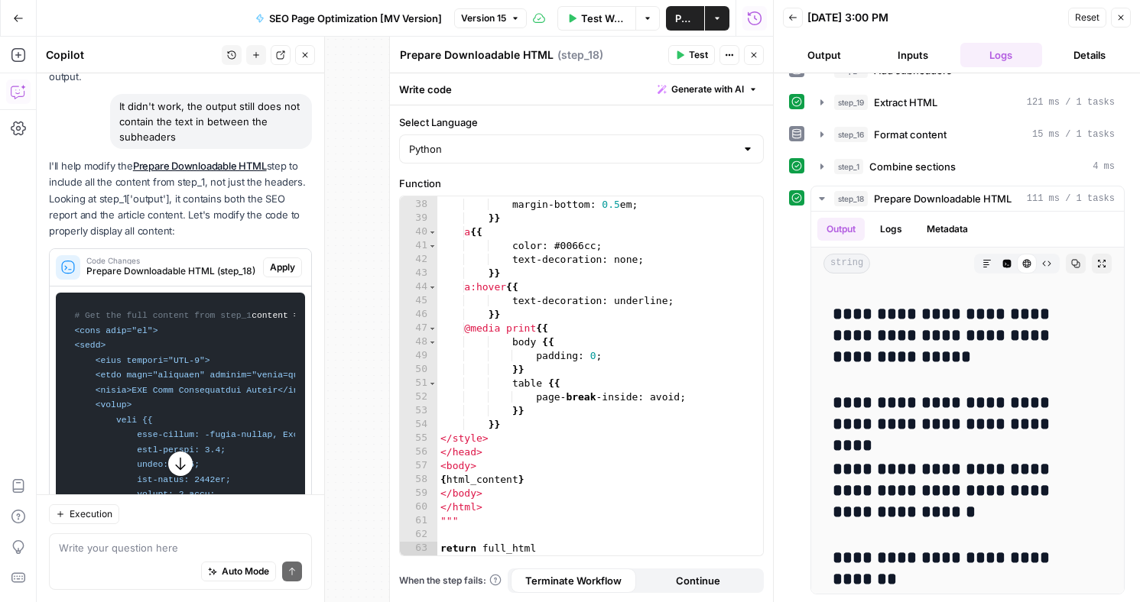
scroll to position [406, 0]
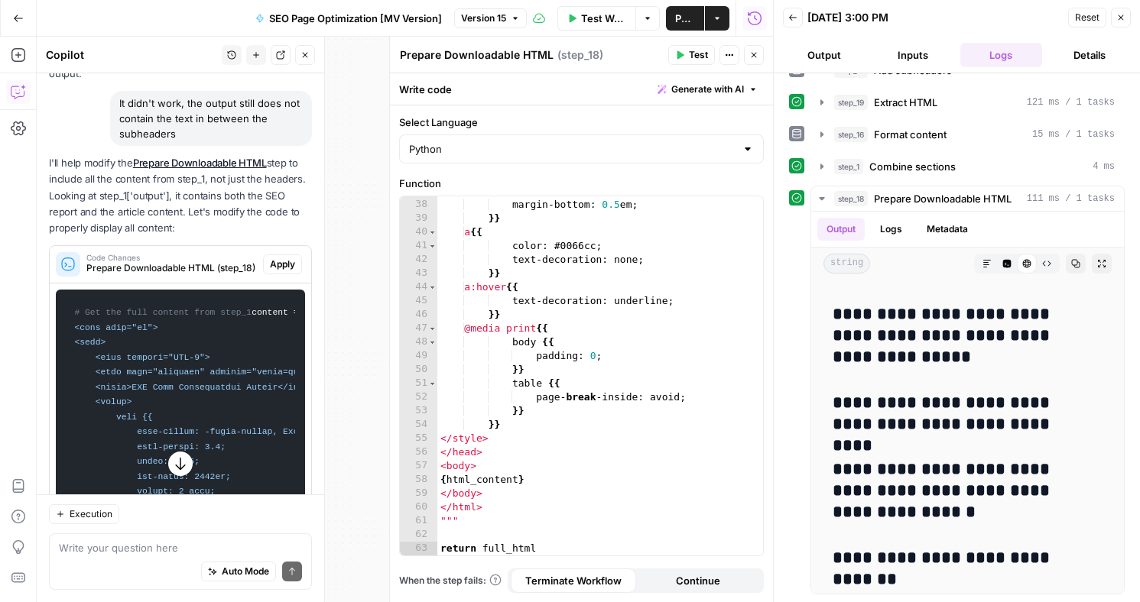
click at [281, 261] on span "Apply" at bounding box center [282, 265] width 25 height 14
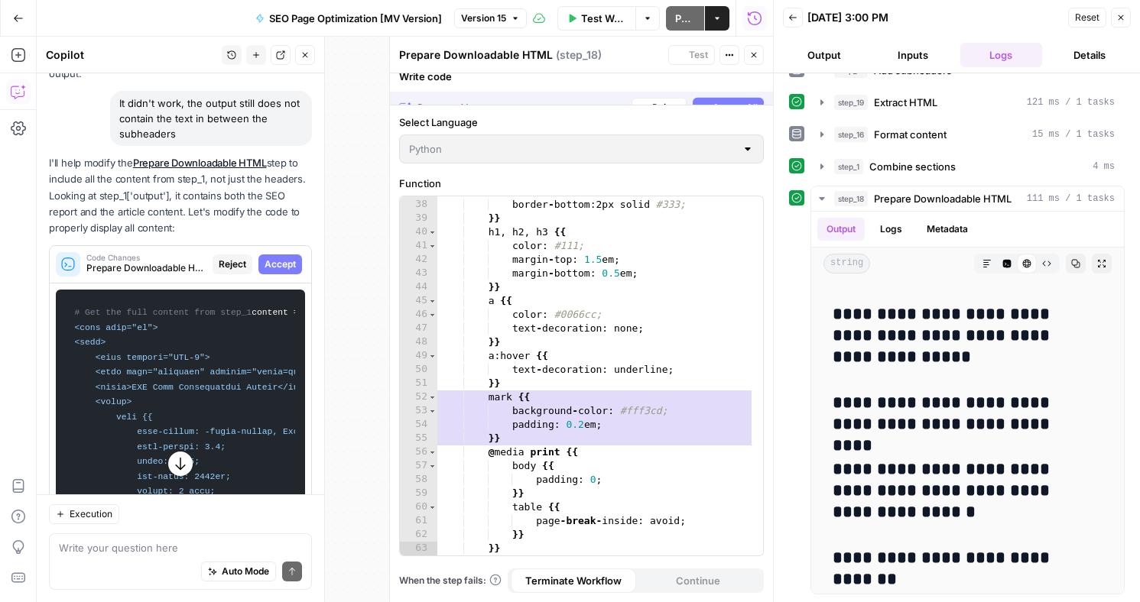
scroll to position [590, 0]
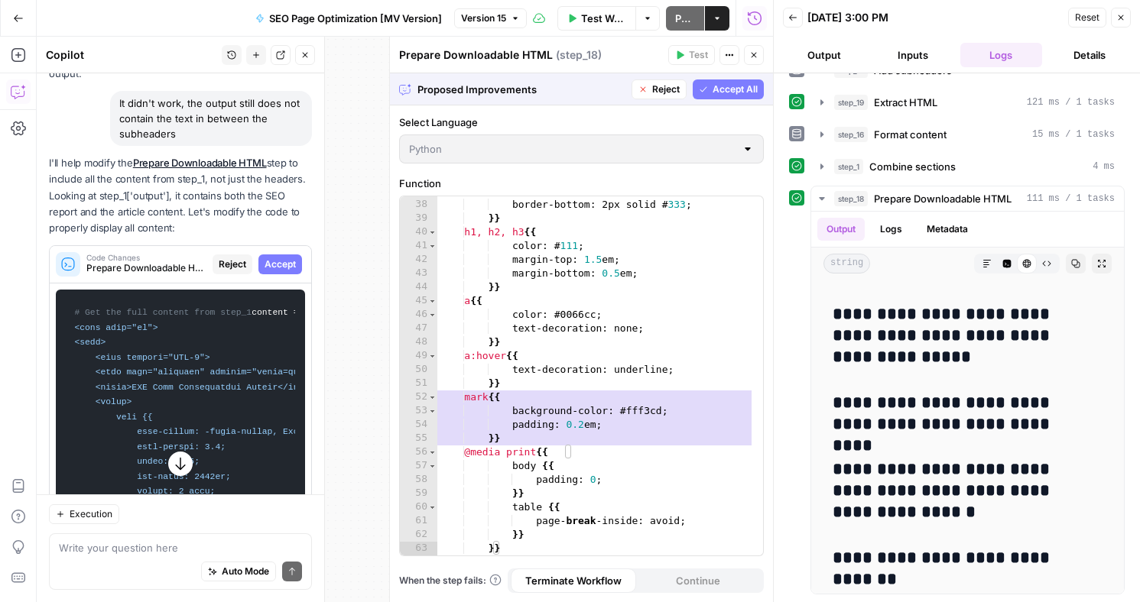
click at [733, 83] on span "Accept All" at bounding box center [735, 90] width 45 height 14
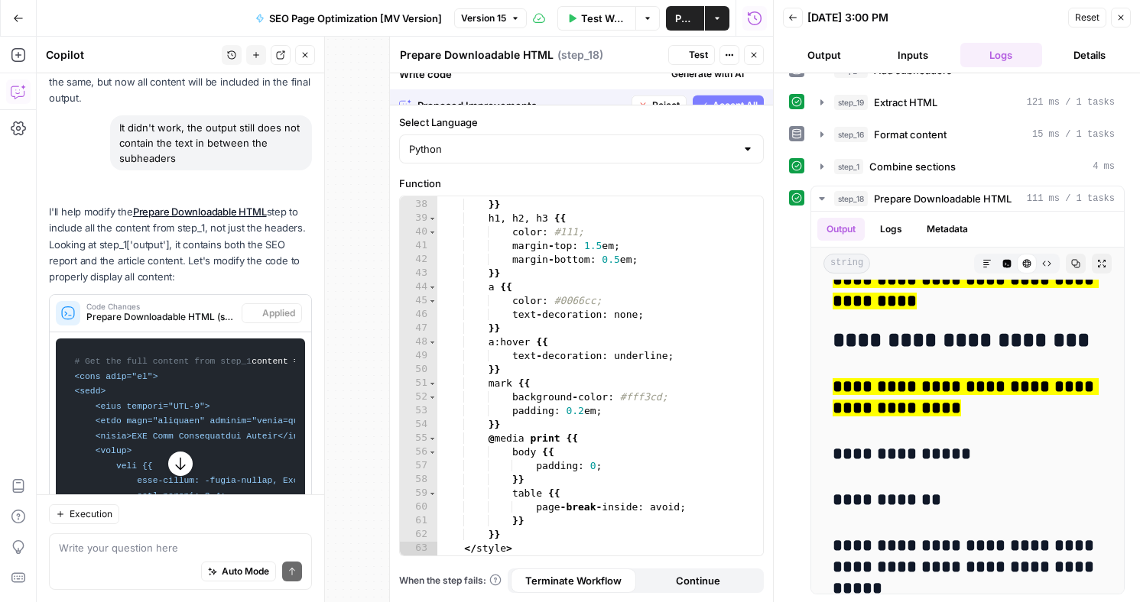
scroll to position [0, 0]
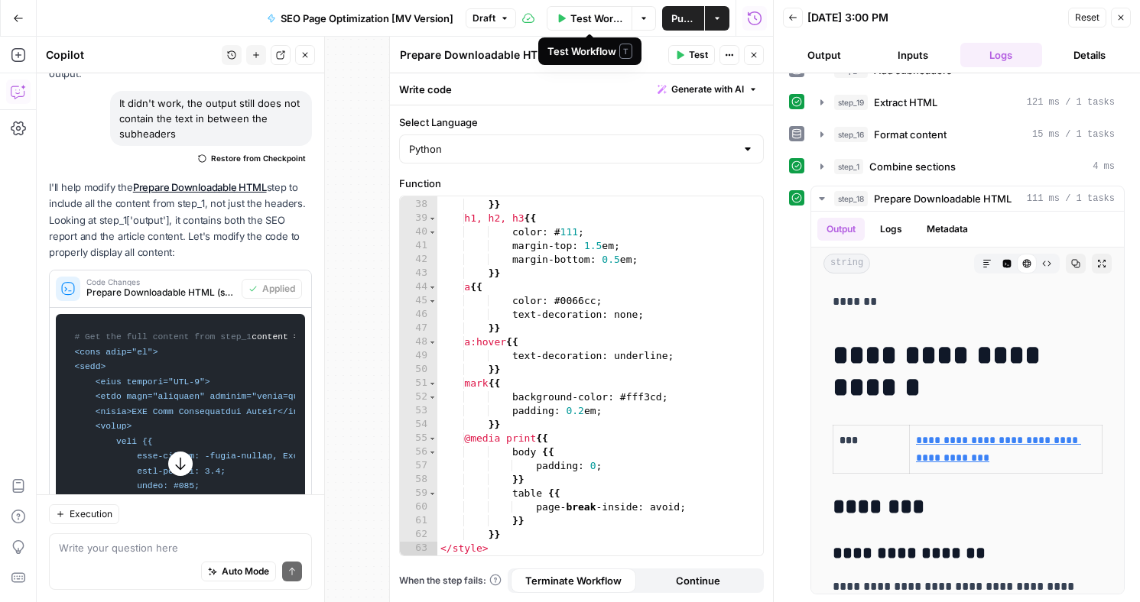
click at [601, 17] on span "Test Workflow" at bounding box center [596, 18] width 52 height 15
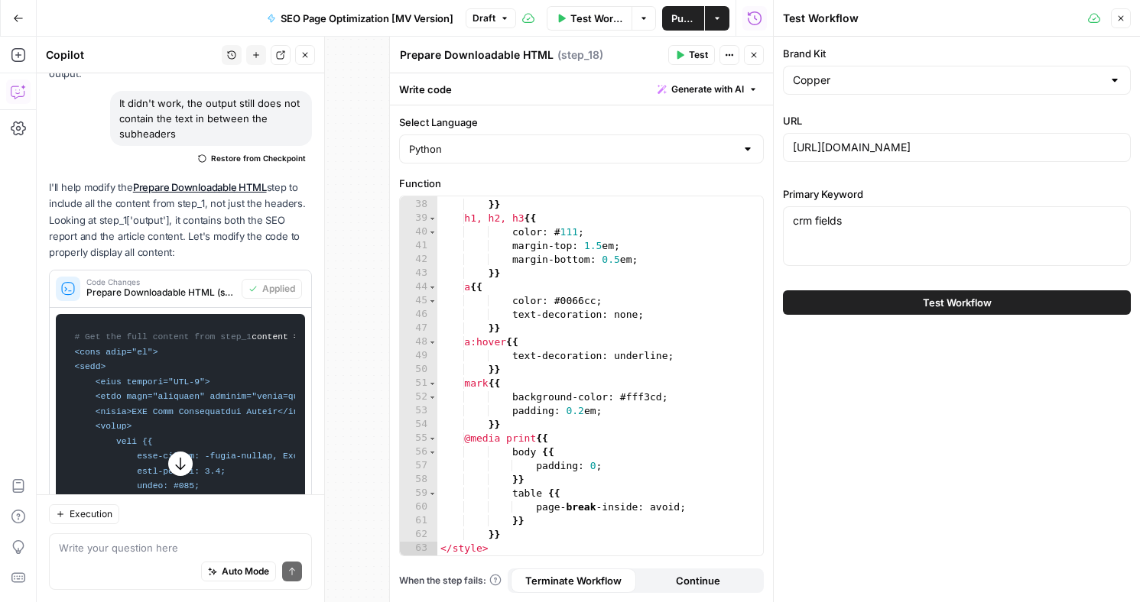
click at [956, 300] on span "Test Workflow" at bounding box center [957, 302] width 69 height 15
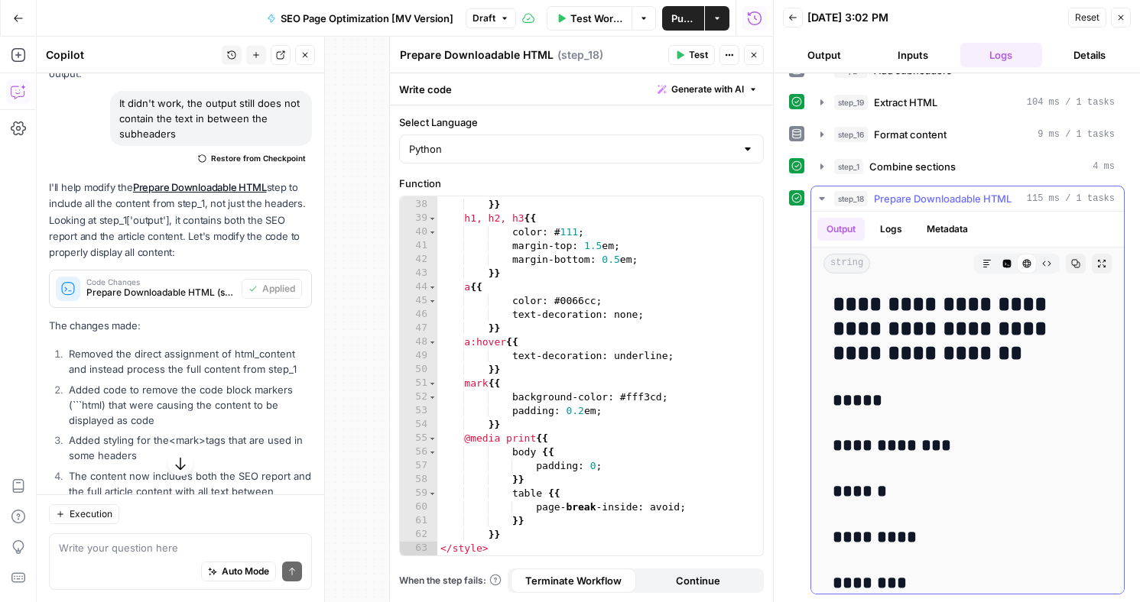
scroll to position [2758, 0]
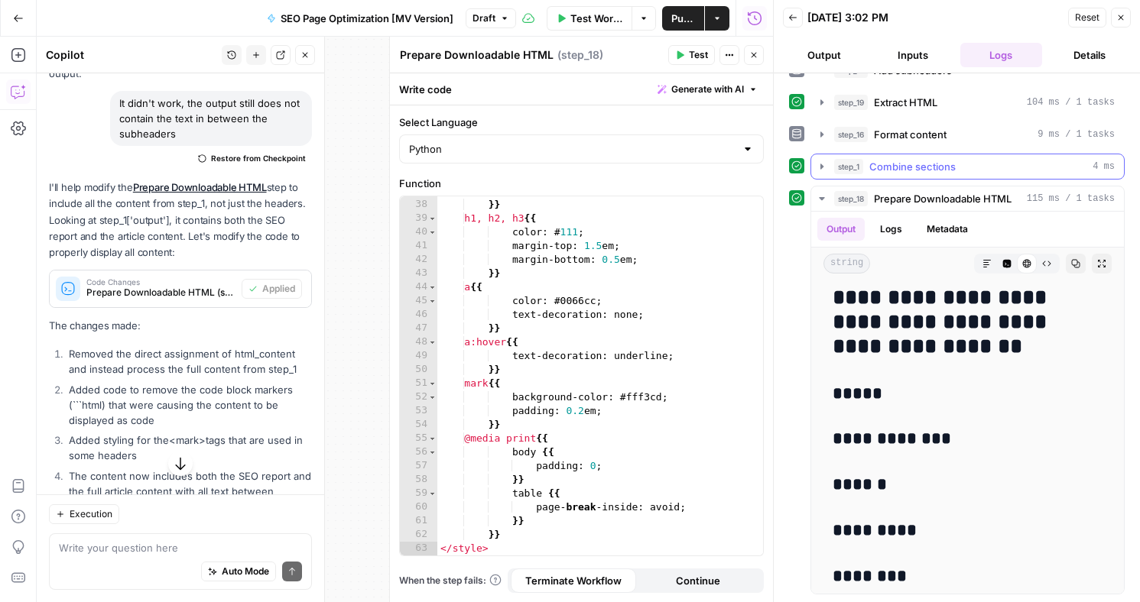
click at [892, 167] on span "Combine sections" at bounding box center [912, 166] width 86 height 15
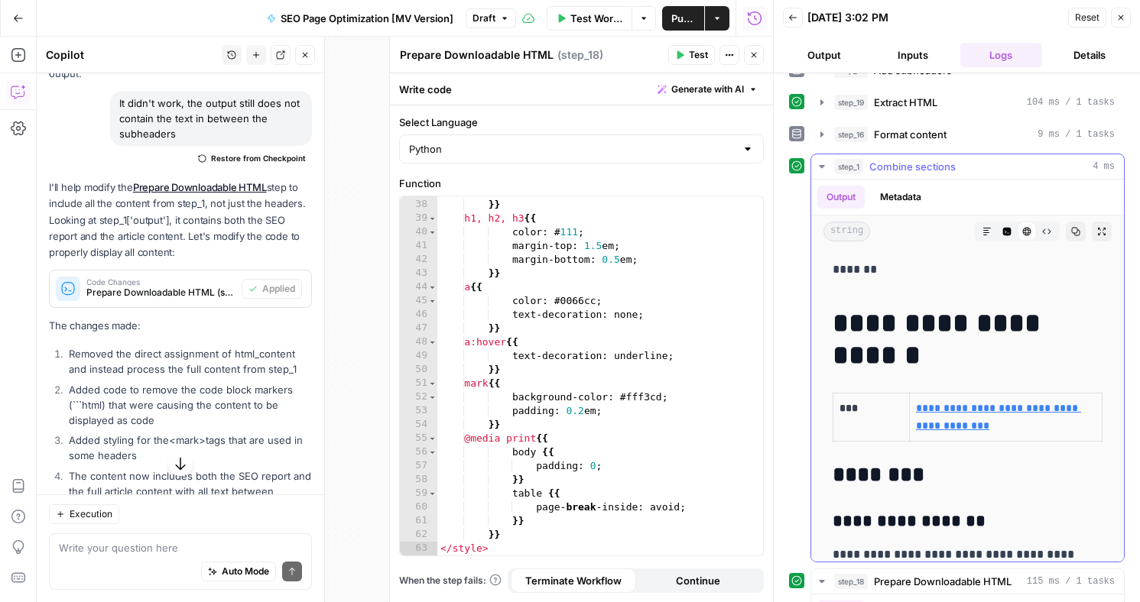
drag, startPoint x: 823, startPoint y: 167, endPoint x: 833, endPoint y: 169, distance: 9.3
click at [823, 168] on icon "button" at bounding box center [822, 167] width 12 height 12
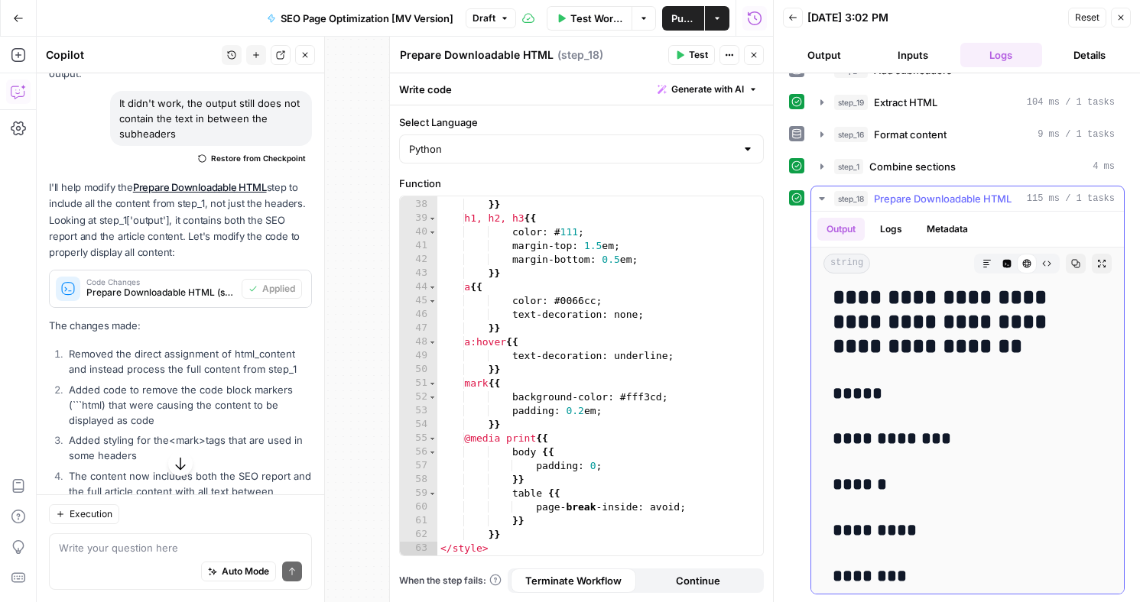
click at [940, 196] on span "Prepare Downloadable HTML" at bounding box center [943, 198] width 138 height 15
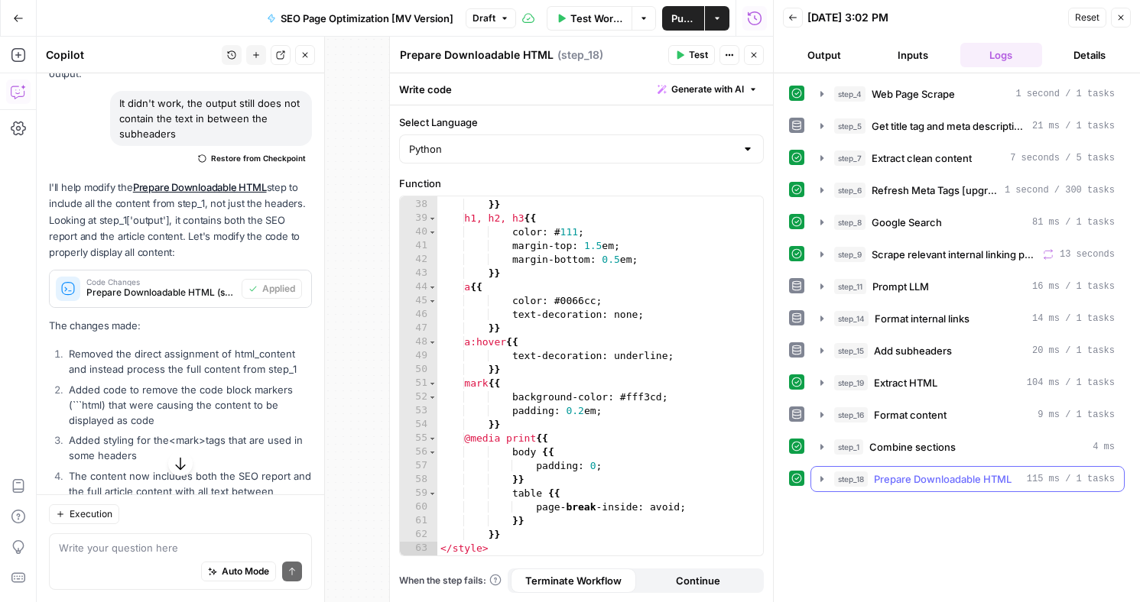
click at [954, 483] on span "Prepare Downloadable HTML" at bounding box center [943, 479] width 138 height 15
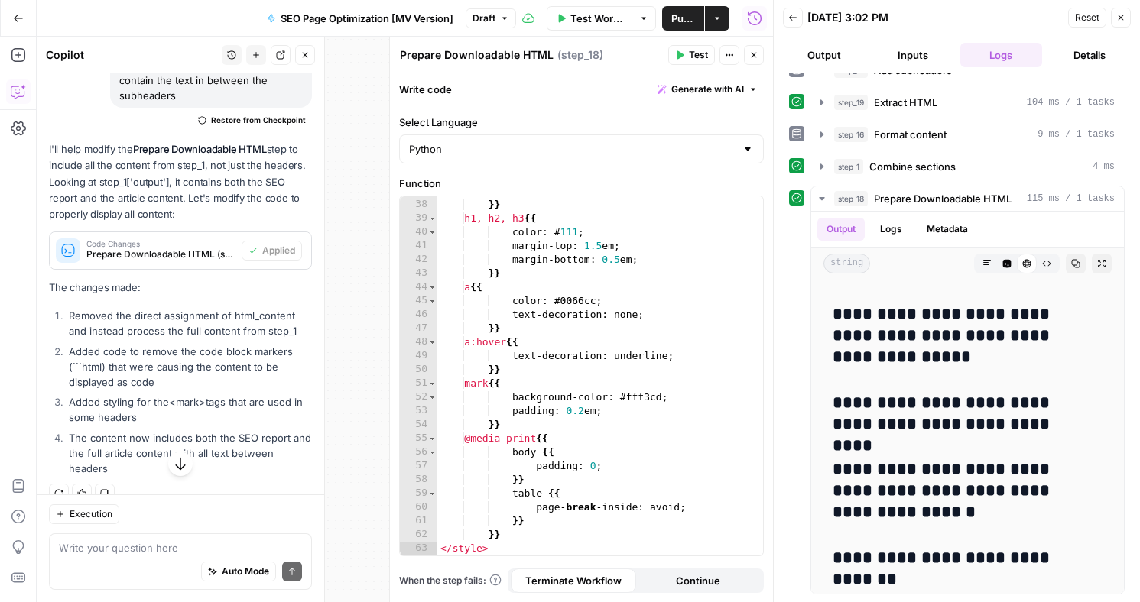
scroll to position [492, 0]
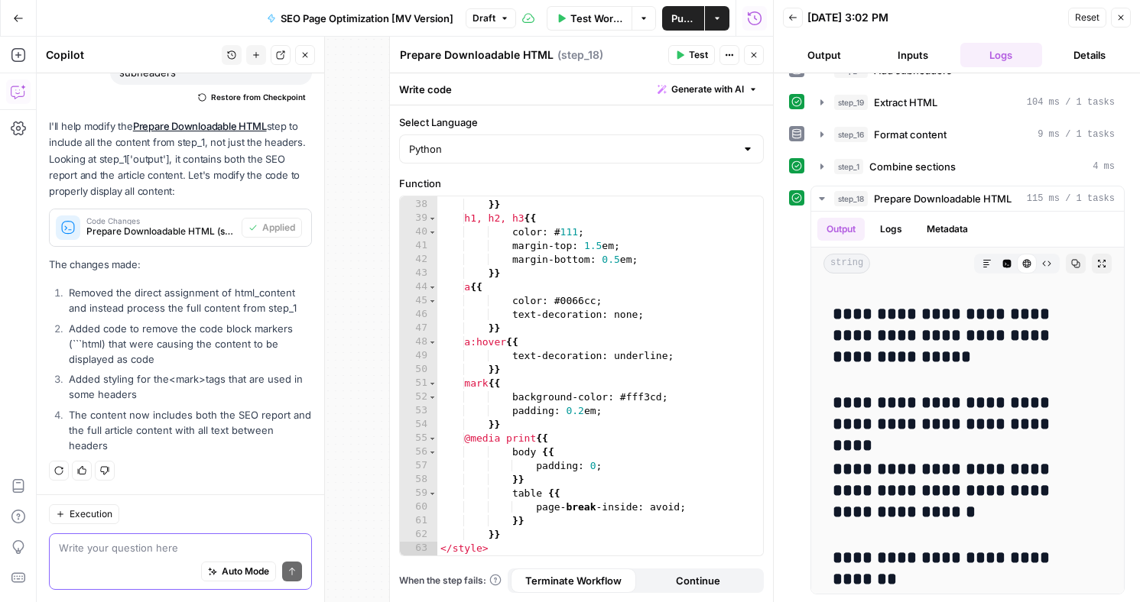
click at [170, 547] on textarea at bounding box center [180, 548] width 243 height 15
type textarea "it still didn't work"
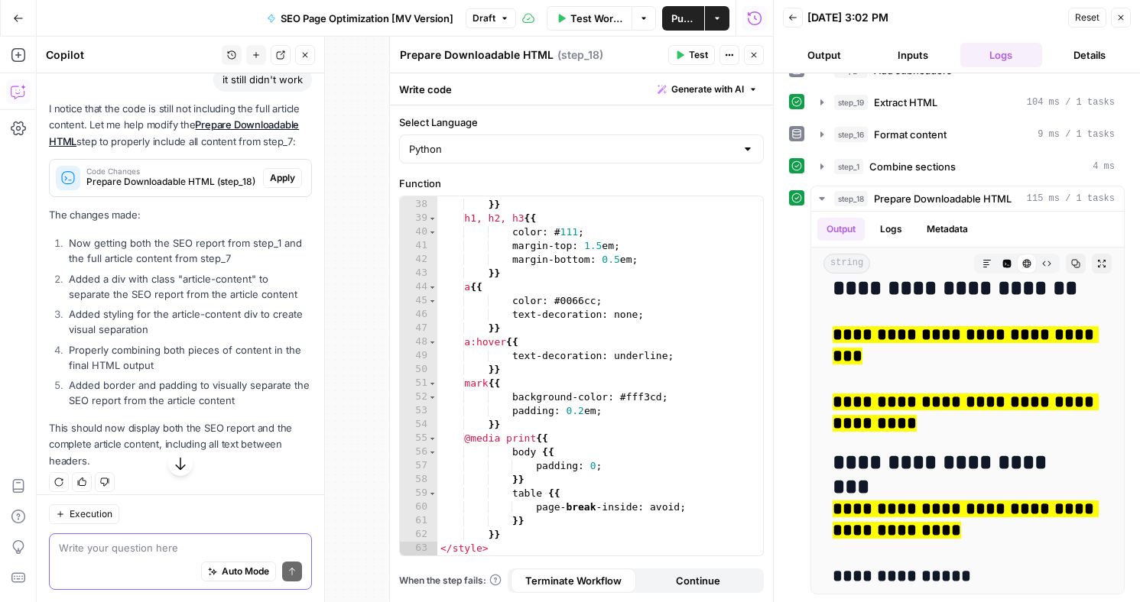
scroll to position [903, 0]
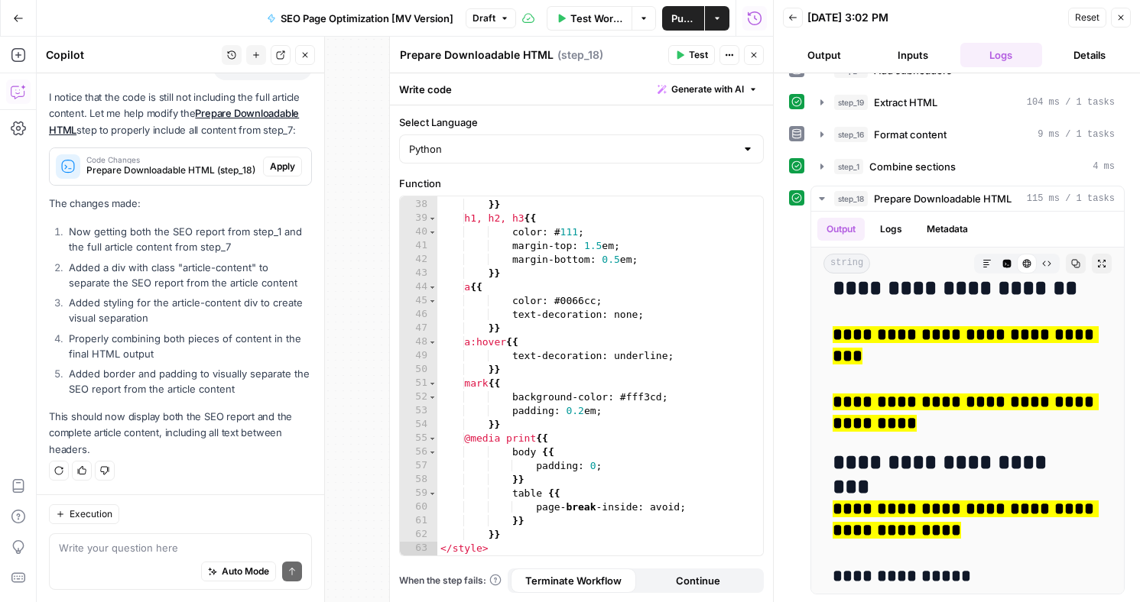
click at [271, 164] on span "Apply" at bounding box center [282, 167] width 25 height 14
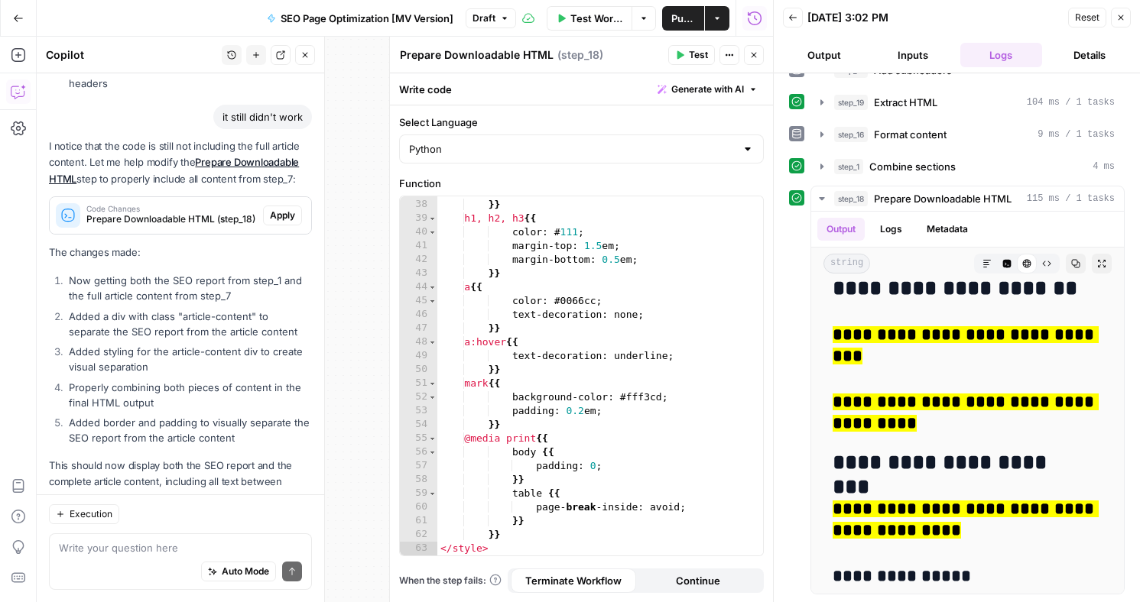
scroll to position [631, 0]
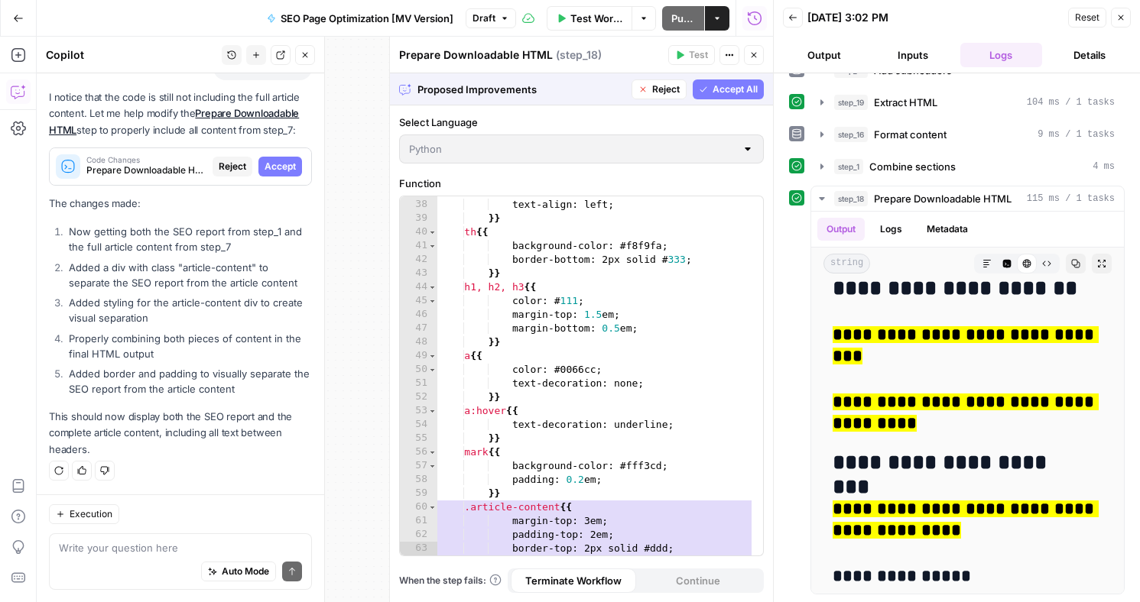
click at [726, 89] on span "Accept All" at bounding box center [735, 90] width 45 height 14
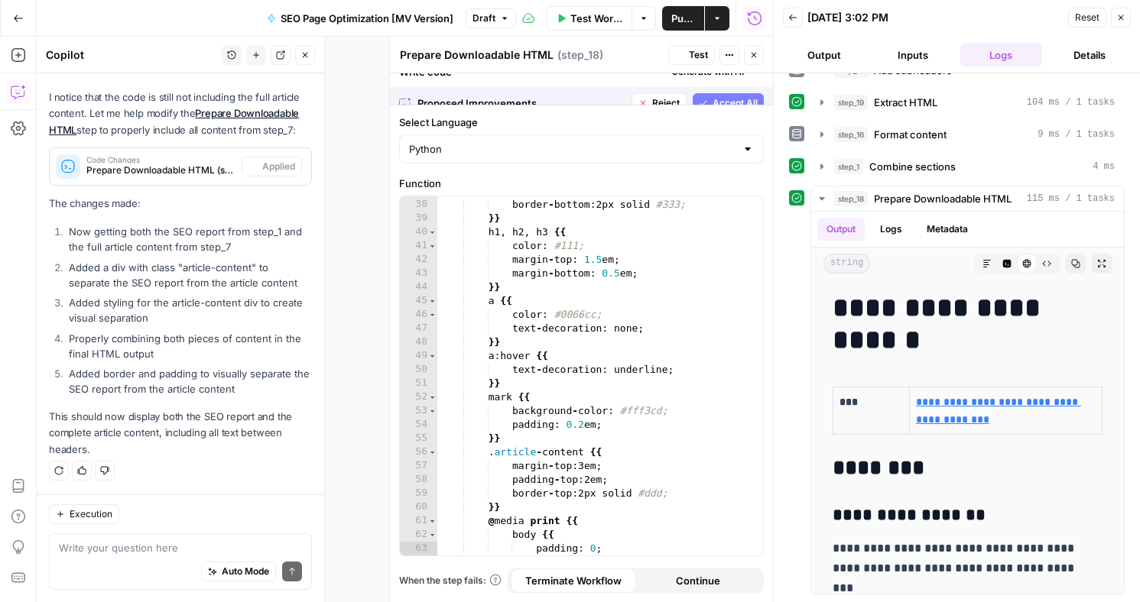
scroll to position [604, 0]
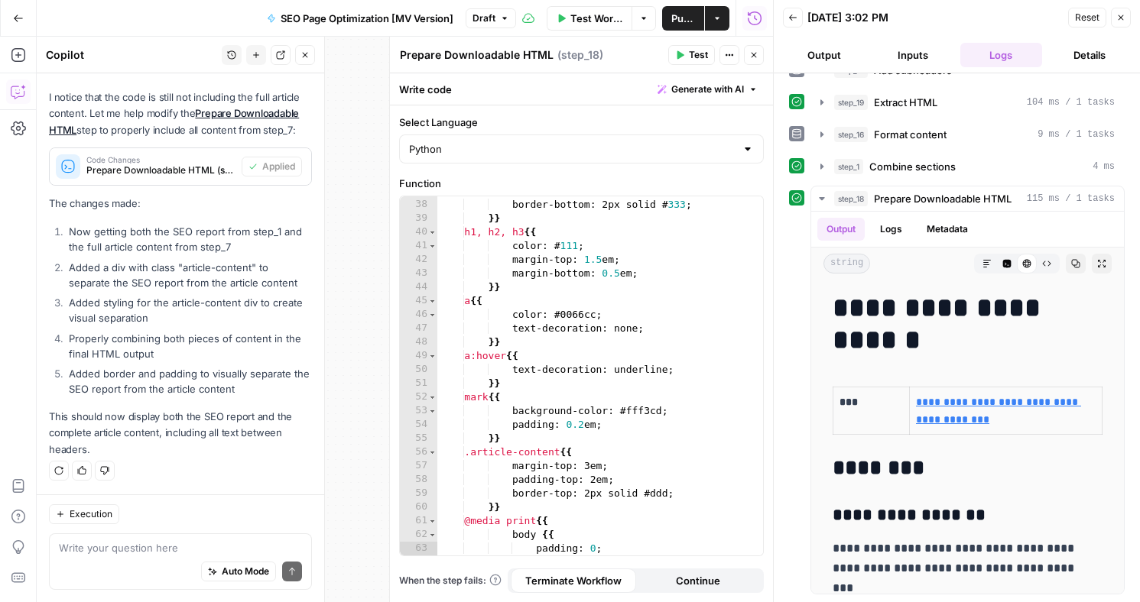
click at [683, 49] on button "Test" at bounding box center [691, 55] width 47 height 20
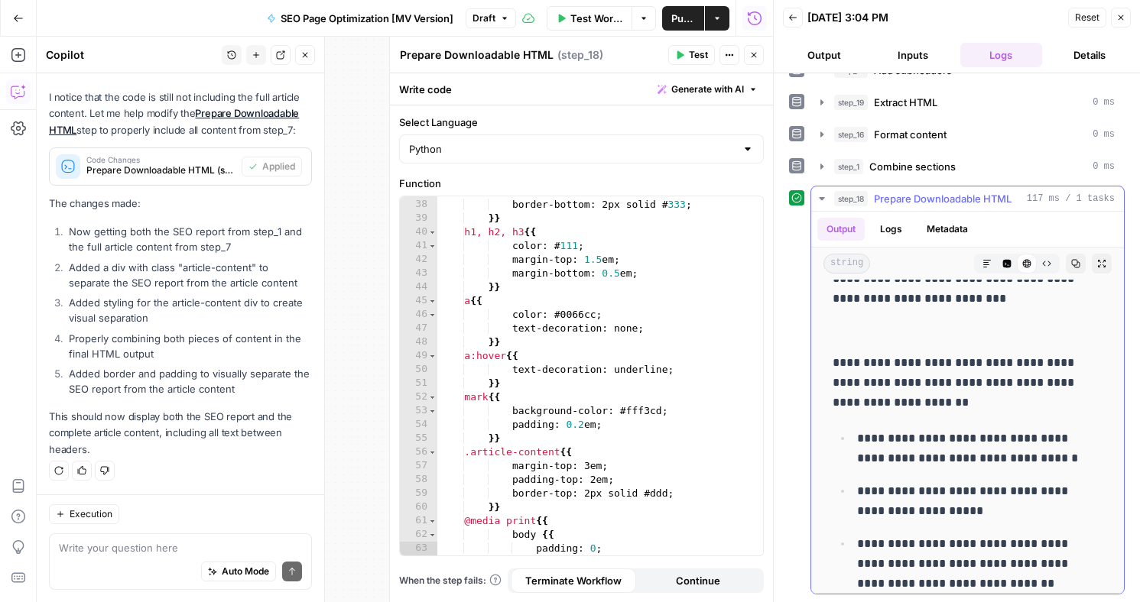
scroll to position [6040, 0]
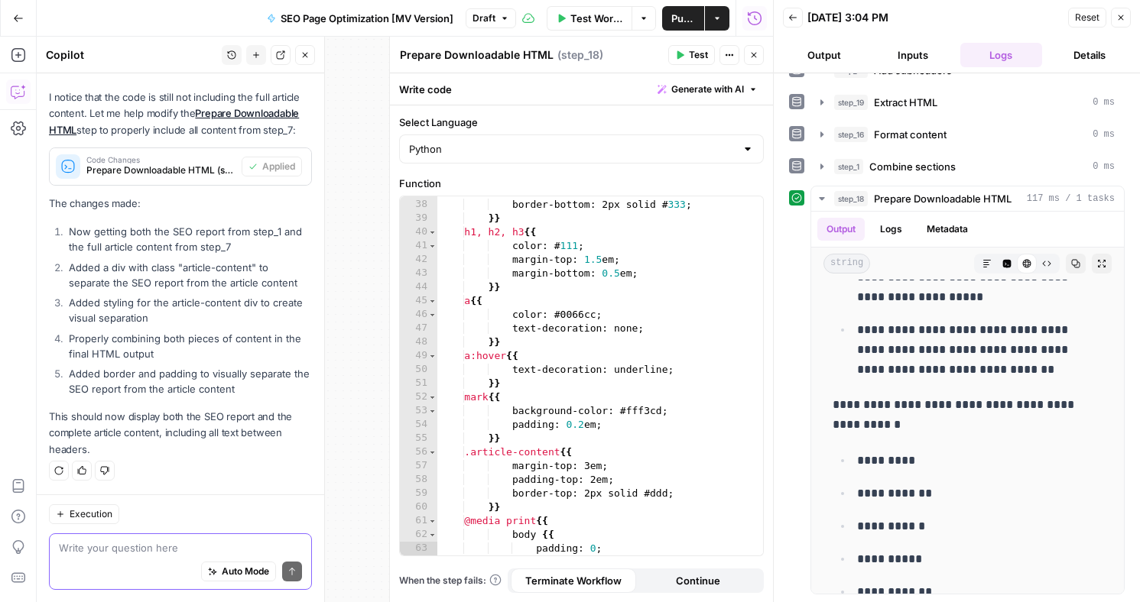
click at [148, 554] on textarea at bounding box center [180, 548] width 243 height 15
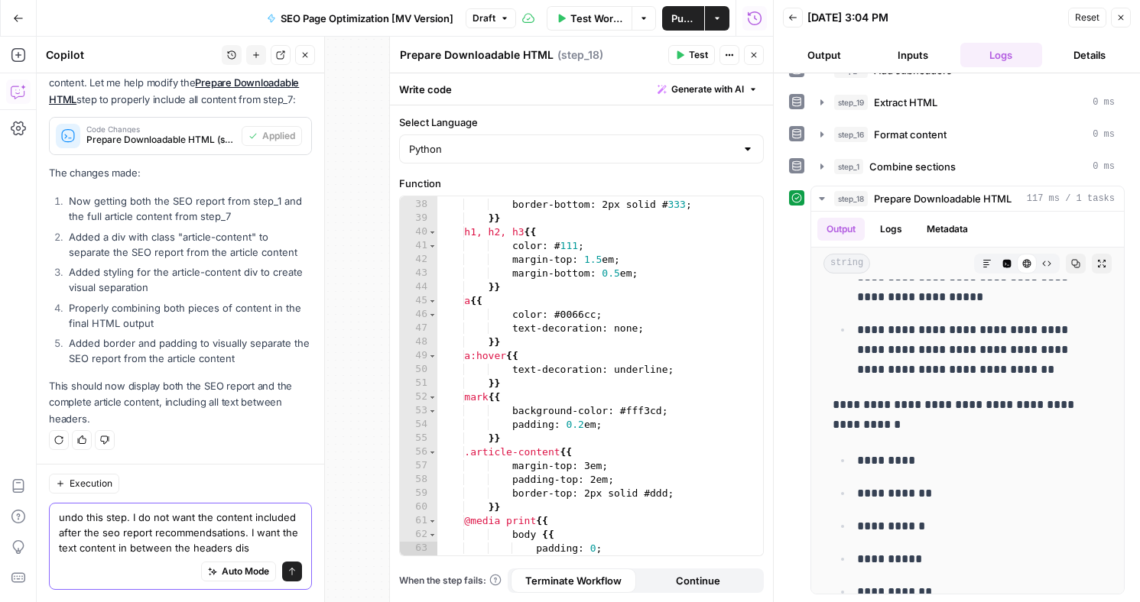
scroll to position [973, 0]
type textarea "undo this step. I do not want the content included after the seo report recomme…"
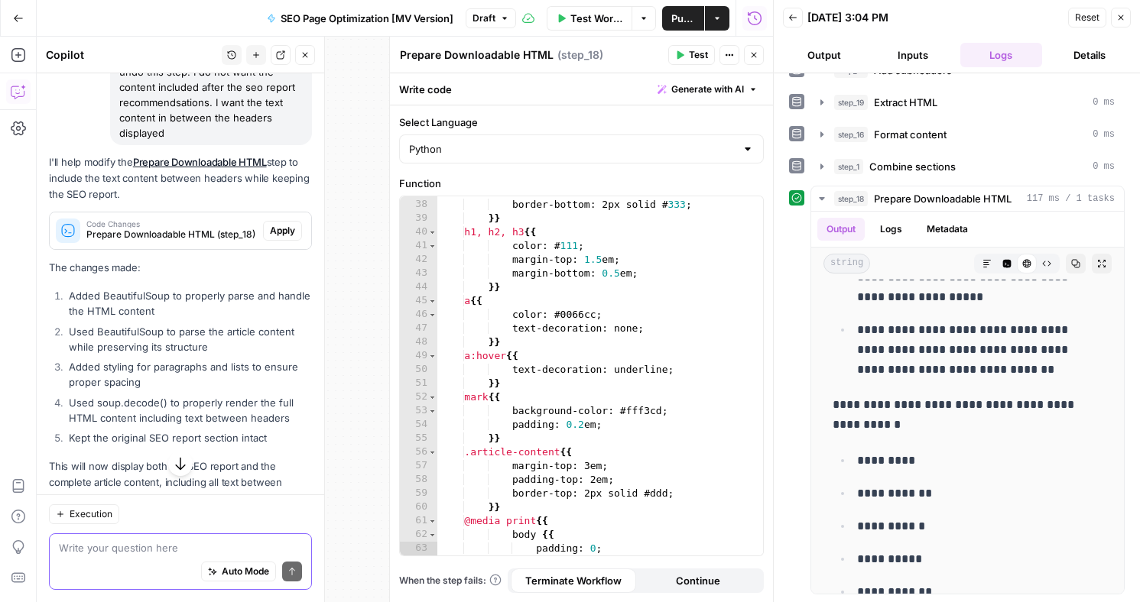
scroll to position [1384, 0]
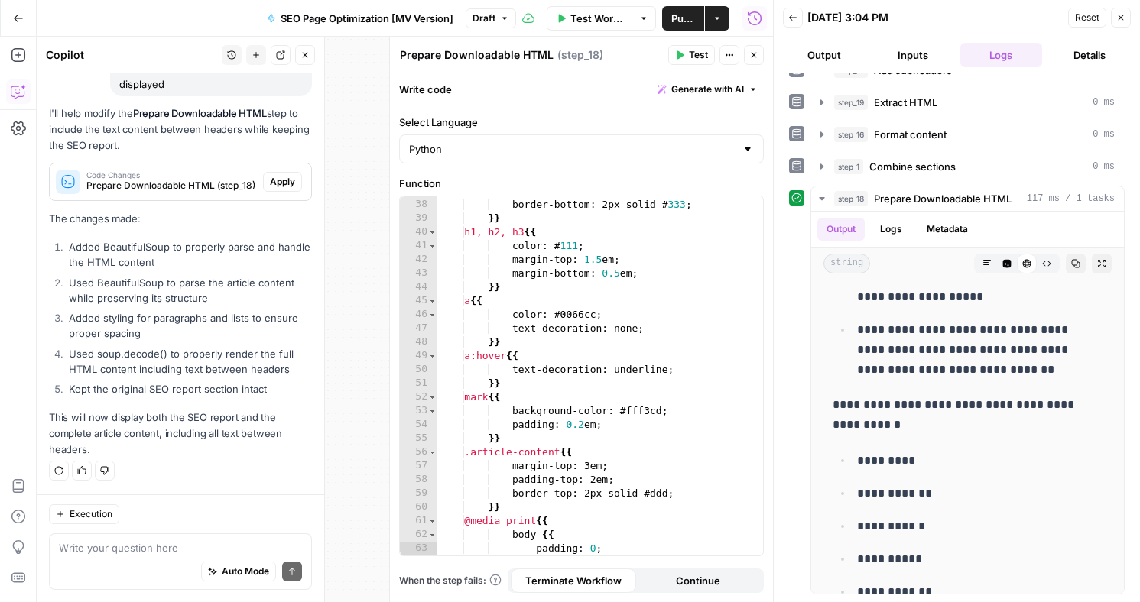
click at [272, 182] on span "Apply" at bounding box center [282, 182] width 25 height 14
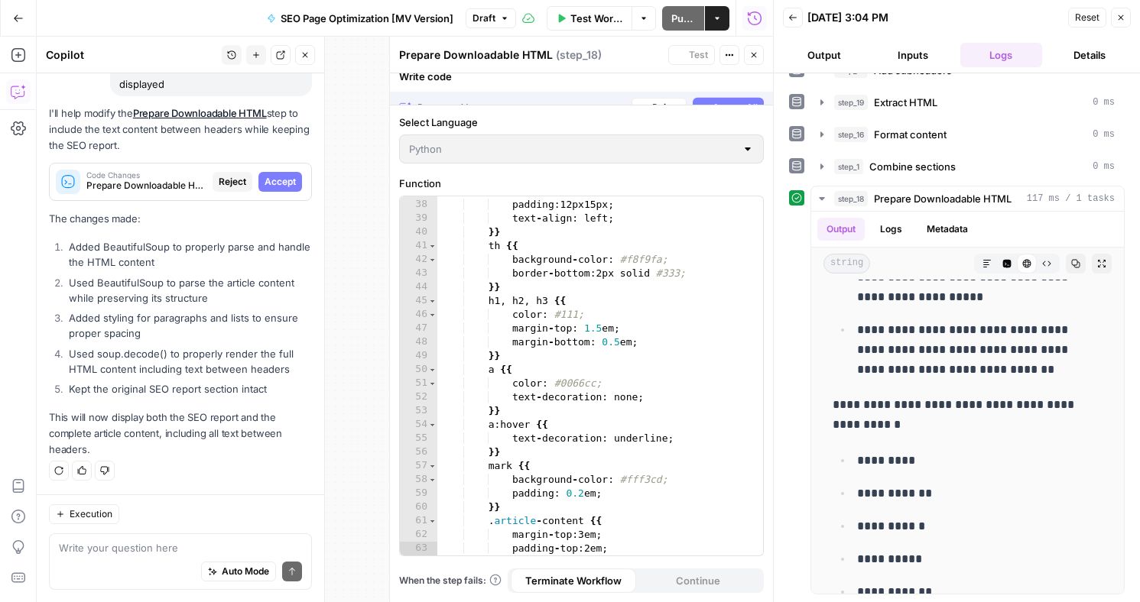
scroll to position [618, 0]
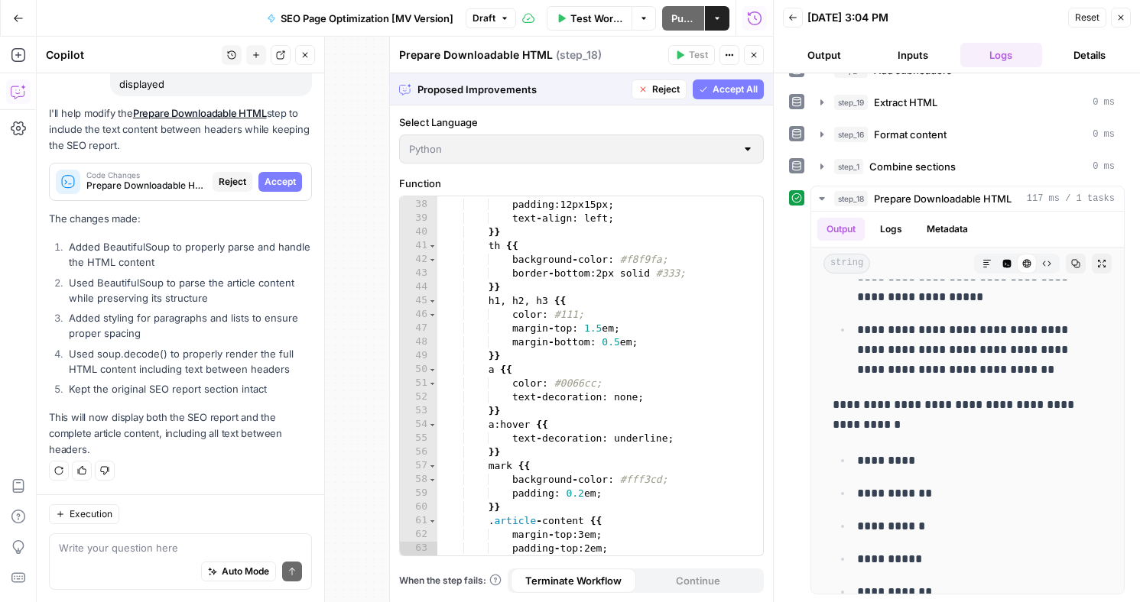
click at [272, 182] on span "Accept" at bounding box center [280, 182] width 31 height 14
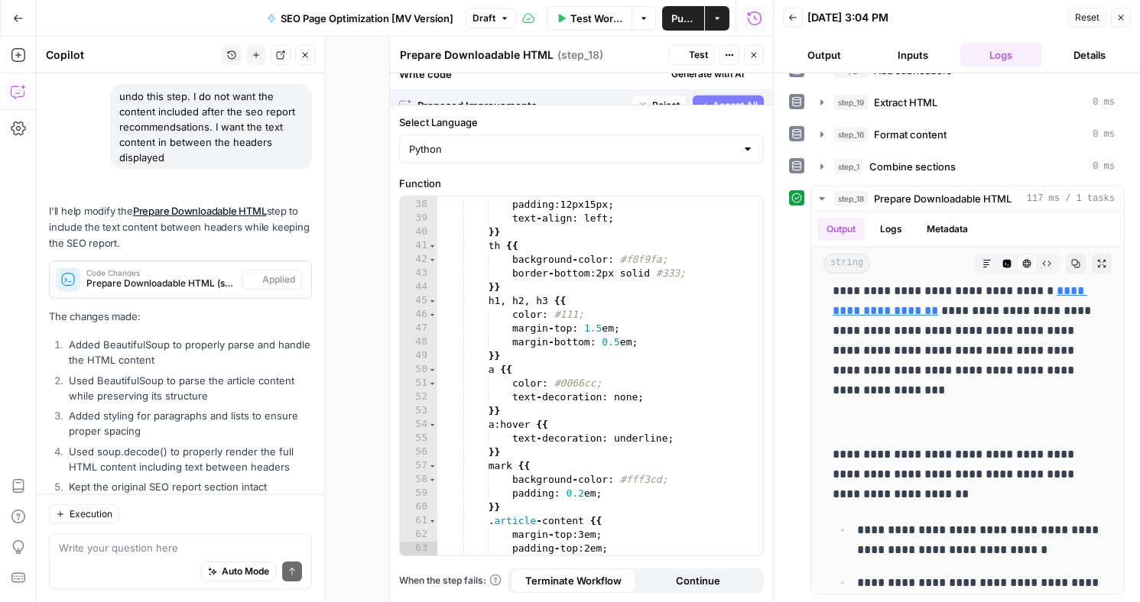
scroll to position [0, 0]
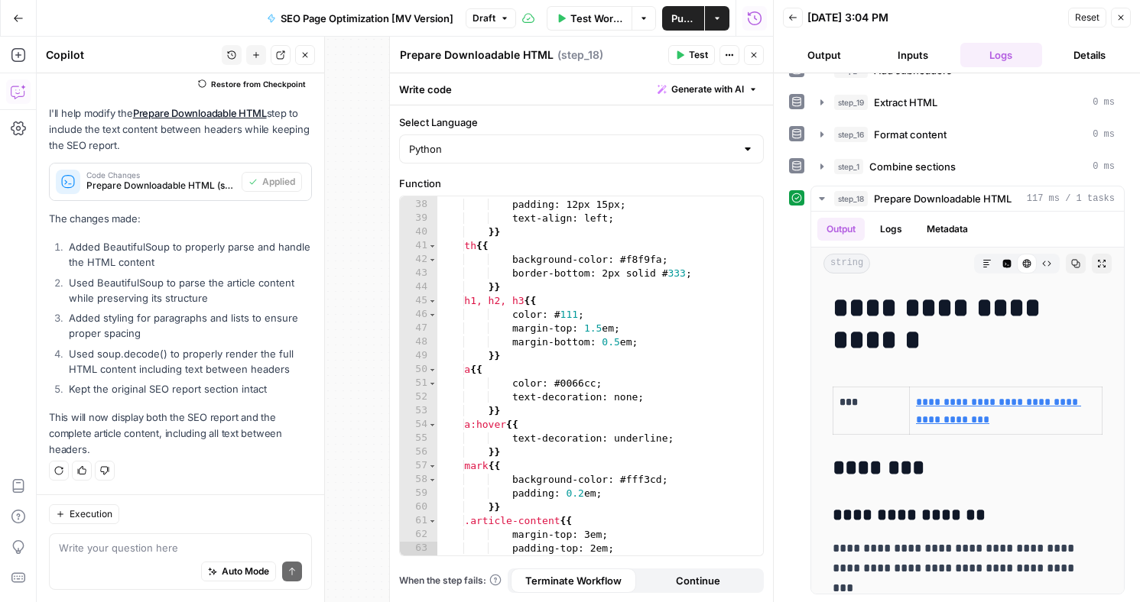
click at [675, 60] on button "Test" at bounding box center [691, 55] width 47 height 20
click at [524, 21] on icon at bounding box center [528, 18] width 12 height 12
click at [508, 18] on icon "button" at bounding box center [504, 18] width 9 height 9
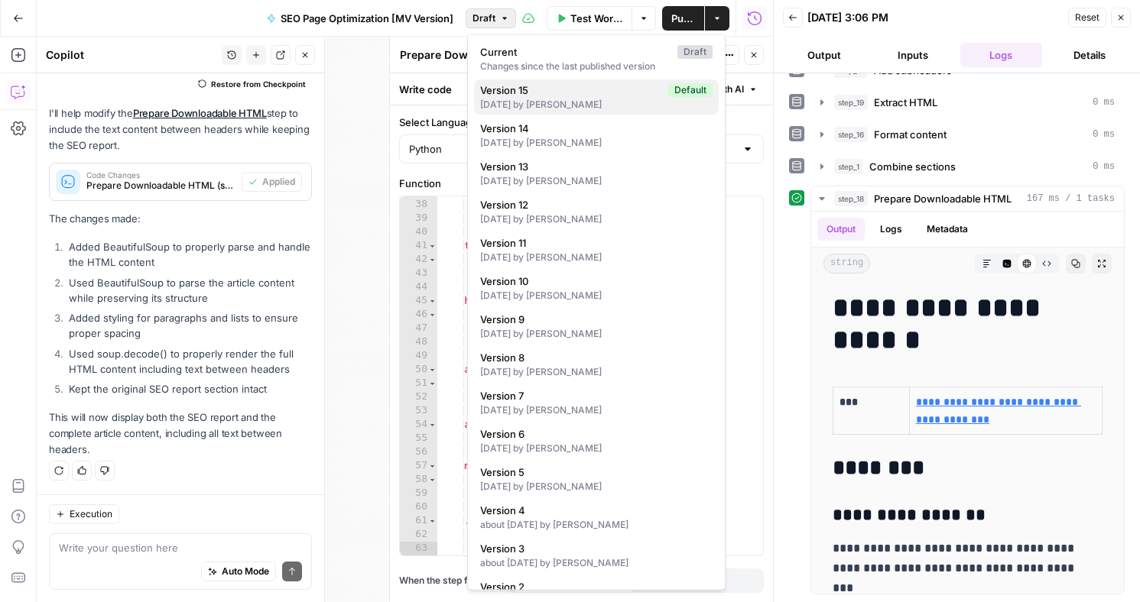
click at [547, 93] on span "Version 15" at bounding box center [571, 90] width 182 height 15
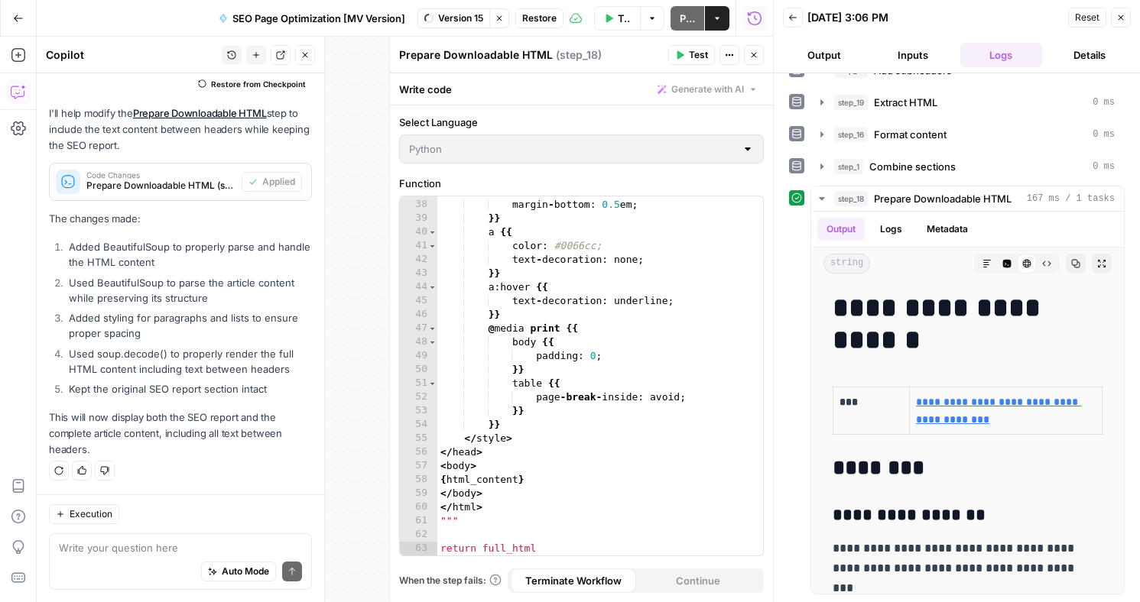
scroll to position [563, 0]
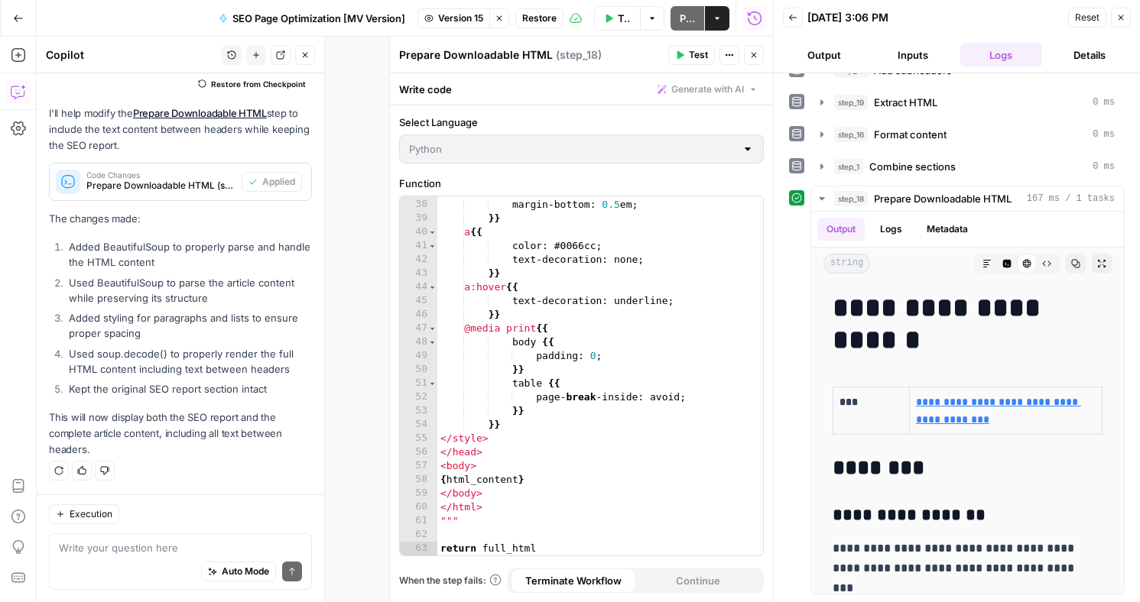
click at [531, 20] on span "Restore" at bounding box center [539, 18] width 34 height 14
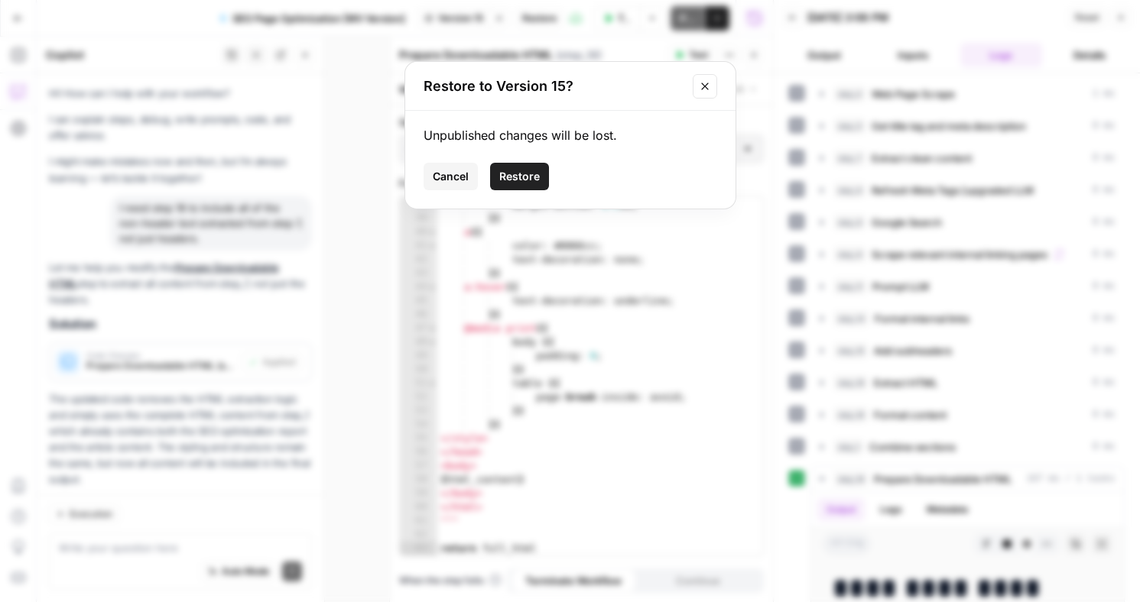
scroll to position [563, 0]
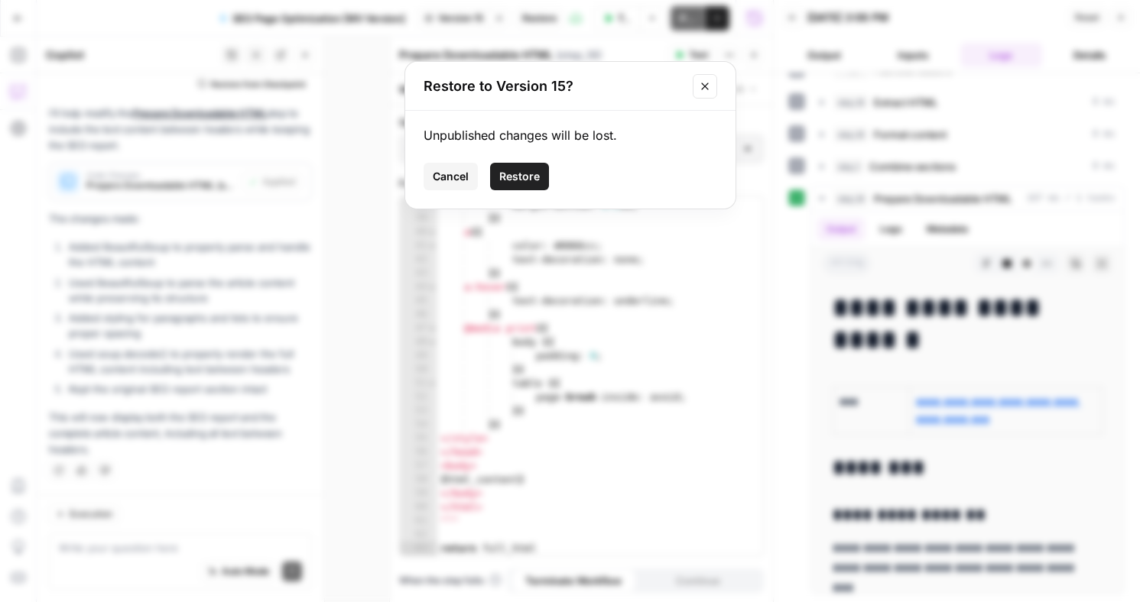
click at [536, 170] on span "Restore" at bounding box center [519, 176] width 41 height 15
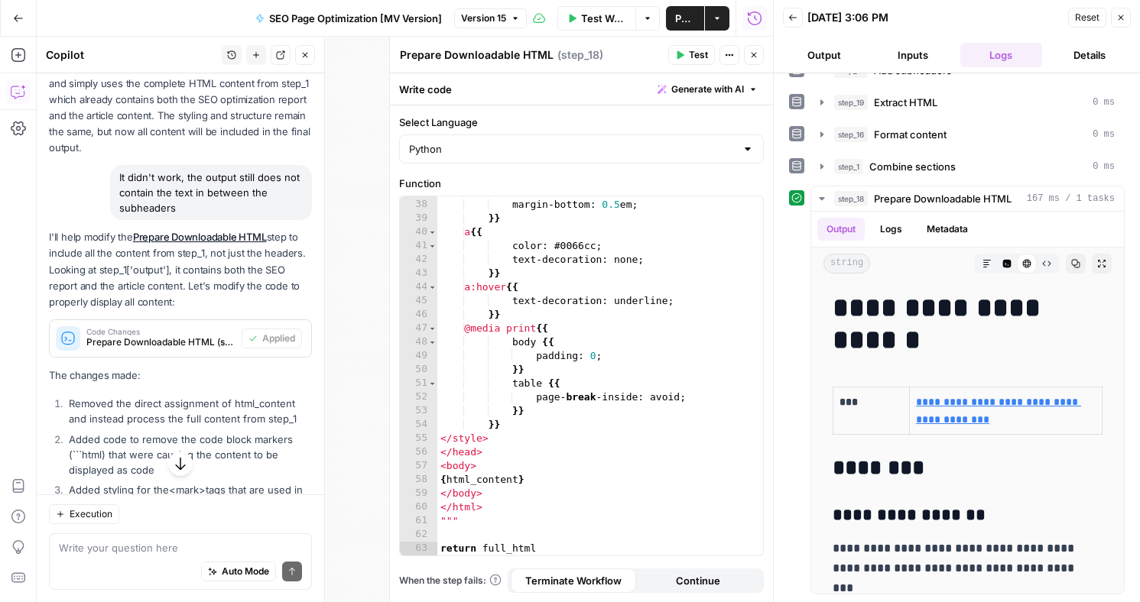
scroll to position [396, 0]
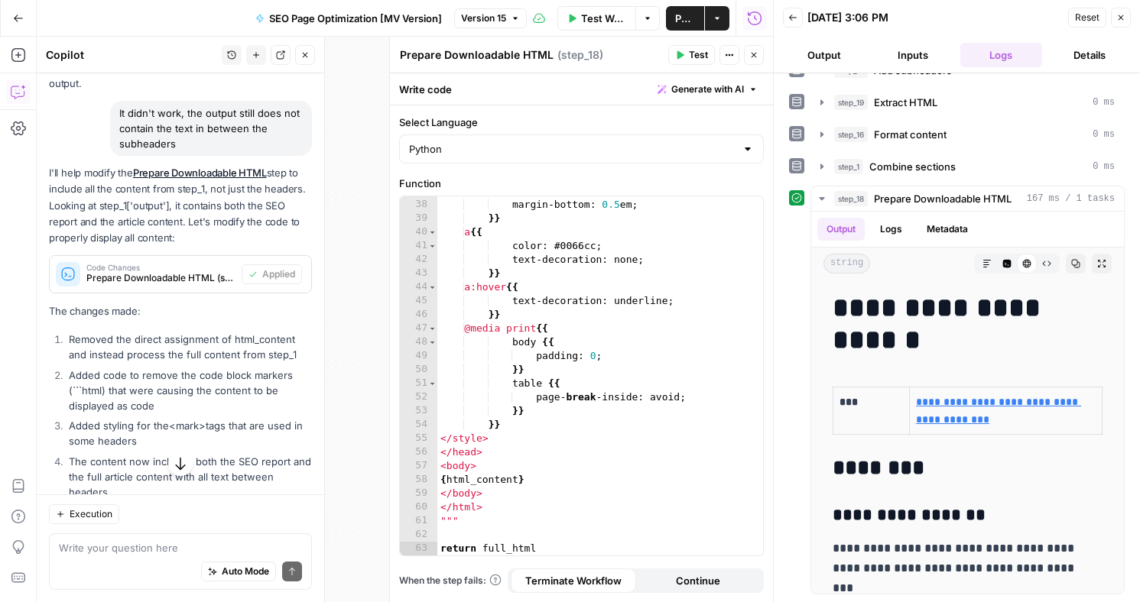
drag, startPoint x: 193, startPoint y: 129, endPoint x: 208, endPoint y: 141, distance: 19.0
click at [208, 141] on div "It didn't work, the output still does not contain the text in between the subhe…" at bounding box center [211, 128] width 202 height 55
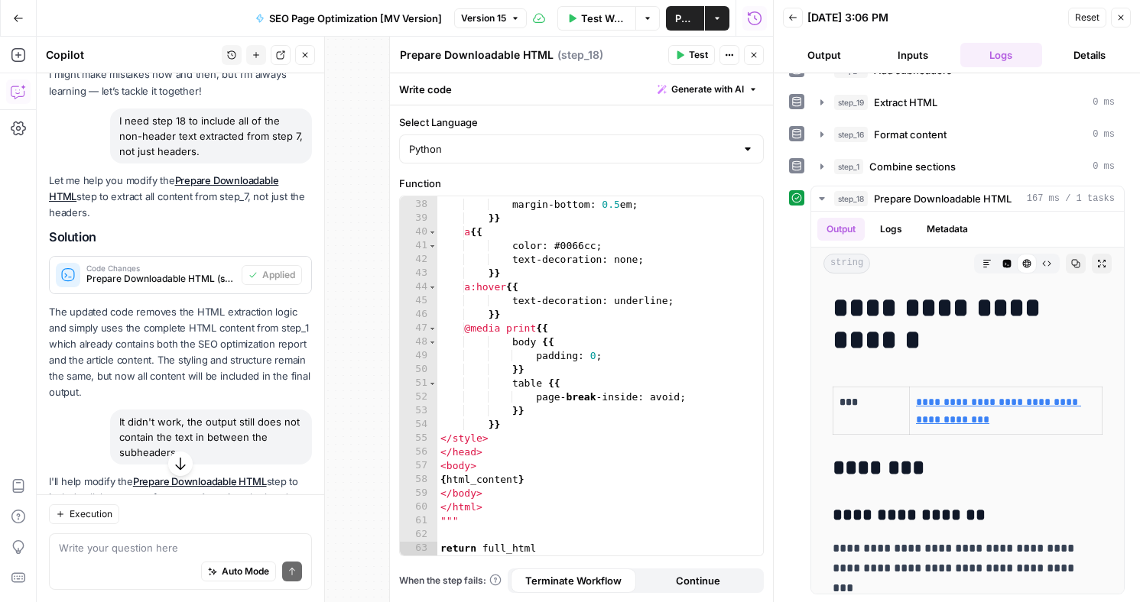
scroll to position [11, 0]
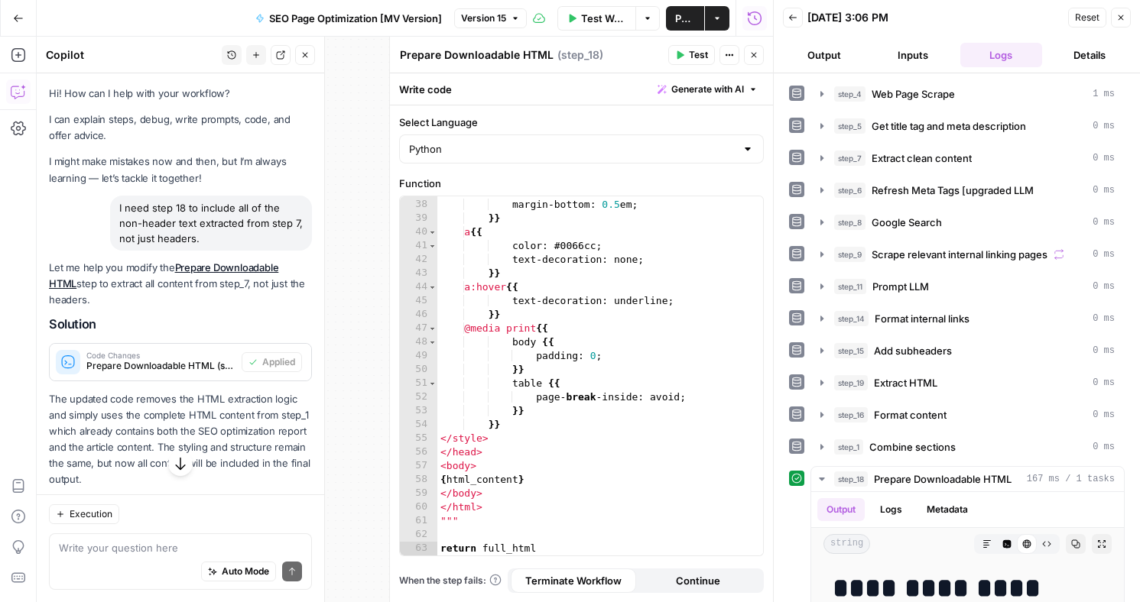
scroll to position [563, 0]
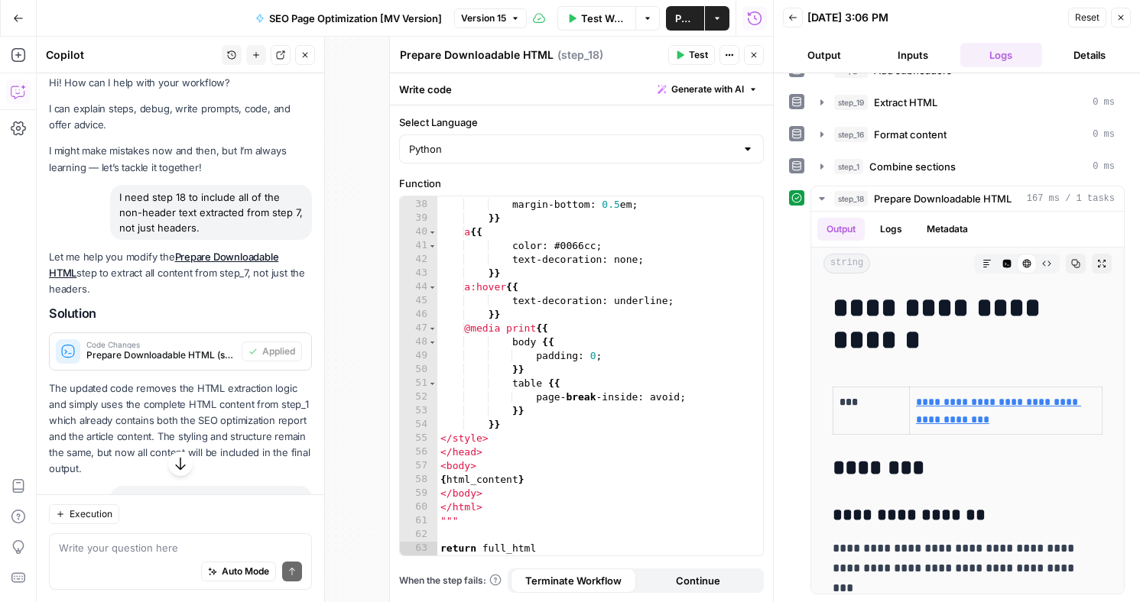
click at [1120, 20] on icon "button" at bounding box center [1120, 17] width 9 height 9
